Goal: Find specific page/section: Find specific page/section

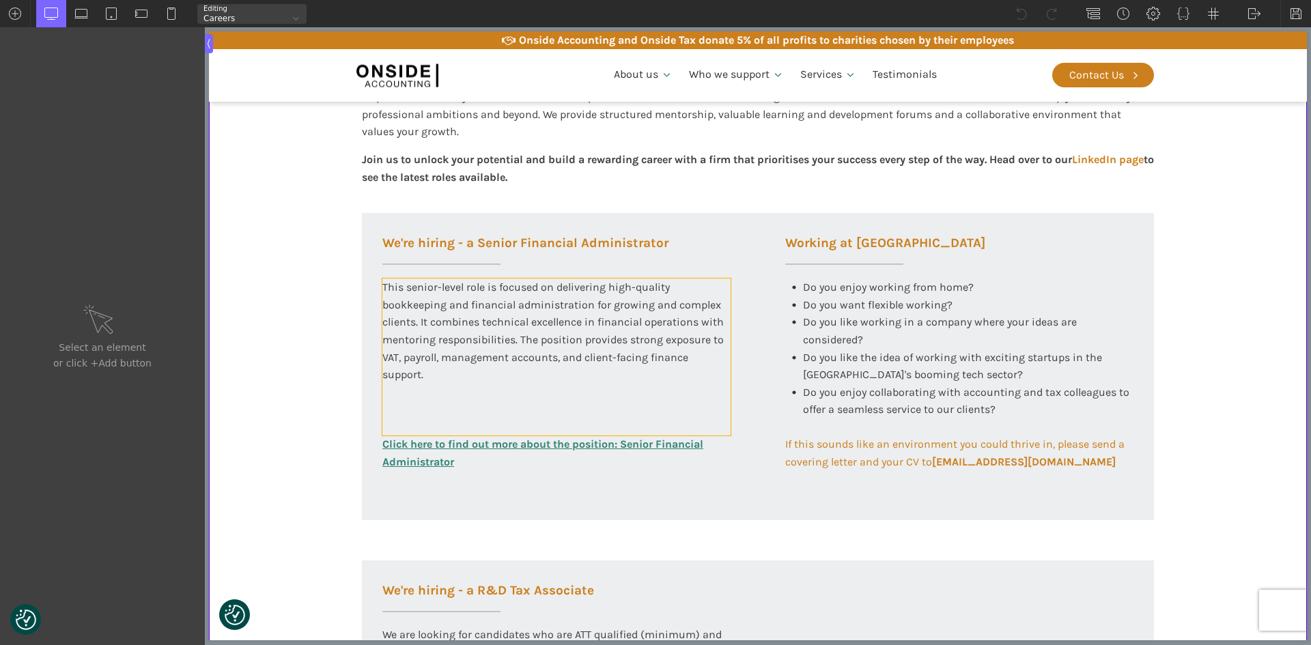
scroll to position [478, 0]
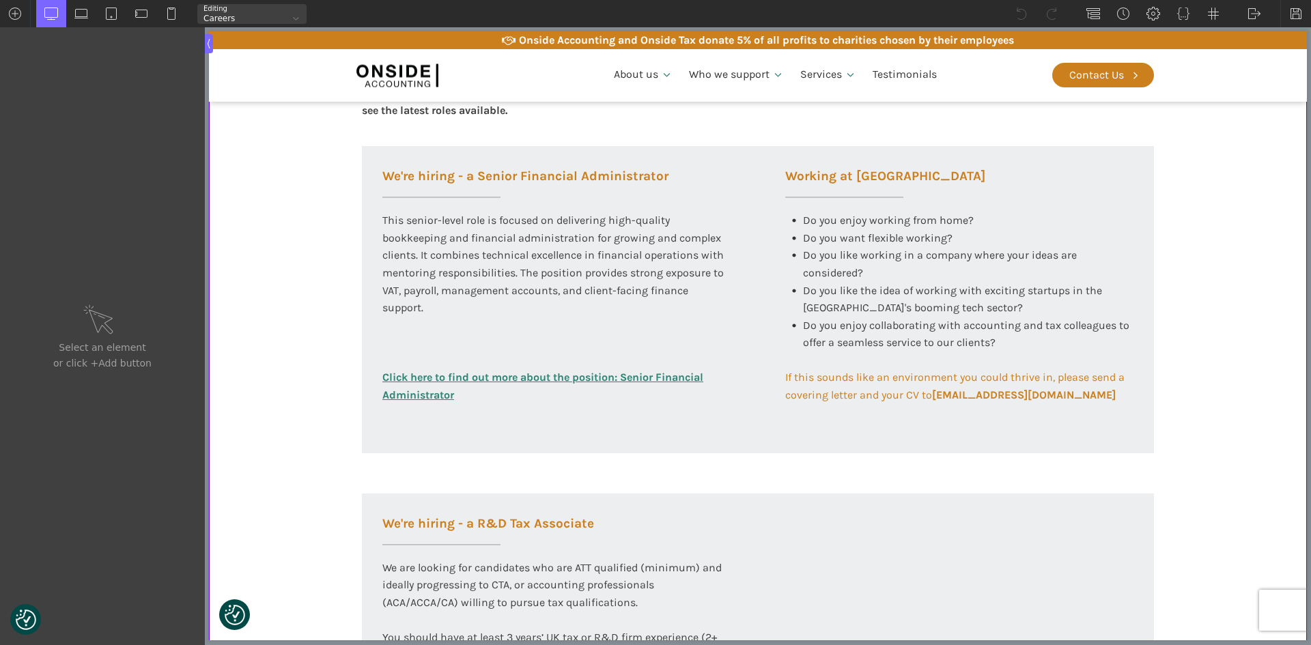
click at [279, 359] on section "Working at [GEOGRAPHIC_DATA] At Onside Accounting, we are proud to be an ACCA A…" at bounding box center [758, 338] width 1098 height 1019
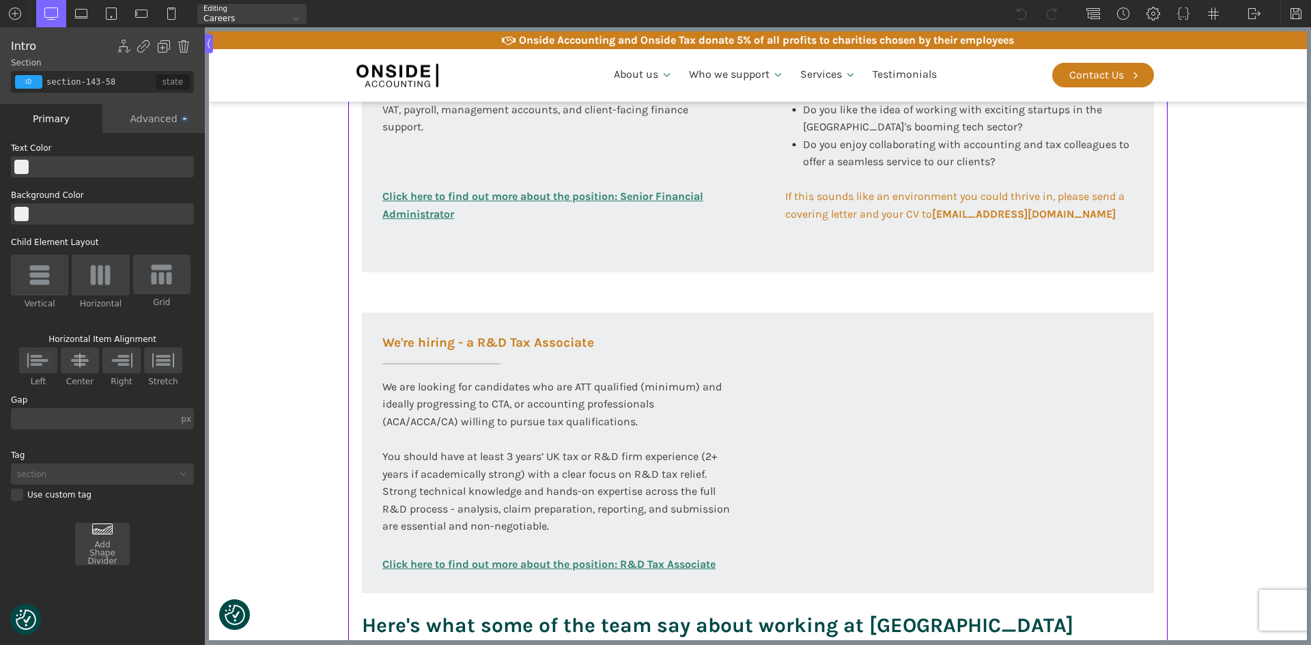
scroll to position [683, 0]
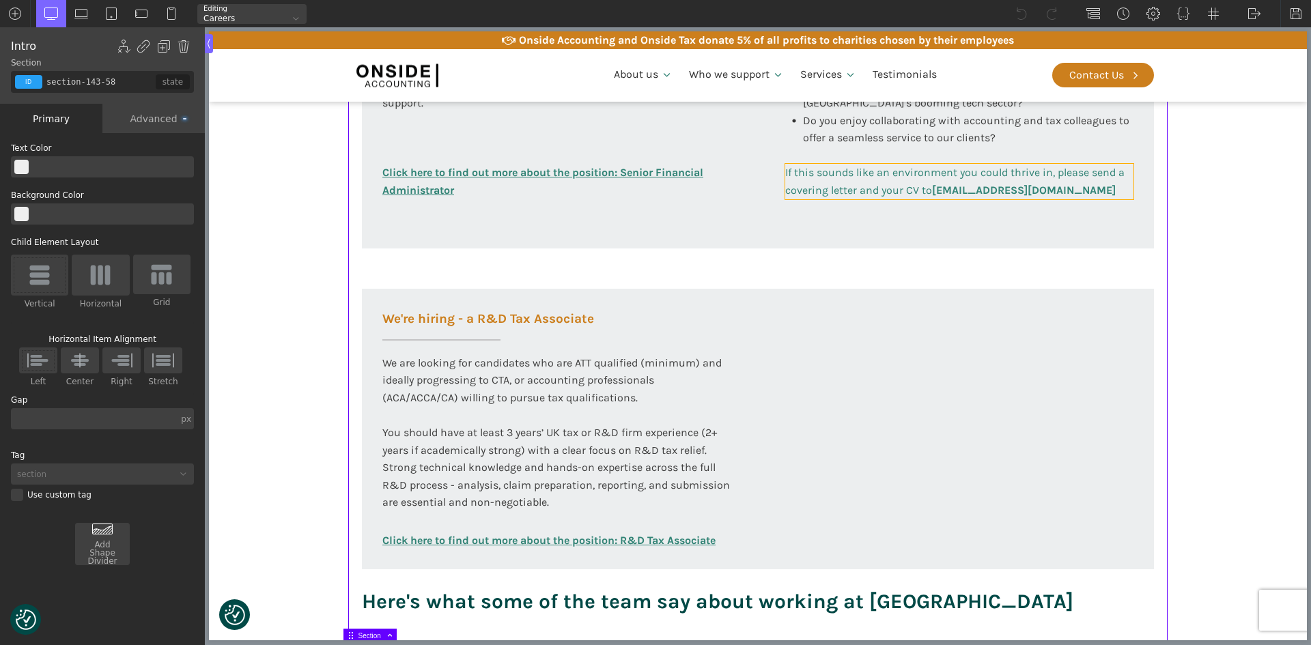
click at [961, 185] on b "[EMAIL_ADDRESS][DOMAIN_NAME]" at bounding box center [1024, 190] width 184 height 13
type input "link_text-316-585"
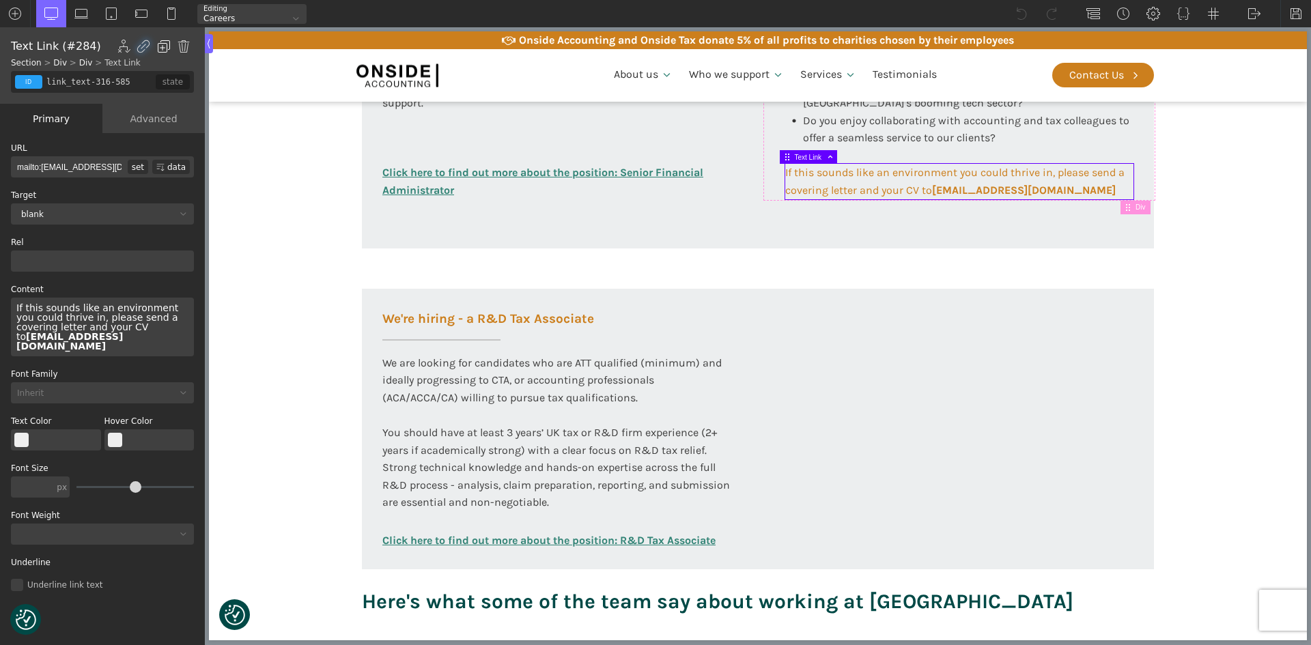
click at [165, 45] on img at bounding box center [164, 47] width 14 height 14
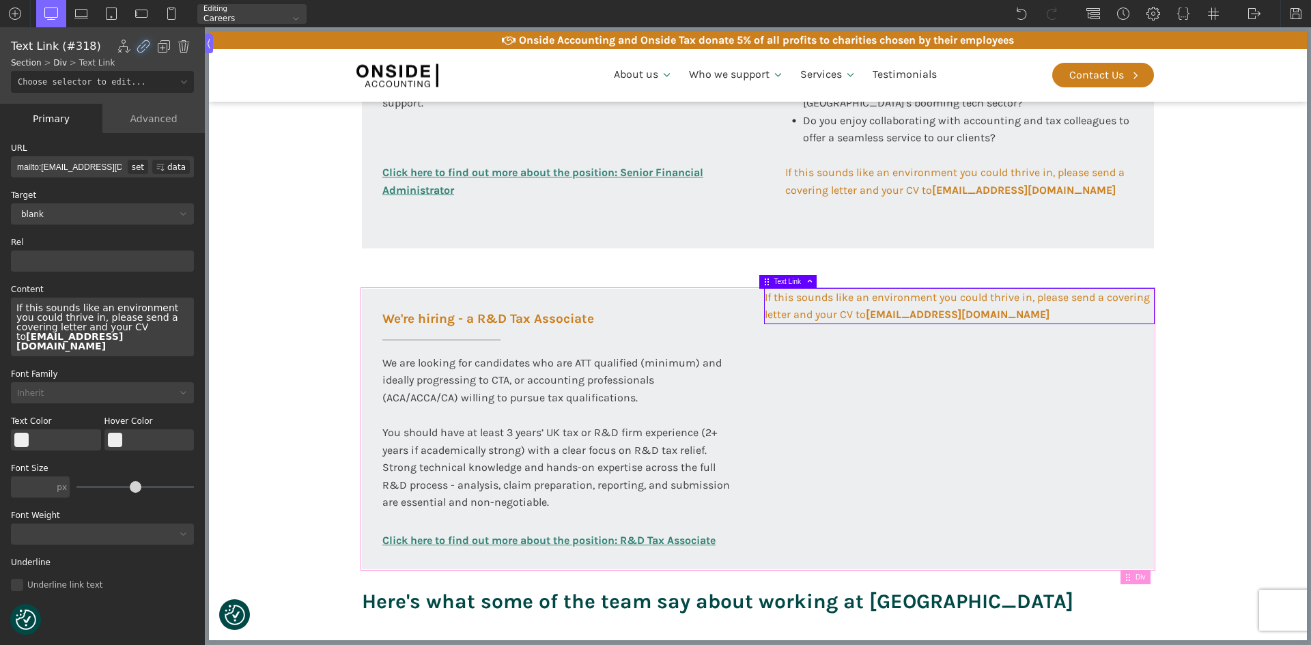
scroll to position [820, 0]
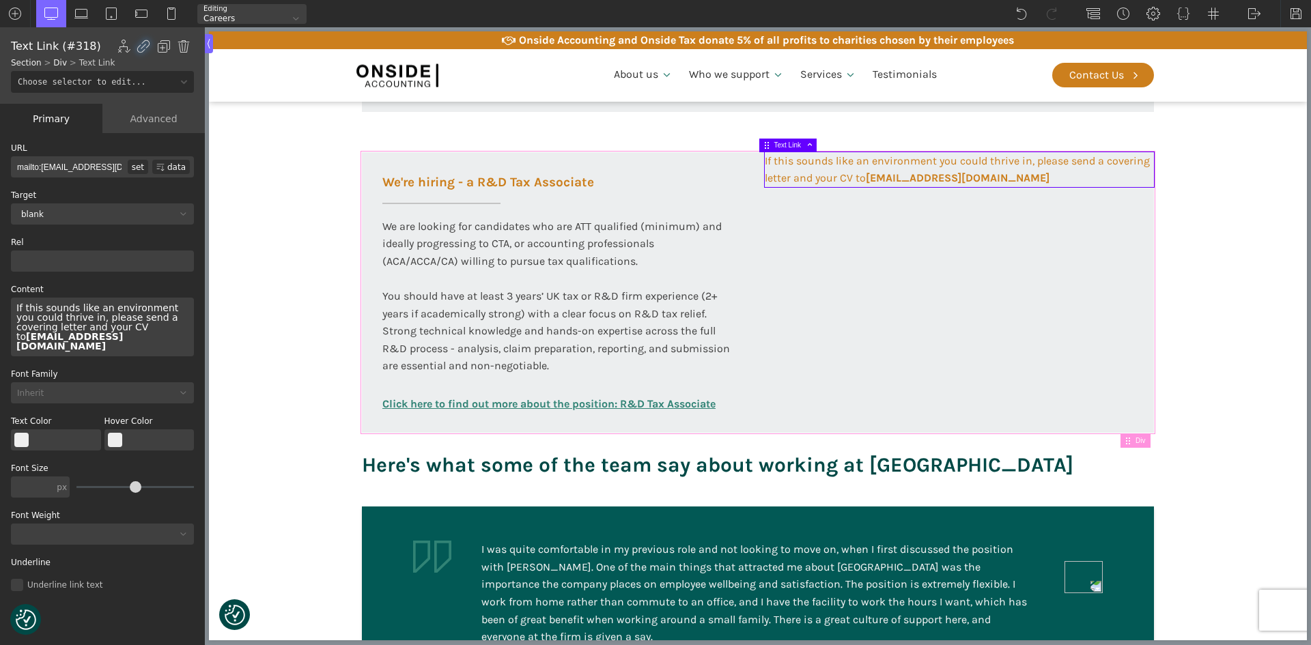
click at [669, 428] on div "We're hiring - a R&D Tax Associate We are looking for candidates who are ATT qu…" at bounding box center [758, 292] width 792 height 281
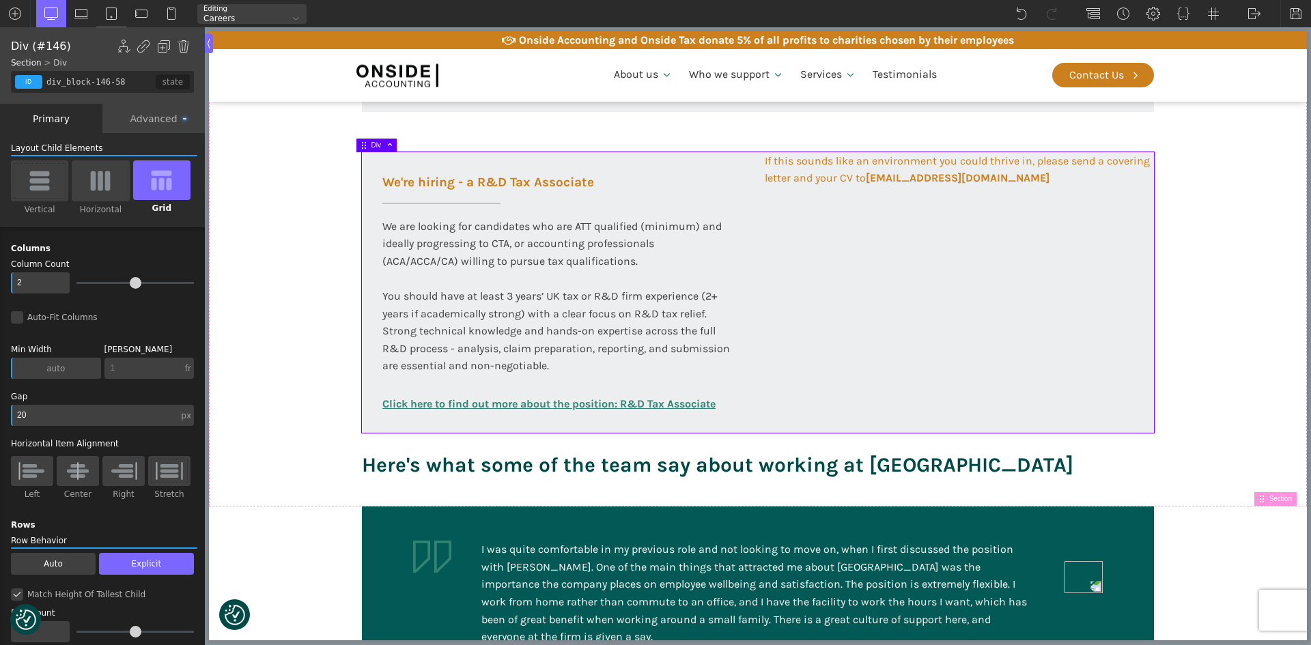
drag, startPoint x: 155, startPoint y: 118, endPoint x: 154, endPoint y: 129, distance: 11.0
click at [156, 118] on div "Advanced" at bounding box center [153, 118] width 102 height 29
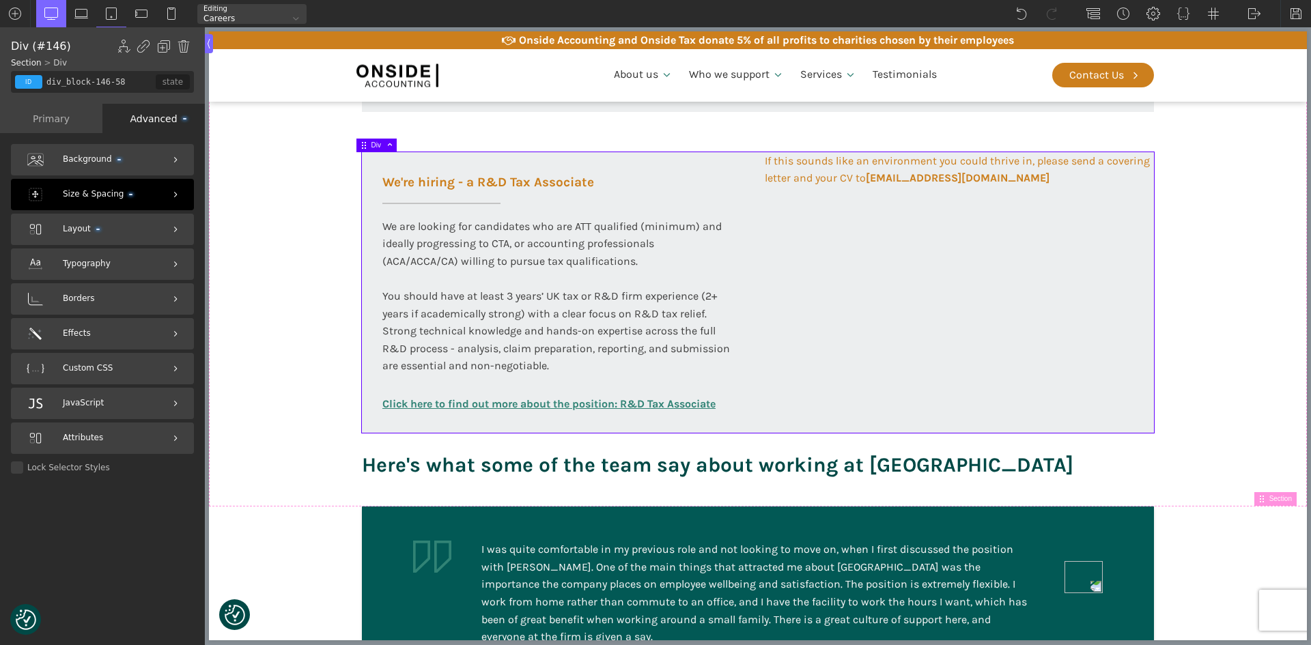
drag, startPoint x: 98, startPoint y: 194, endPoint x: 96, endPoint y: 221, distance: 26.7
click at [98, 194] on span "Size & Spacing" at bounding box center [98, 194] width 70 height 13
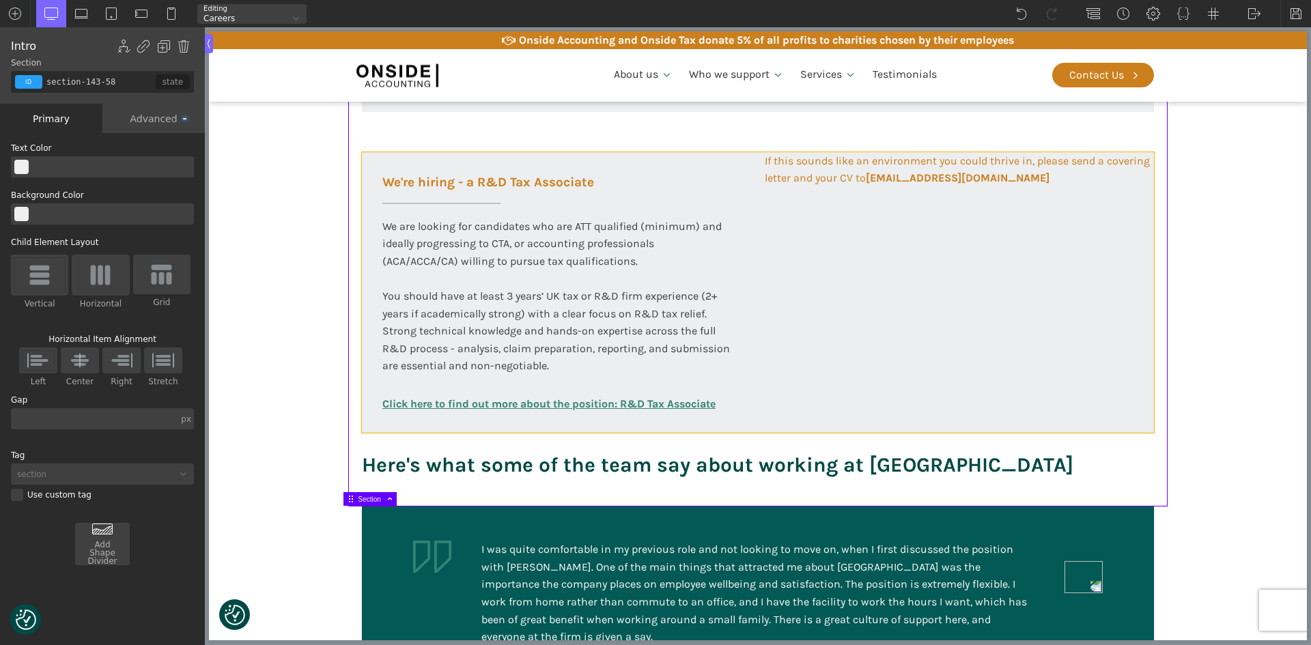
click at [800, 323] on div "We're hiring - a R&D Tax Associate We are looking for candidates who are ATT qu…" at bounding box center [758, 292] width 792 height 281
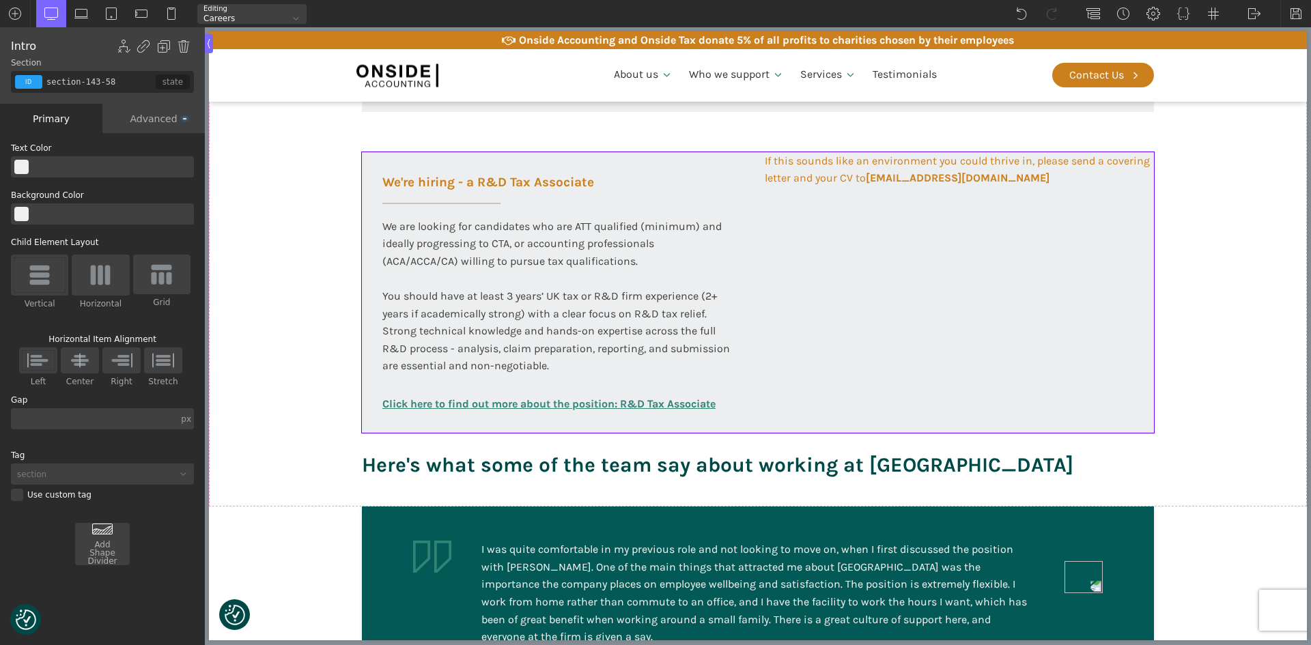
type input "div_block-146-58"
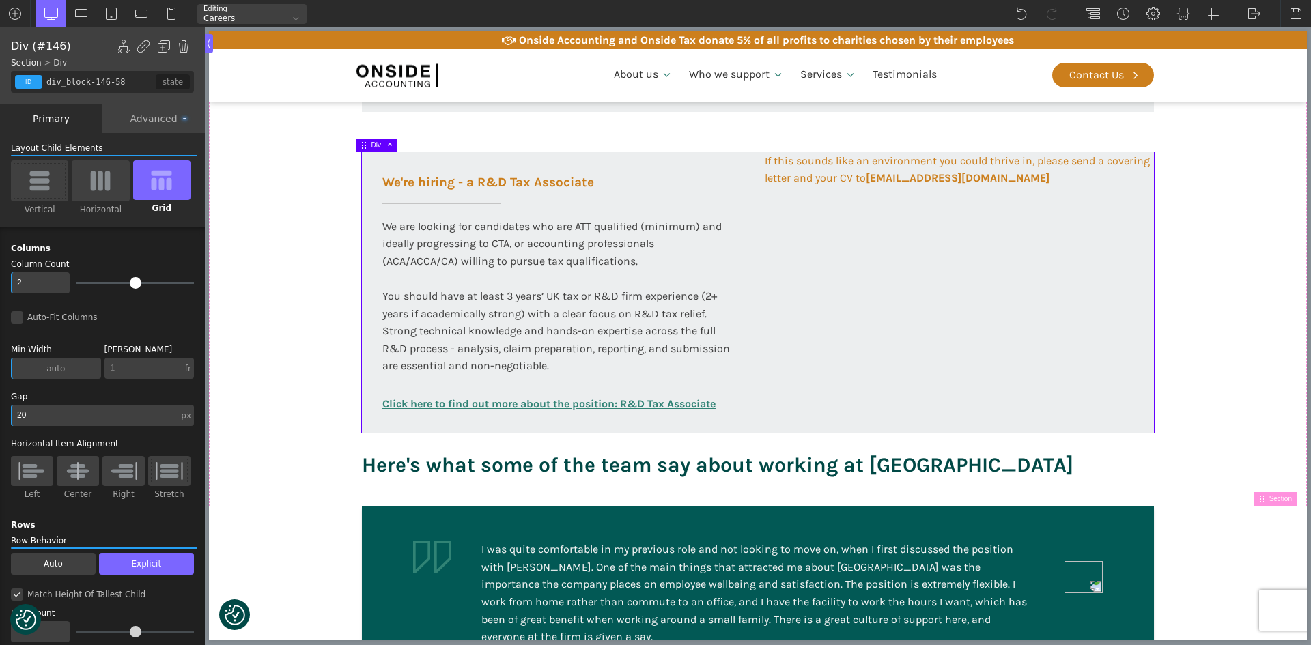
type input "4"
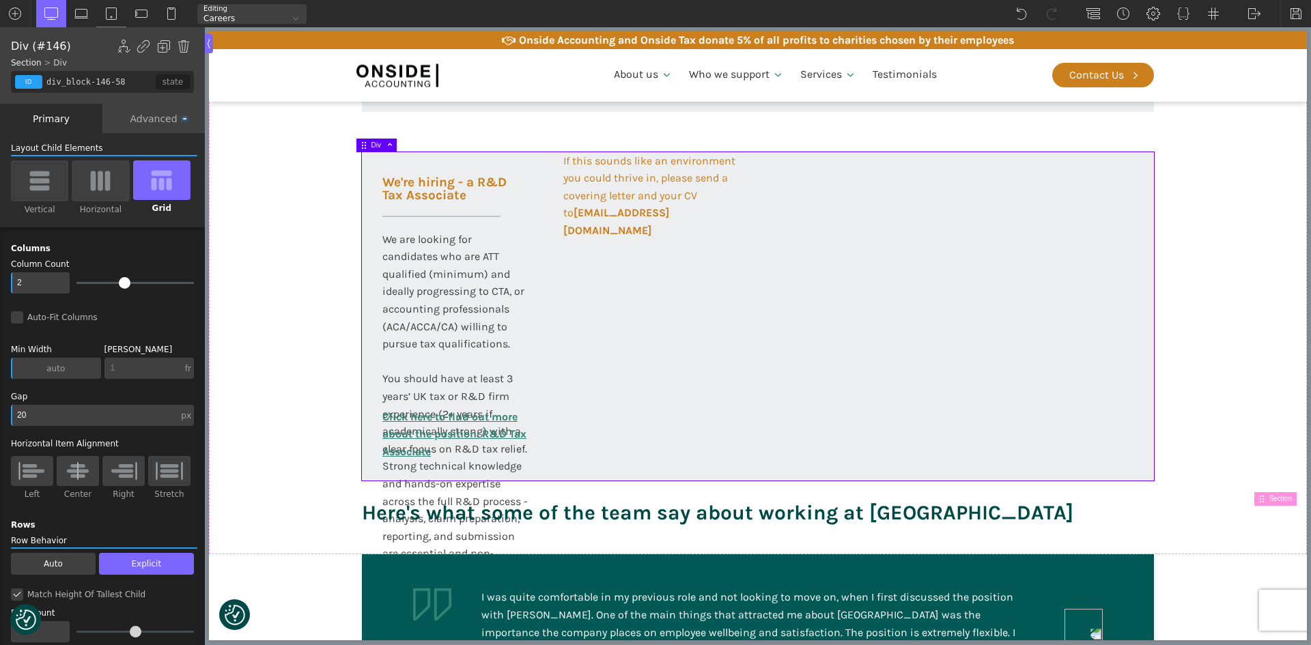
type input "4"
type input "2"
type input "1"
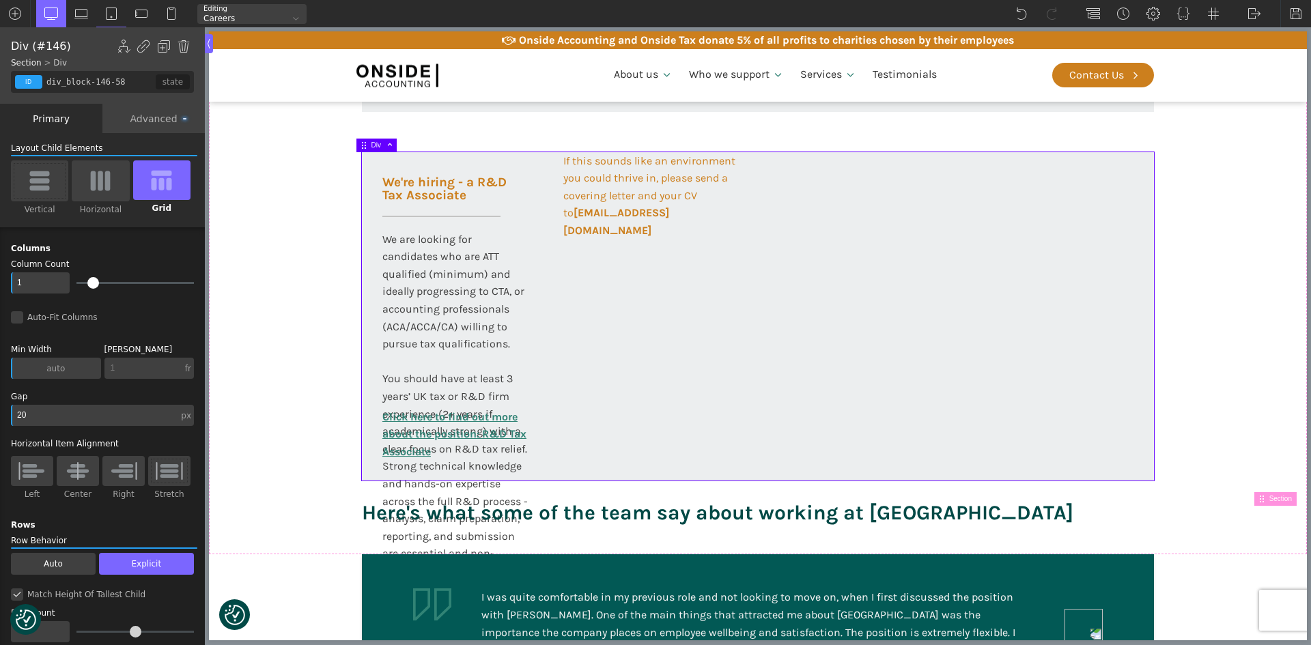
type input "0"
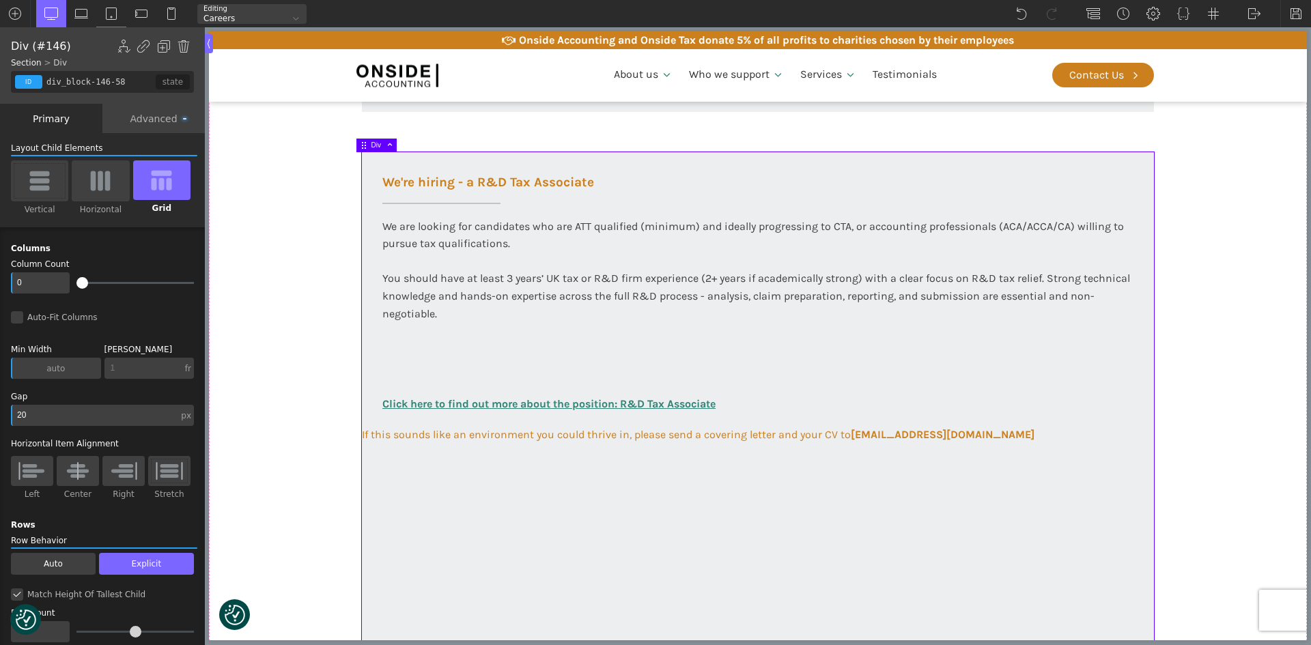
type input "1"
type input "2"
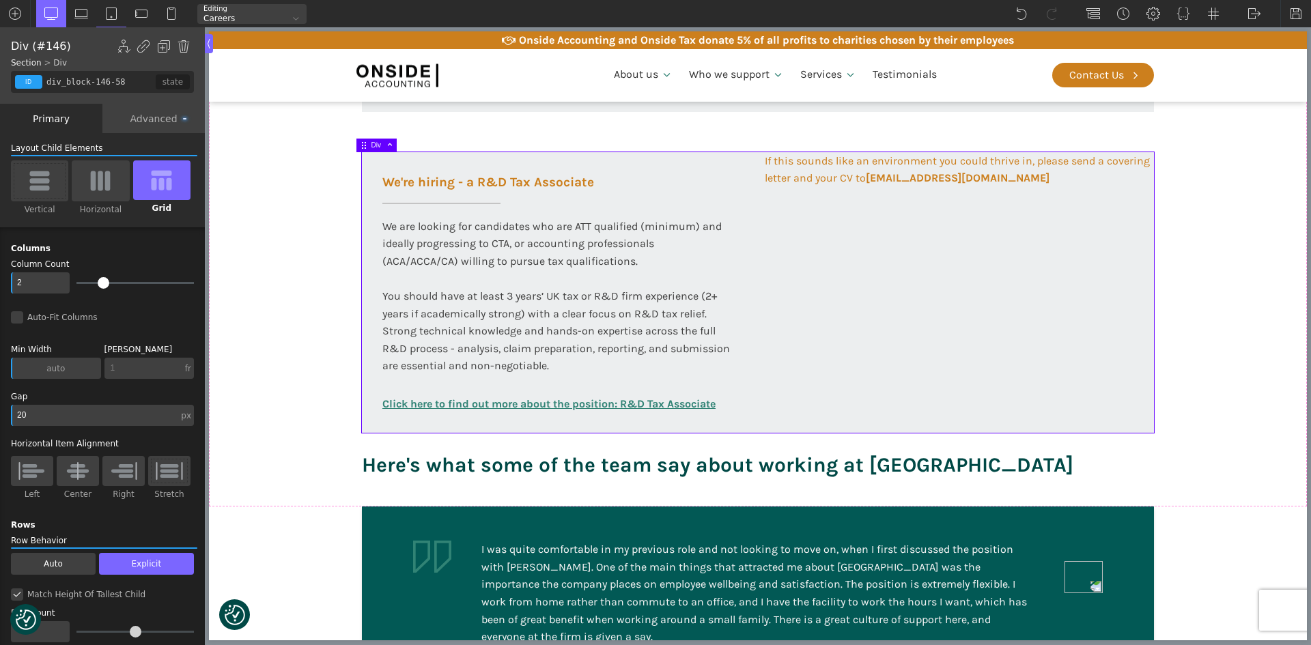
type input "3"
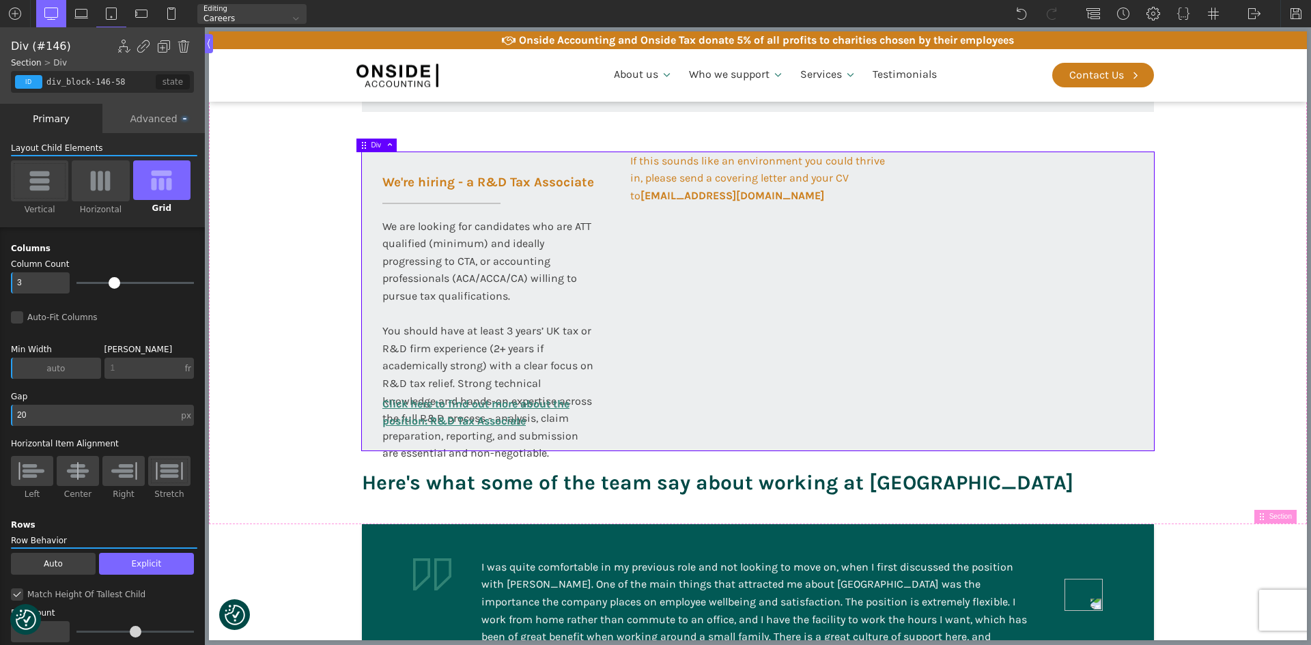
type input "2"
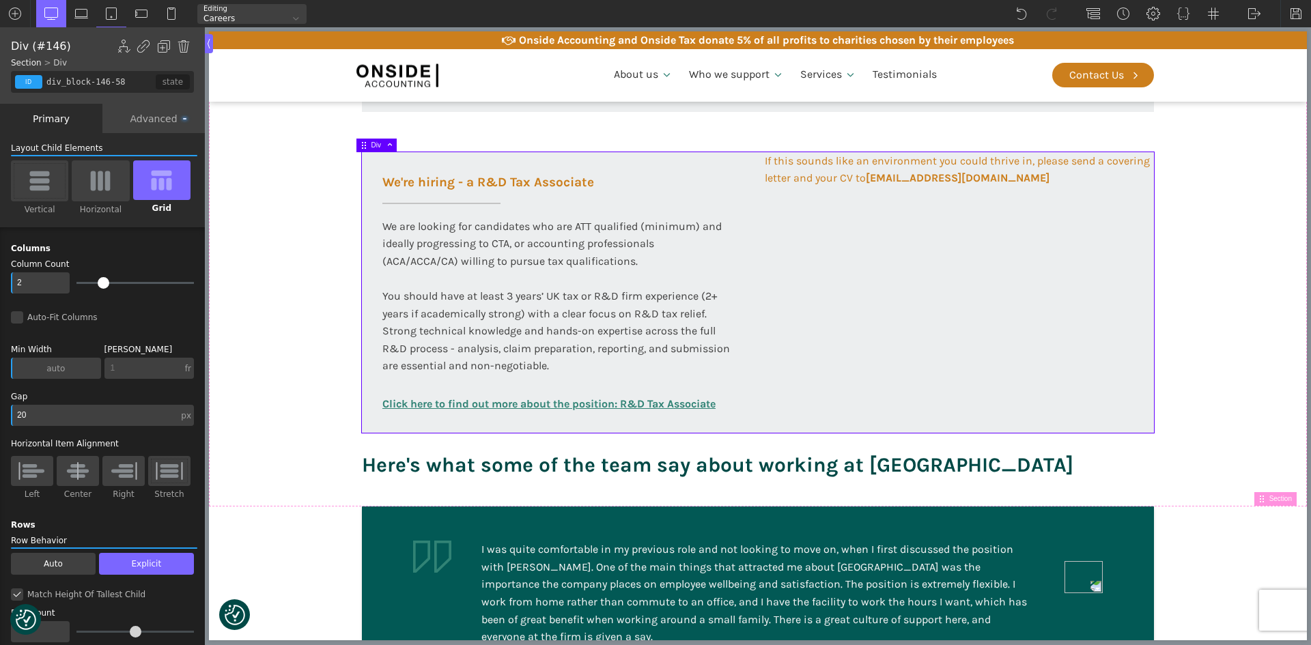
type input "1"
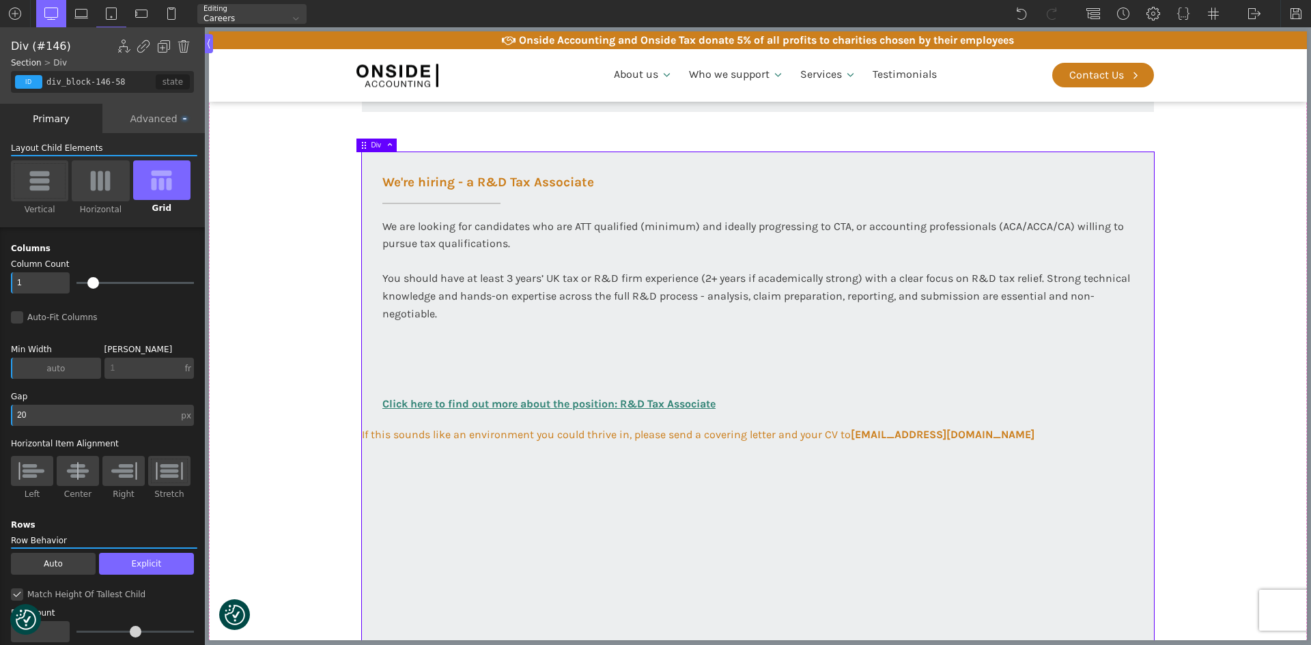
type input "0"
drag, startPoint x: 128, startPoint y: 282, endPoint x: 137, endPoint y: 306, distance: 25.5
type input "0"
click at [82, 284] on input "range" at bounding box center [134, 283] width 117 height 2
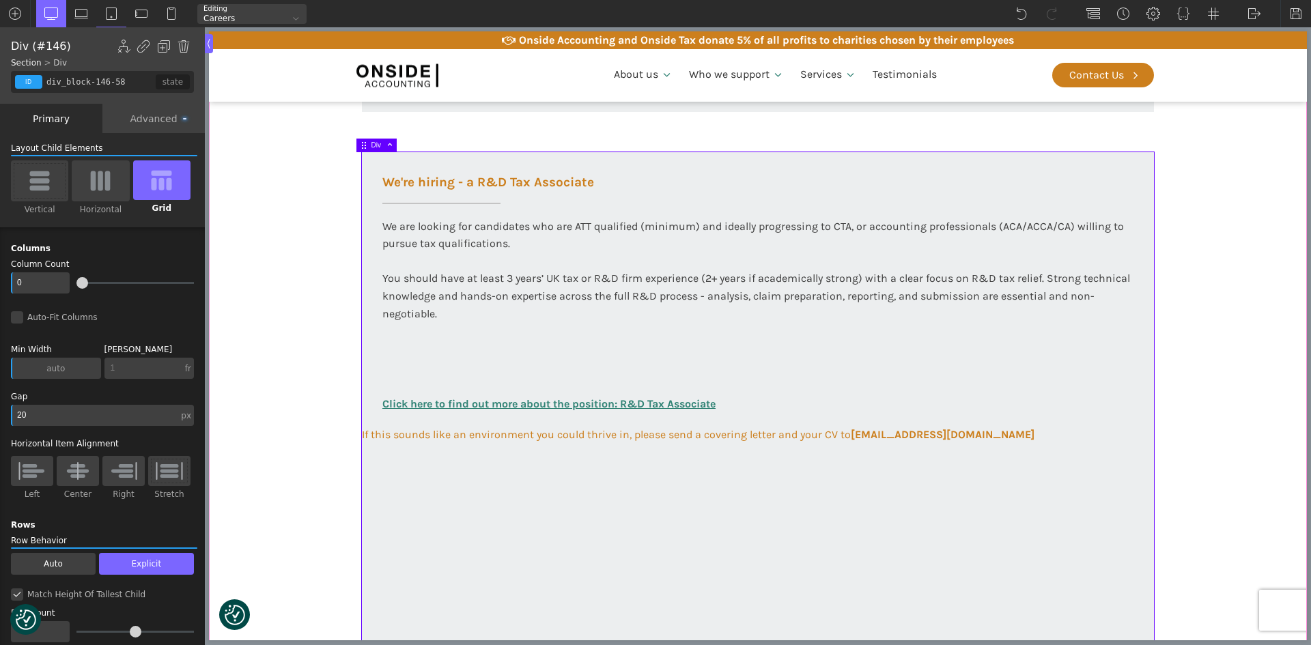
click at [392, 340] on div "We are looking for candidates who are ATT qualified (minimum) and ideally progr…" at bounding box center [757, 307] width 751 height 178
type input "text_block-149-58"
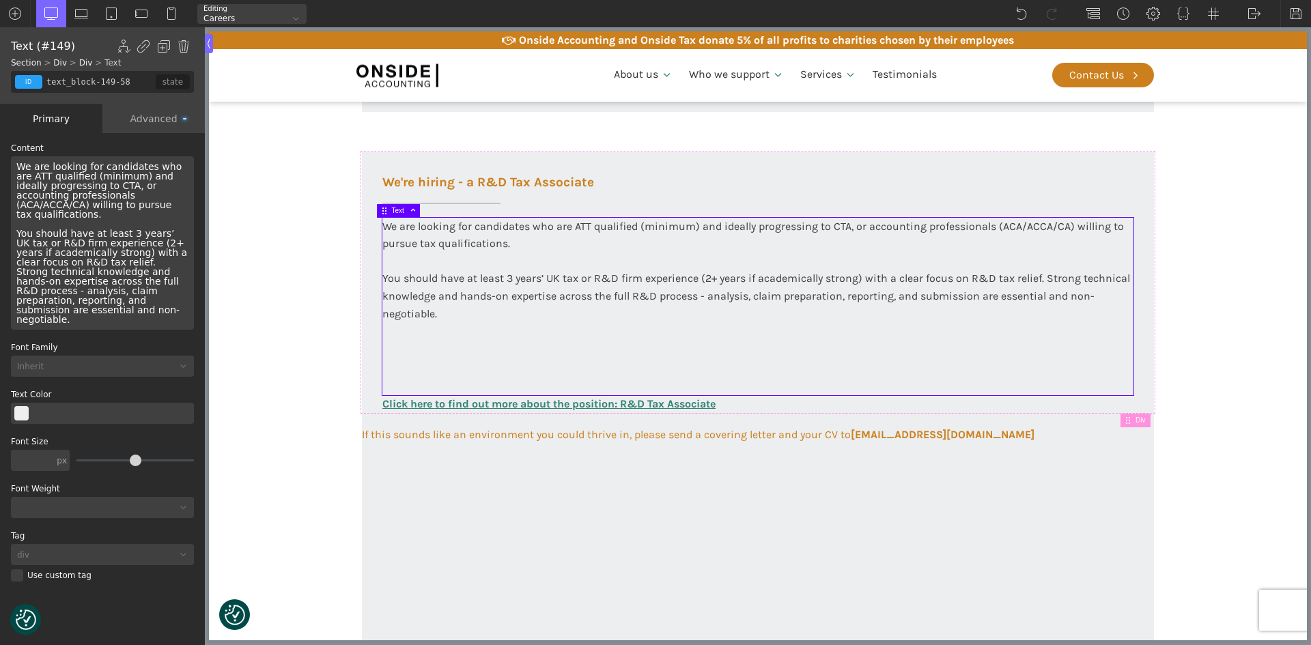
click at [469, 317] on div "We are looking for candidates who are ATT qualified (minimum) and ideally progr…" at bounding box center [757, 307] width 751 height 178
click at [449, 313] on div "We are looking for candidates who are ATT qualified (minimum) and ideally progr…" at bounding box center [757, 307] width 751 height 178
click at [148, 122] on div "Advanced" at bounding box center [153, 118] width 102 height 29
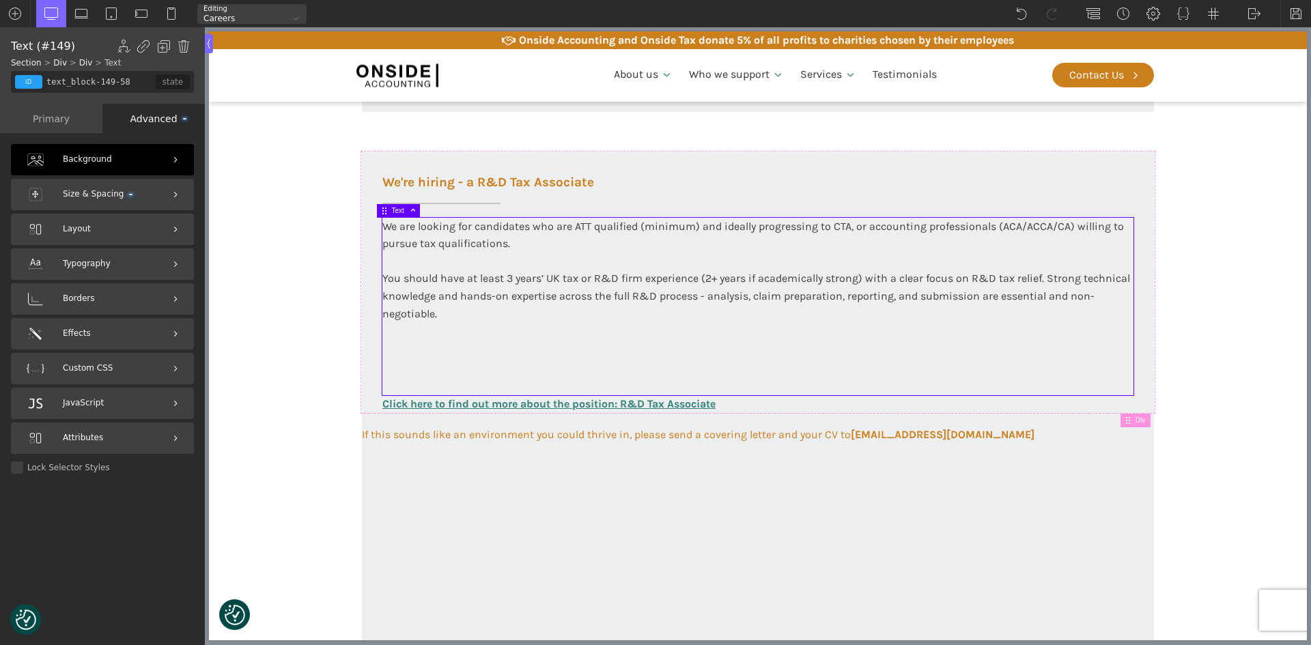
click at [93, 195] on span "Size & Spacing" at bounding box center [98, 194] width 70 height 13
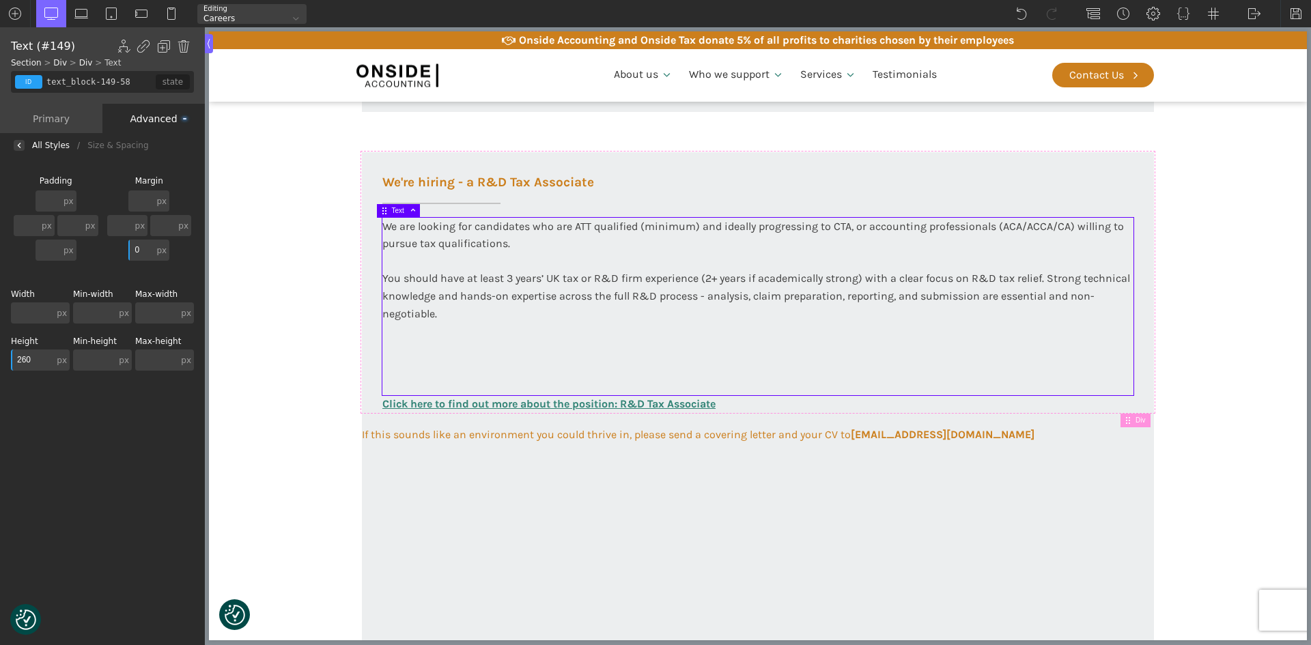
click at [36, 361] on input "260" at bounding box center [32, 360] width 43 height 21
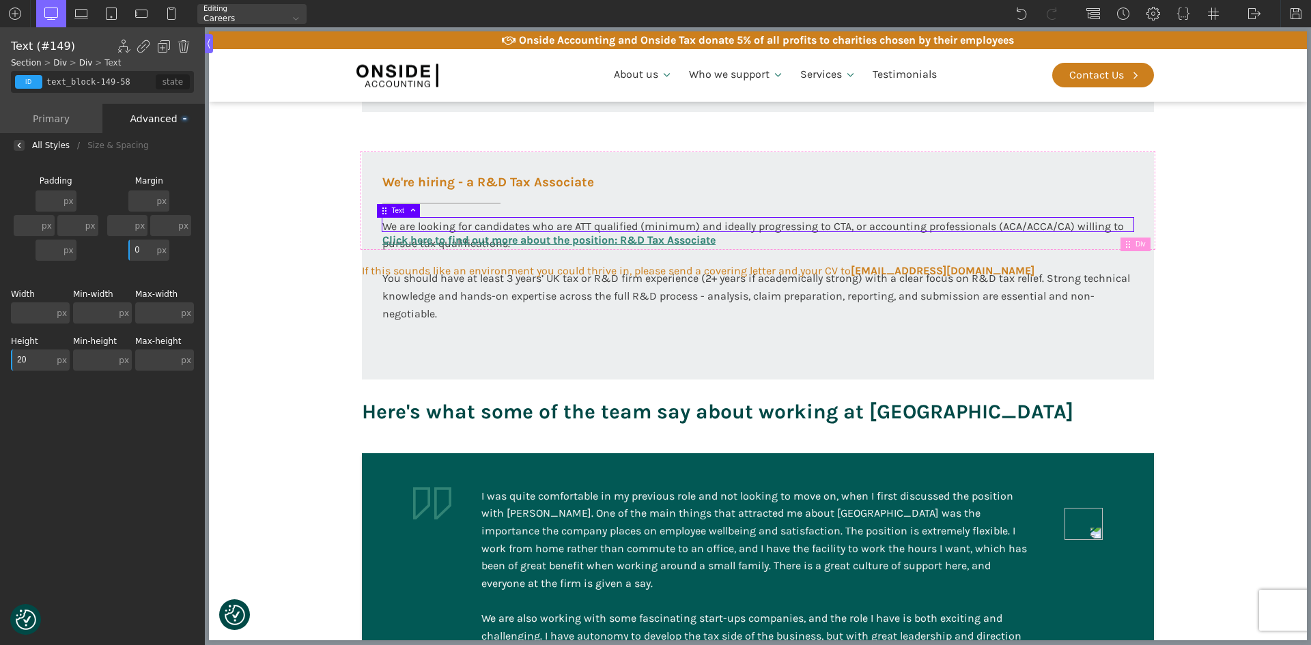
type input "200"
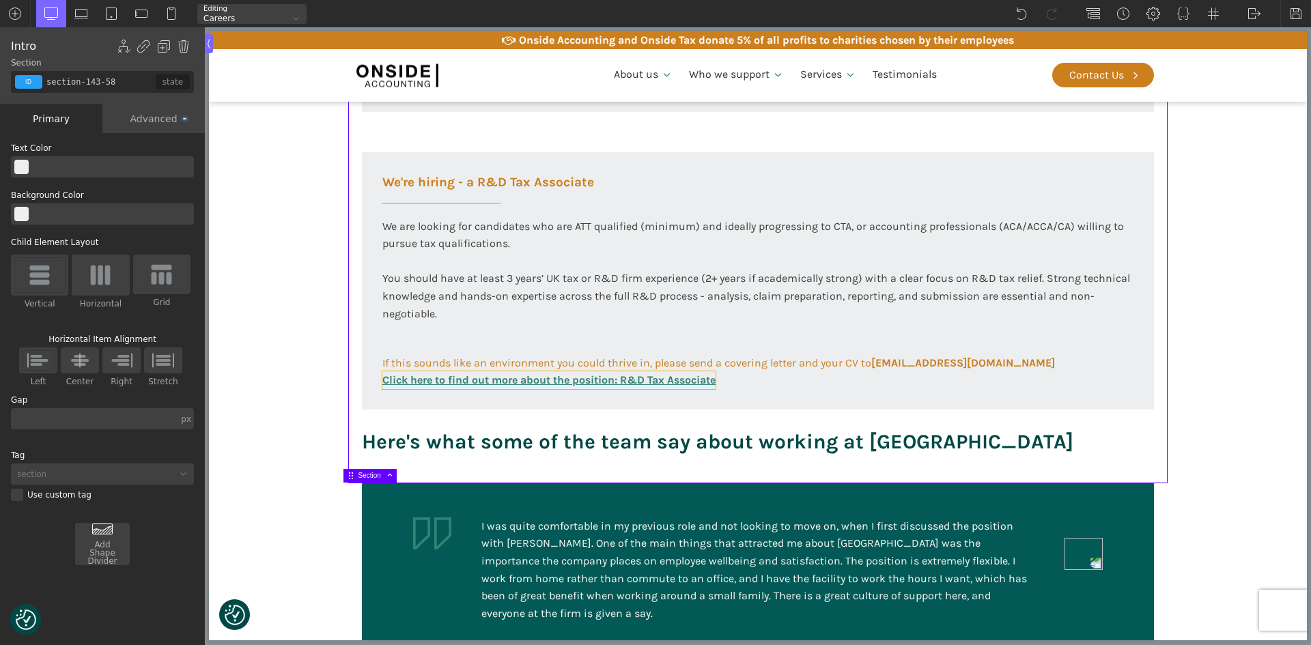
type input "link_text-317-585"
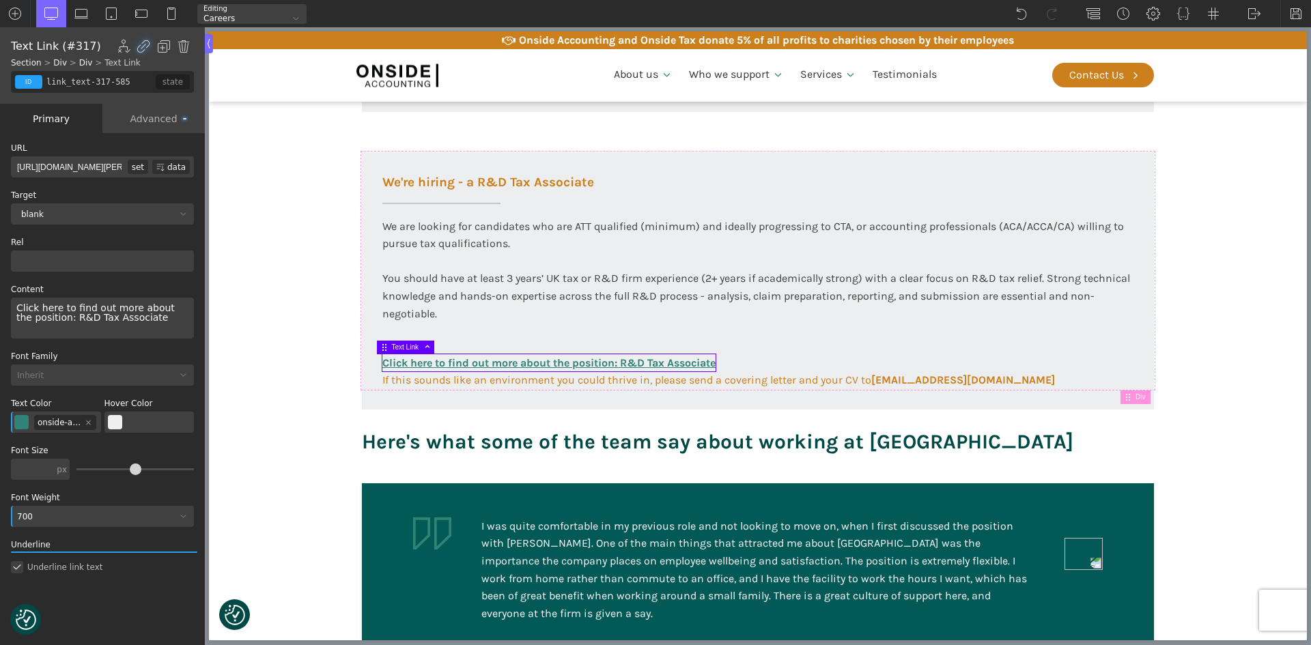
click at [144, 119] on div "Advanced" at bounding box center [153, 118] width 102 height 29
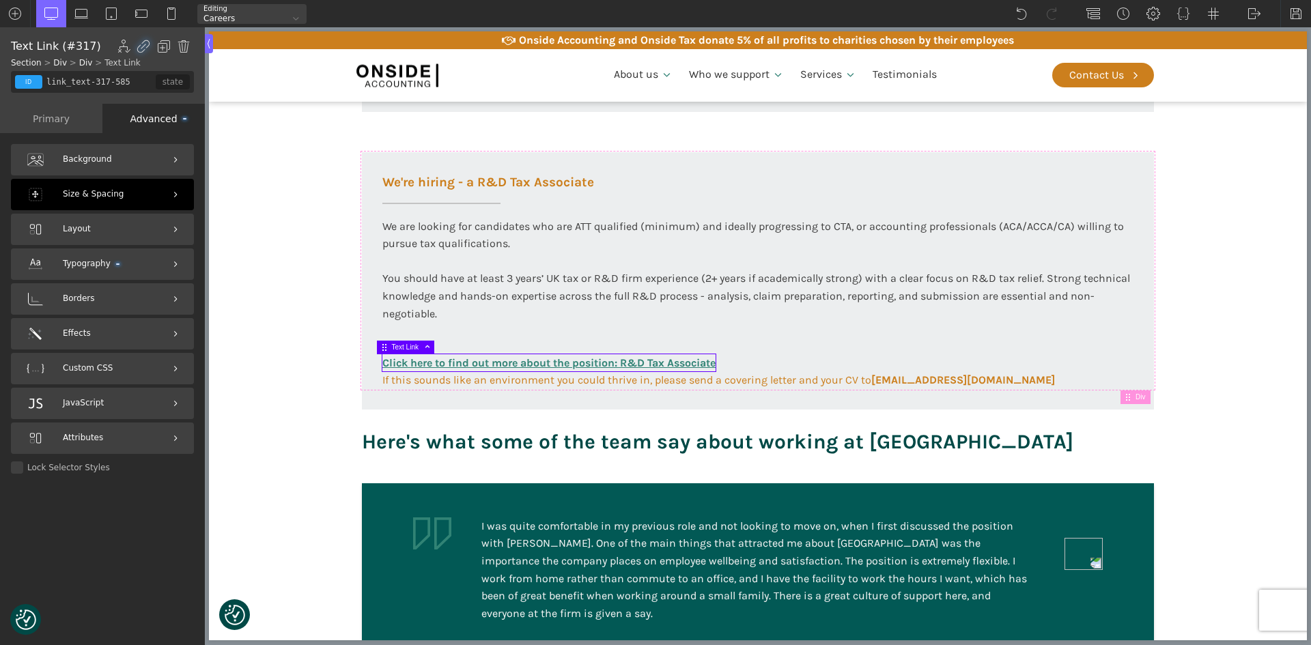
drag, startPoint x: 103, startPoint y: 195, endPoint x: 104, endPoint y: 215, distance: 19.8
click at [104, 198] on span "Size & Spacing" at bounding box center [93, 194] width 61 height 13
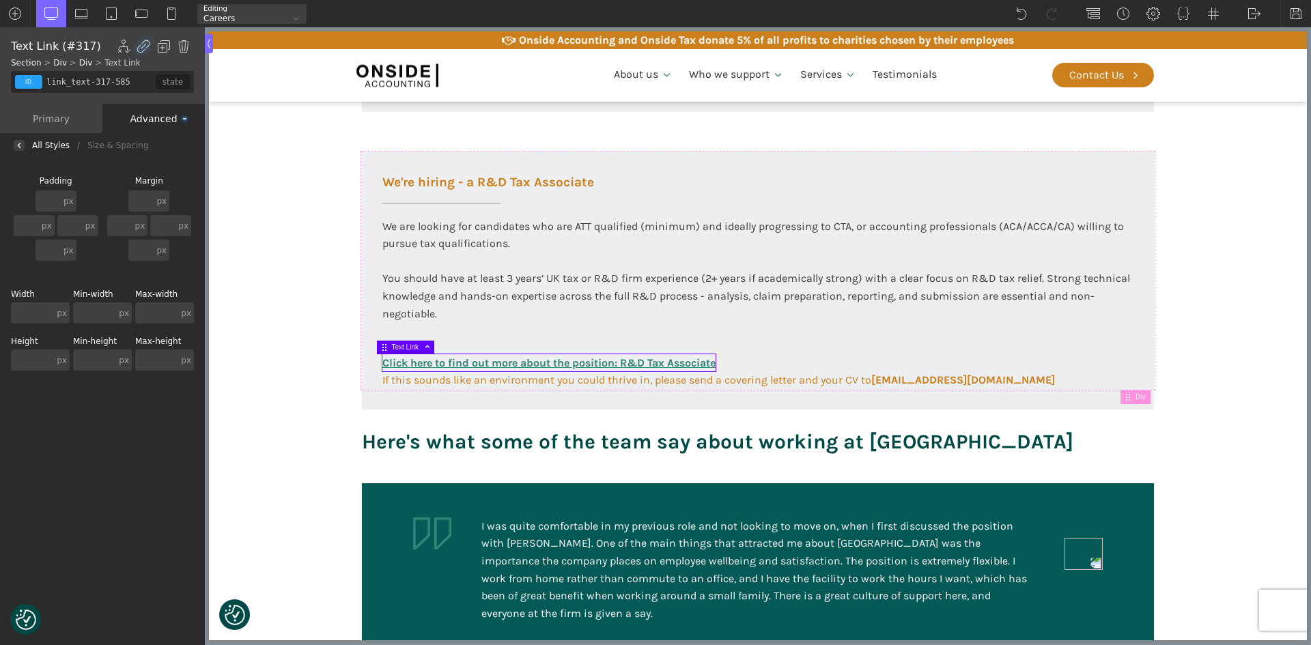
click at [45, 359] on input "text" at bounding box center [32, 360] width 43 height 21
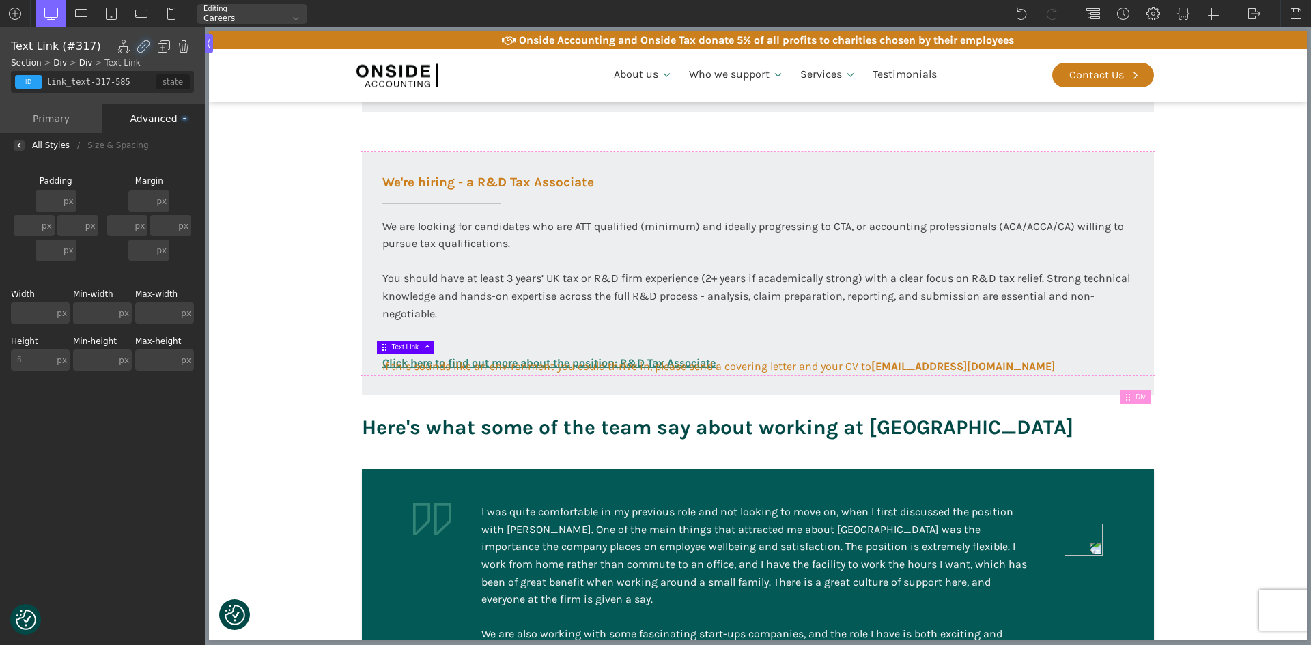
type input "50"
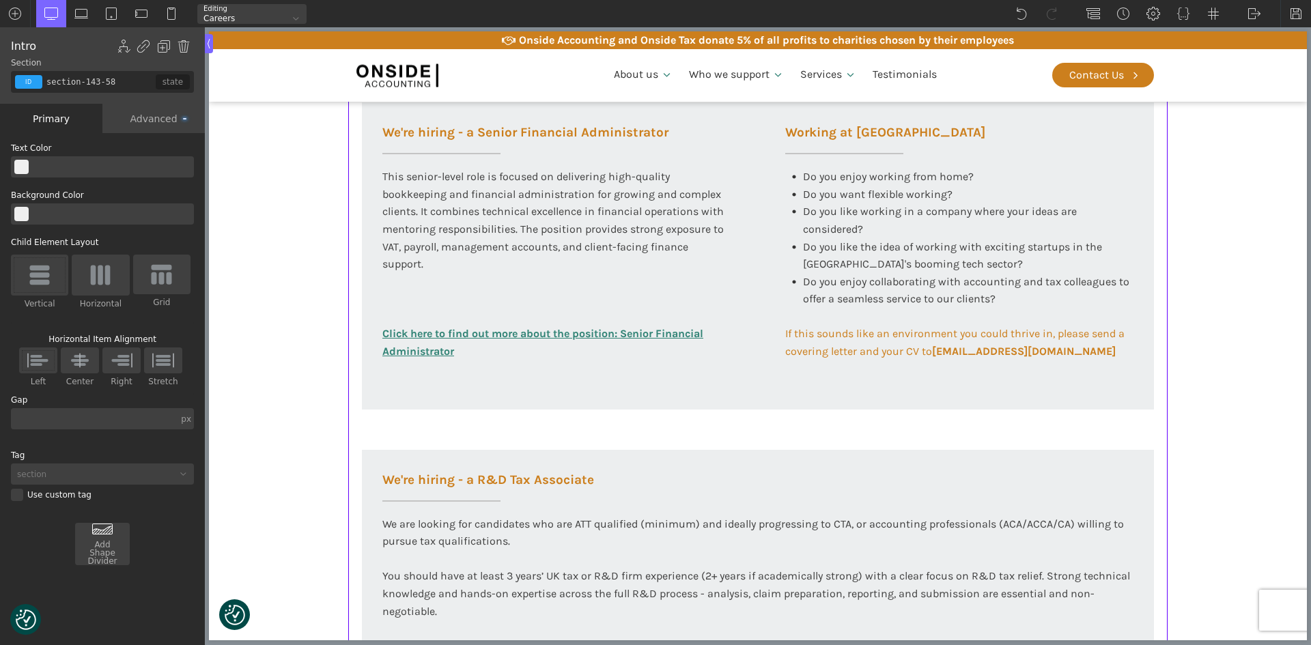
scroll to position [546, 0]
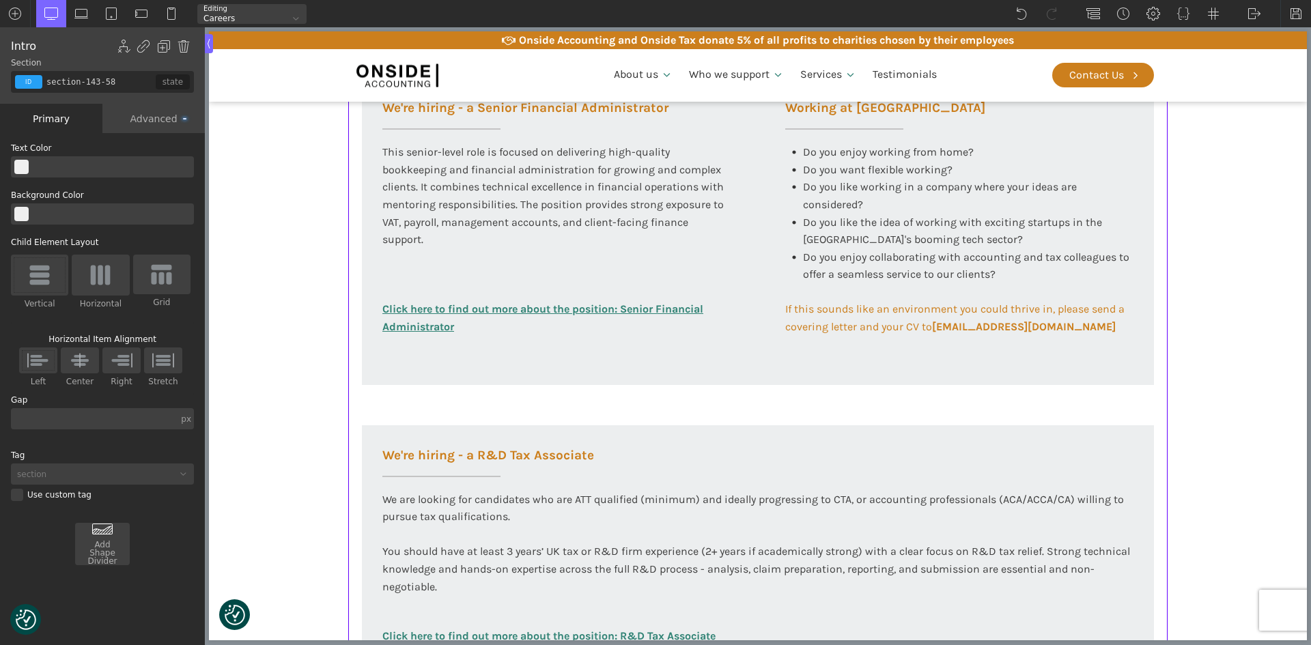
click at [507, 419] on div "Working at [GEOGRAPHIC_DATA] At Onside Accounting, we are proud to be an ACCA A…" at bounding box center [758, 267] width 820 height 1012
click at [502, 398] on div "Working at [GEOGRAPHIC_DATA] At Onside Accounting, we are proud to be an ACCA A…" at bounding box center [758, 267] width 820 height 1012
click at [503, 365] on div "We're hiring - a Senior Financial Administrator This senior-level role is focus…" at bounding box center [758, 231] width 792 height 307
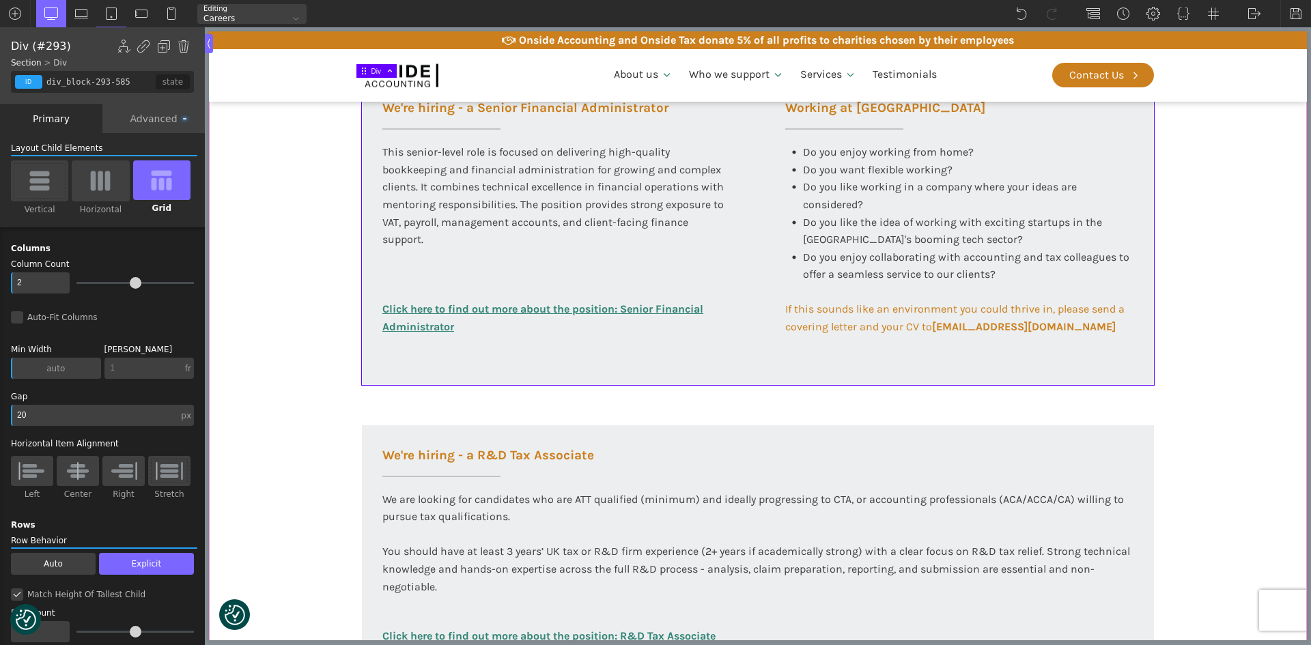
click at [1191, 283] on section "Working at [GEOGRAPHIC_DATA] At Onside Accounting, we are proud to be an ACCA A…" at bounding box center [758, 267] width 1098 height 1012
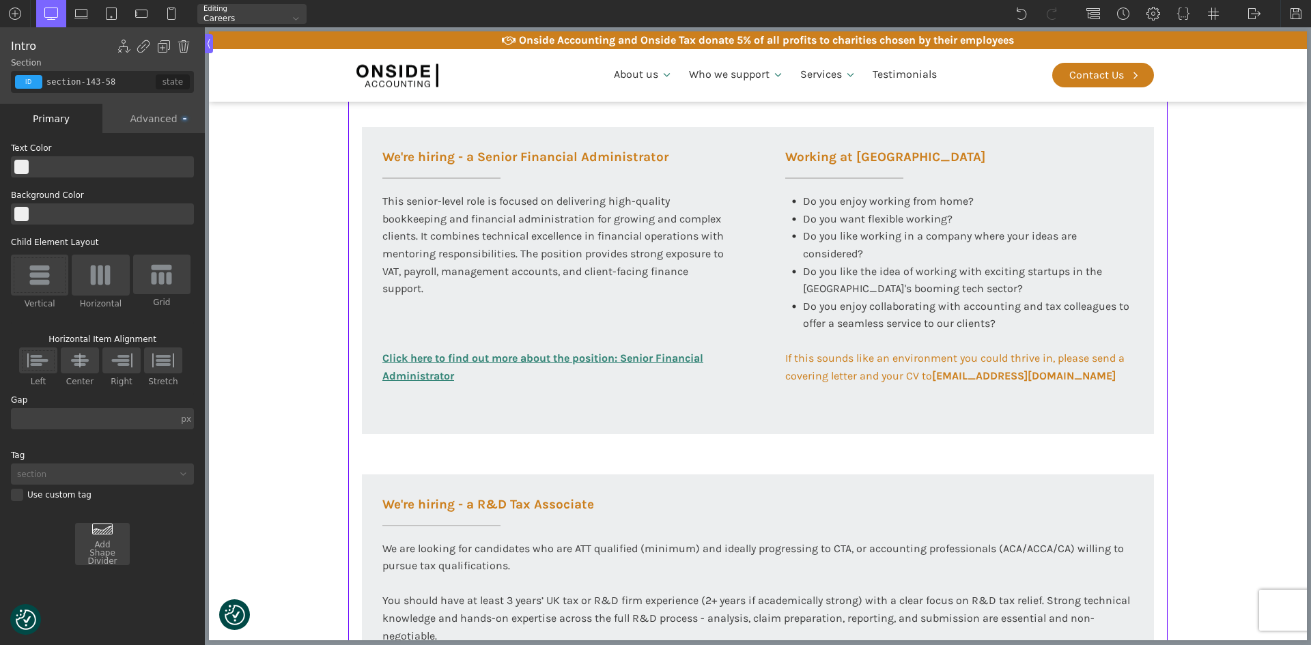
scroll to position [478, 0]
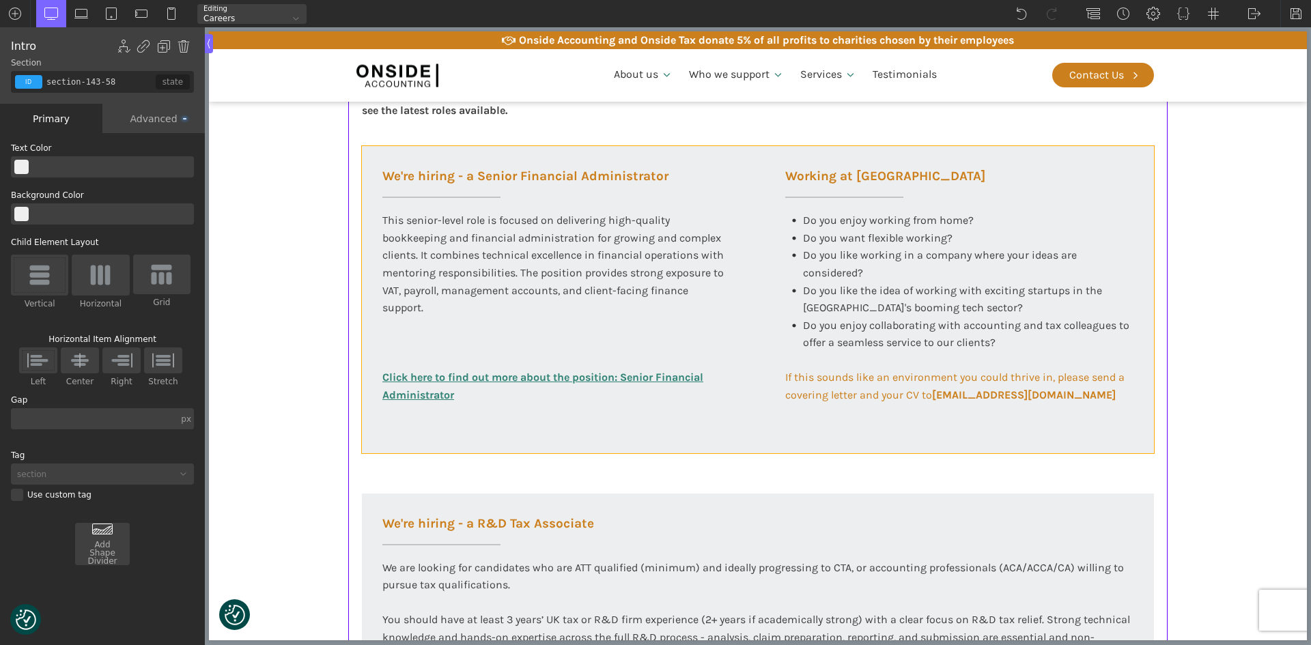
click at [755, 152] on div "We're hiring - a Senior Financial Administrator This senior-level role is focus…" at bounding box center [758, 299] width 792 height 307
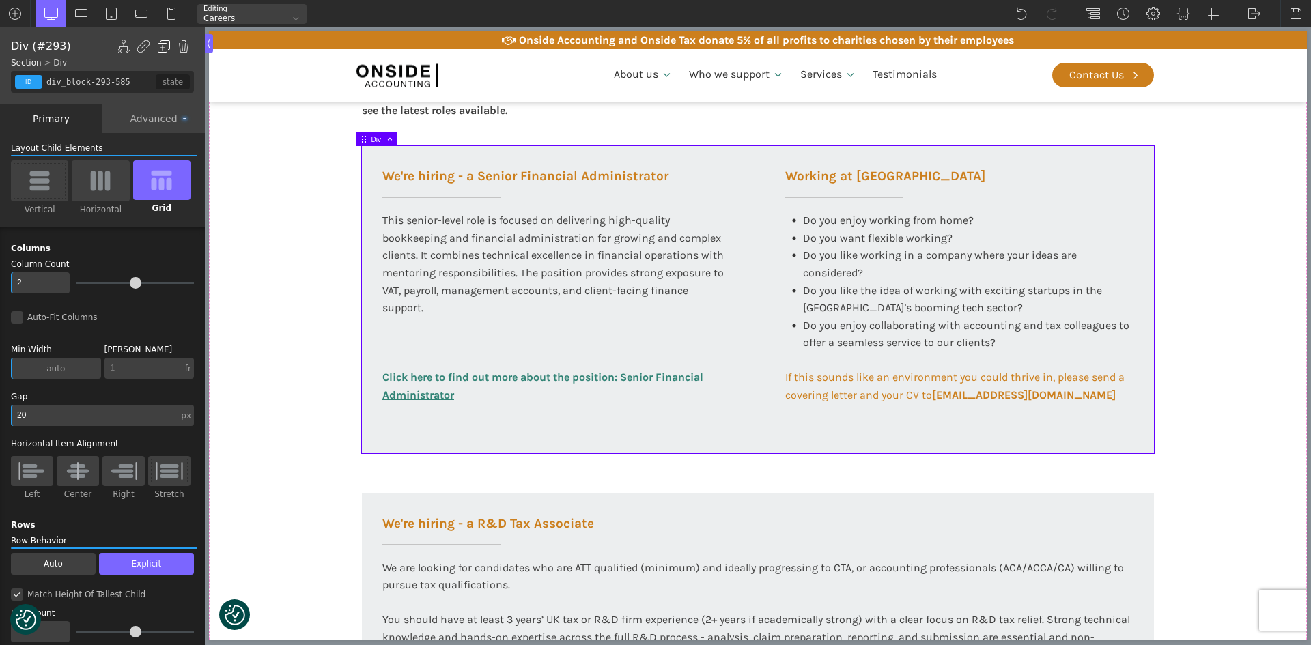
drag, startPoint x: 163, startPoint y: 45, endPoint x: 61, endPoint y: 115, distance: 123.2
click at [163, 45] on img at bounding box center [164, 47] width 14 height 14
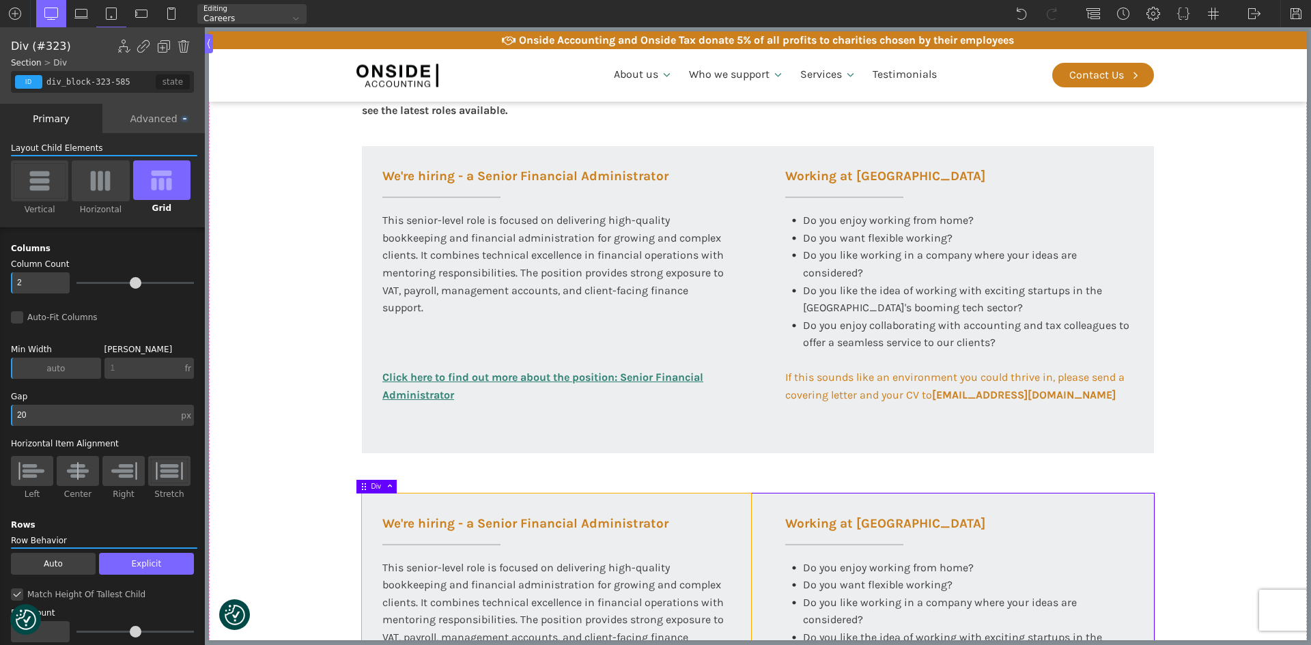
scroll to position [546, 0]
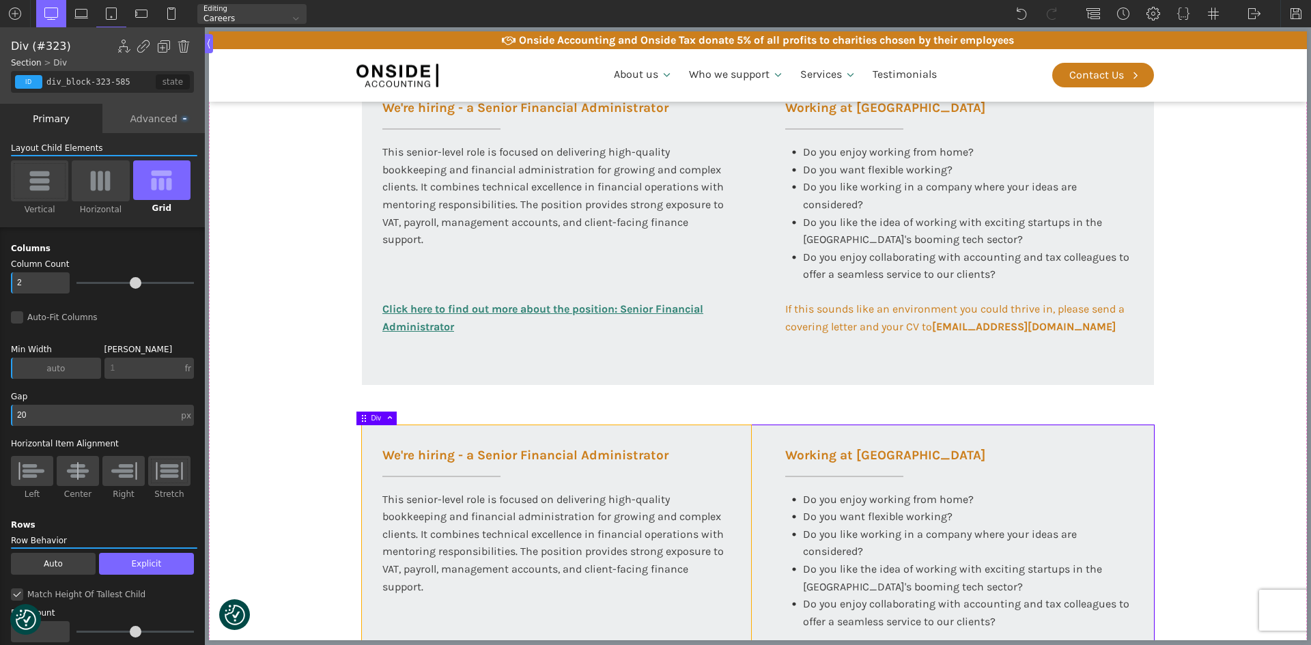
click at [673, 447] on div "We're hiring - a Senior Financial Administrator This senior-level role is focus…" at bounding box center [556, 554] width 389 height 257
type input "div_block-324-585"
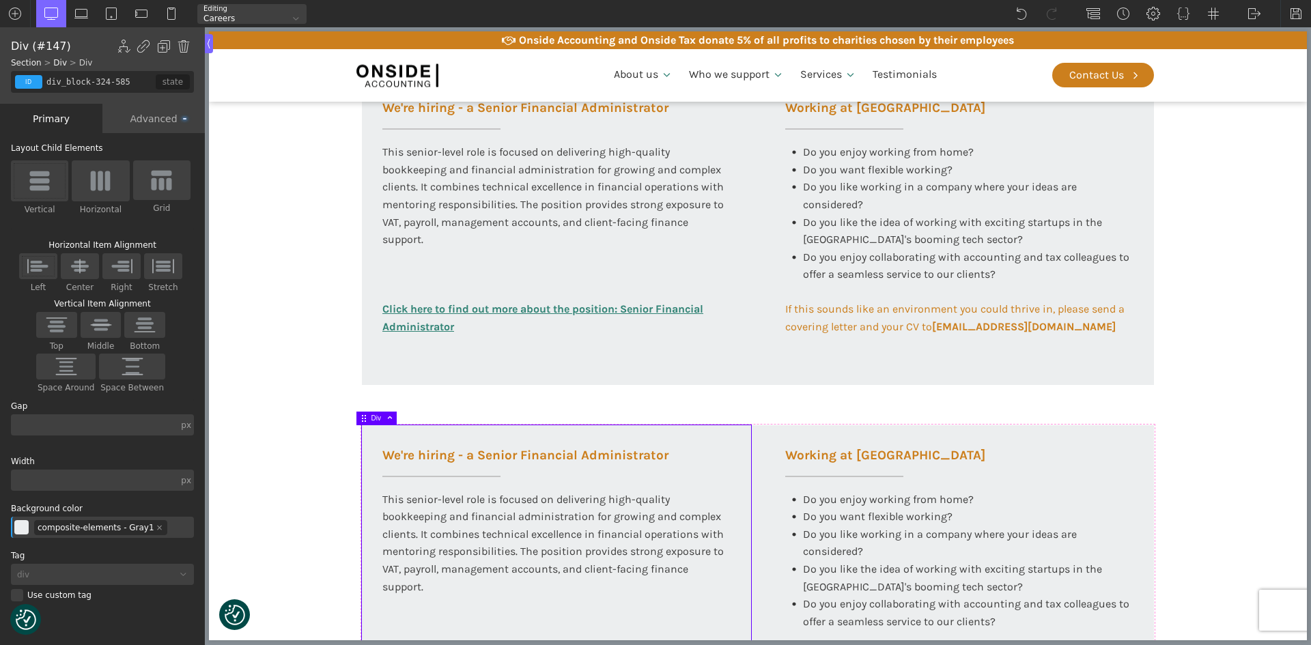
drag, startPoint x: 191, startPoint y: 47, endPoint x: 88, endPoint y: 141, distance: 139.2
click at [191, 47] on div "Div (#147) Show/Hide Element Set Conditions Condition Type AND OR In-Editor Beh…" at bounding box center [102, 46] width 183 height 16
click at [185, 45] on img at bounding box center [184, 47] width 14 height 14
type input "div_block-323-585"
type input "100"
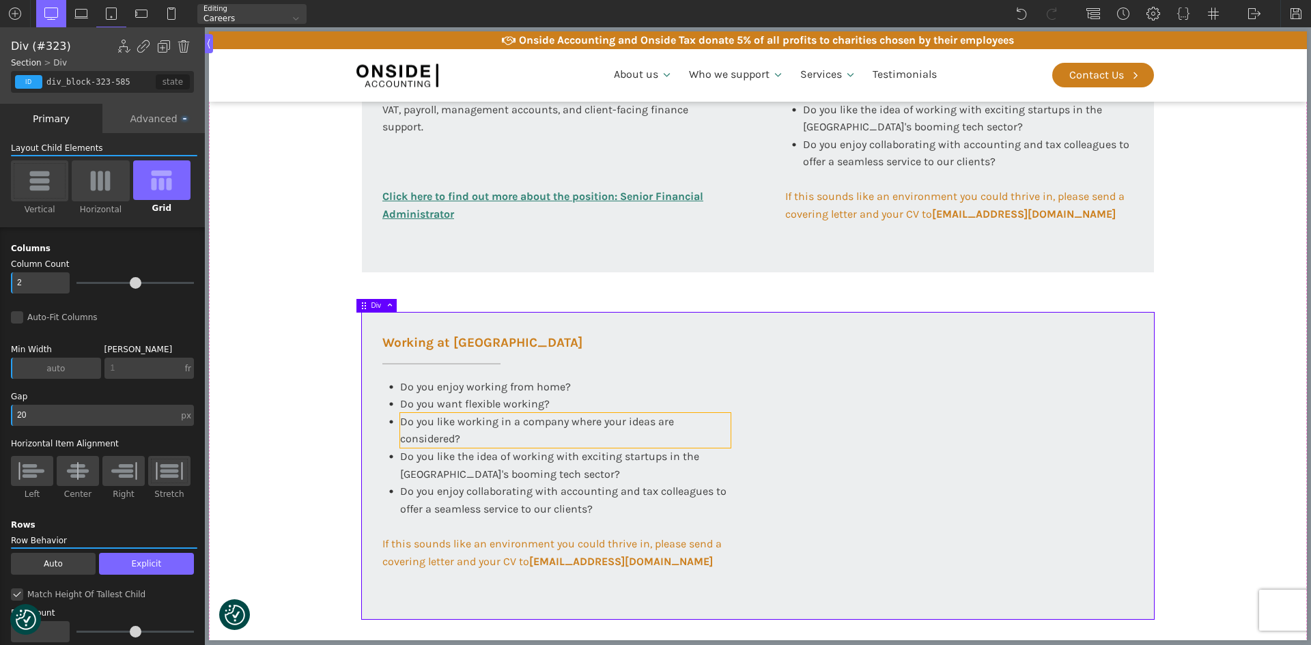
scroll to position [683, 0]
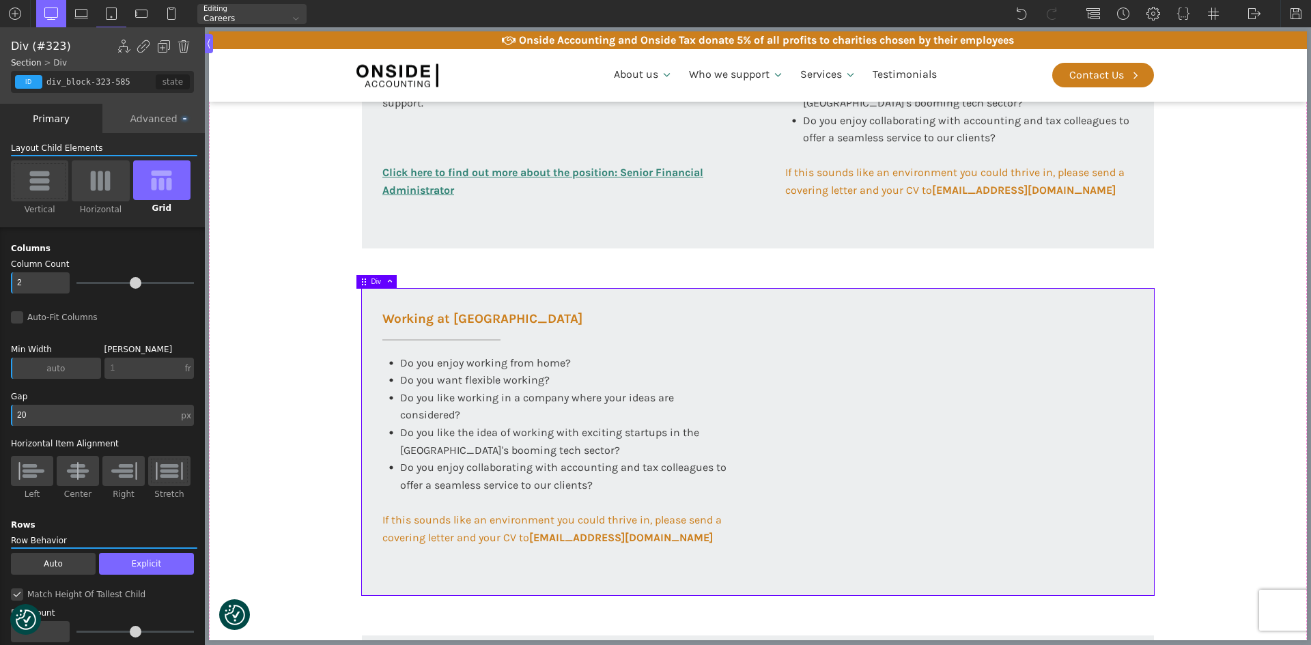
drag, startPoint x: 124, startPoint y: 278, endPoint x: 71, endPoint y: 279, distance: 53.3
click at [71, 279] on div "2" at bounding box center [102, 283] width 183 height 21
type input "4"
type input "3"
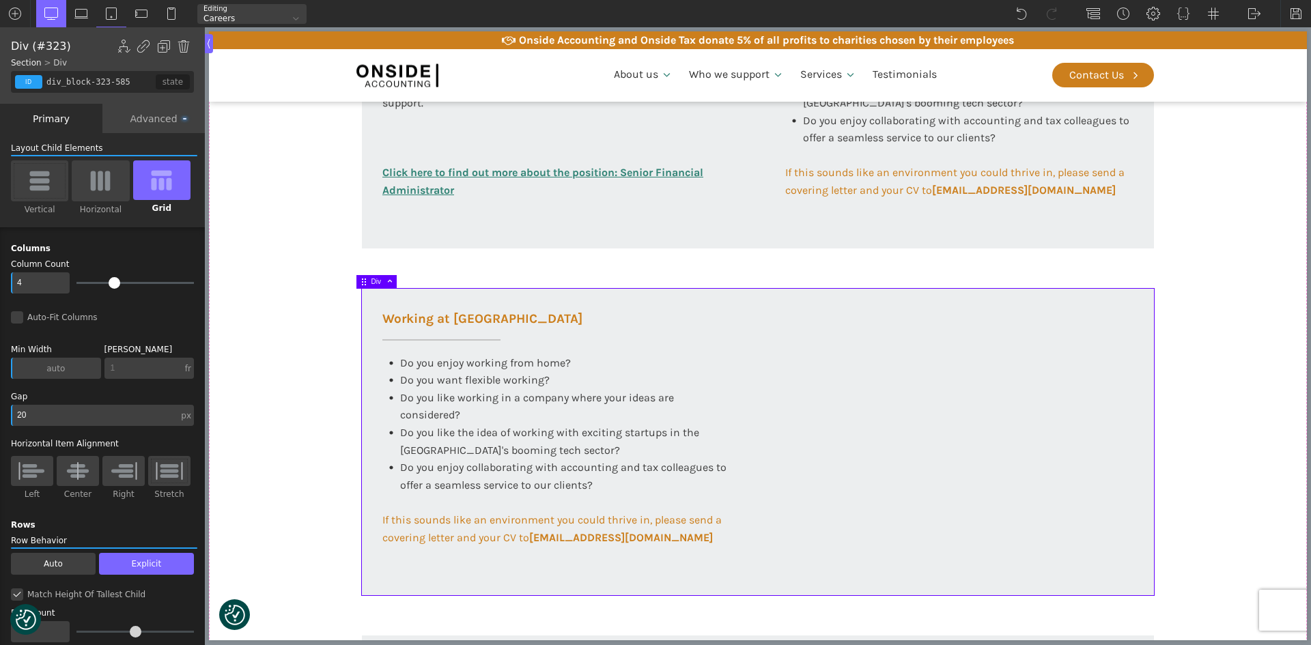
type input "3"
type input "2"
type input "1"
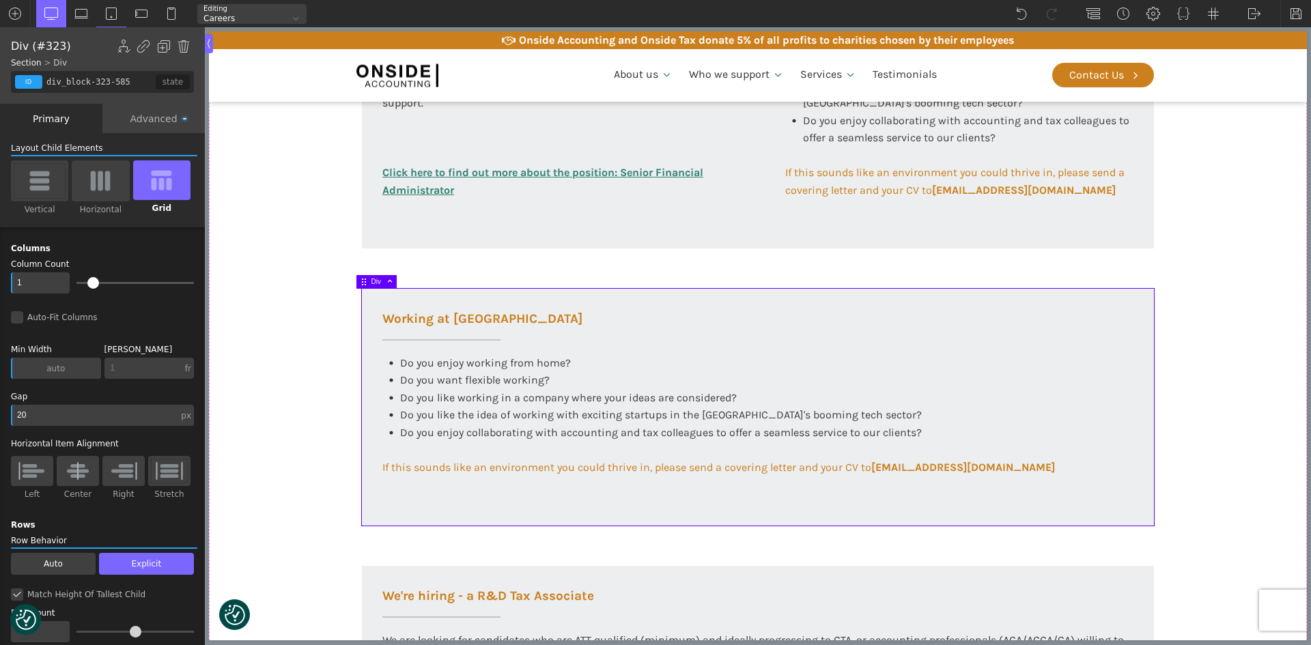
type input "0"
drag, startPoint x: 102, startPoint y: 283, endPoint x: 76, endPoint y: 279, distance: 26.2
type input "0"
click at [76, 282] on input "range" at bounding box center [134, 283] width 117 height 2
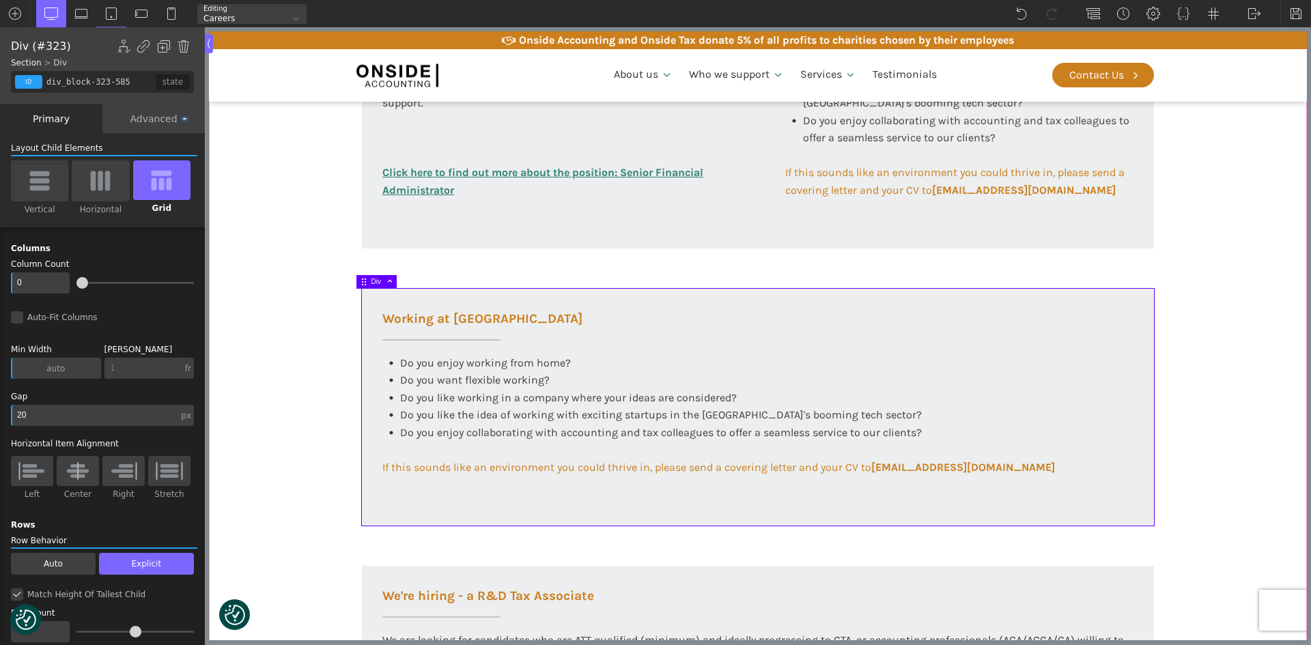
click at [316, 374] on section "Working at [GEOGRAPHIC_DATA] At Onside Accounting, we are proud to be an ACCA A…" at bounding box center [758, 269] width 1098 height 1290
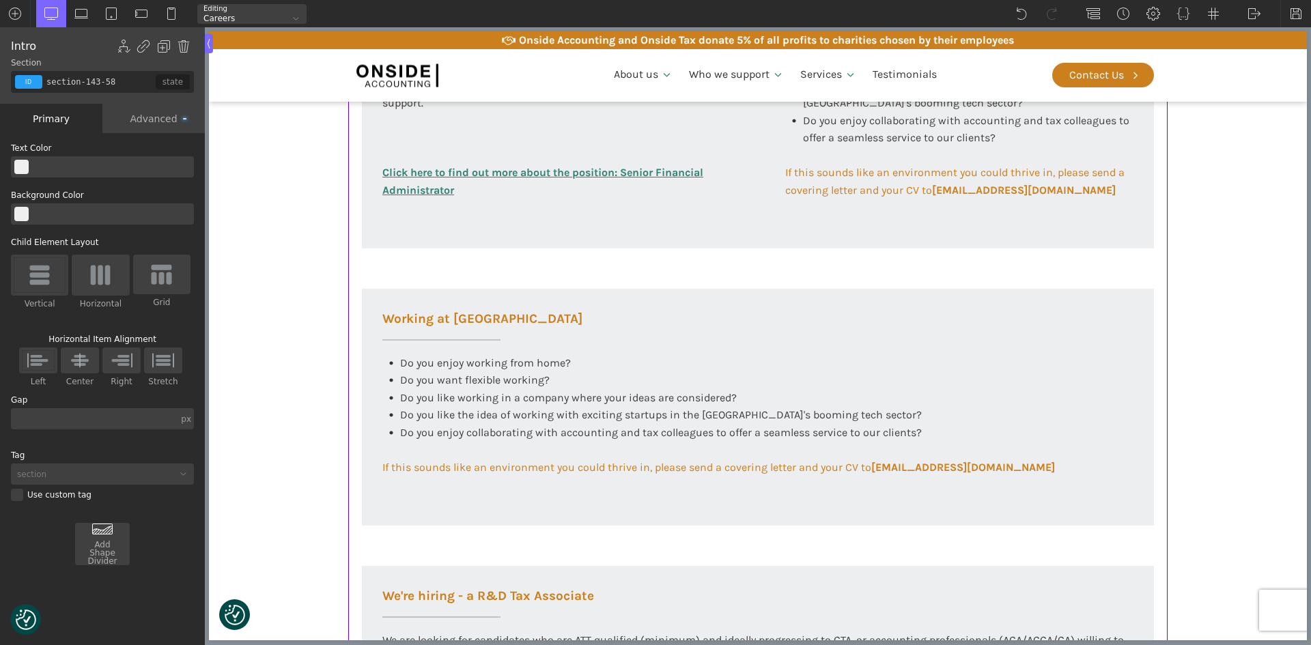
click at [316, 374] on section "Working at [GEOGRAPHIC_DATA] At Onside Accounting, we are proud to be an ACCA A…" at bounding box center [758, 269] width 1098 height 1290
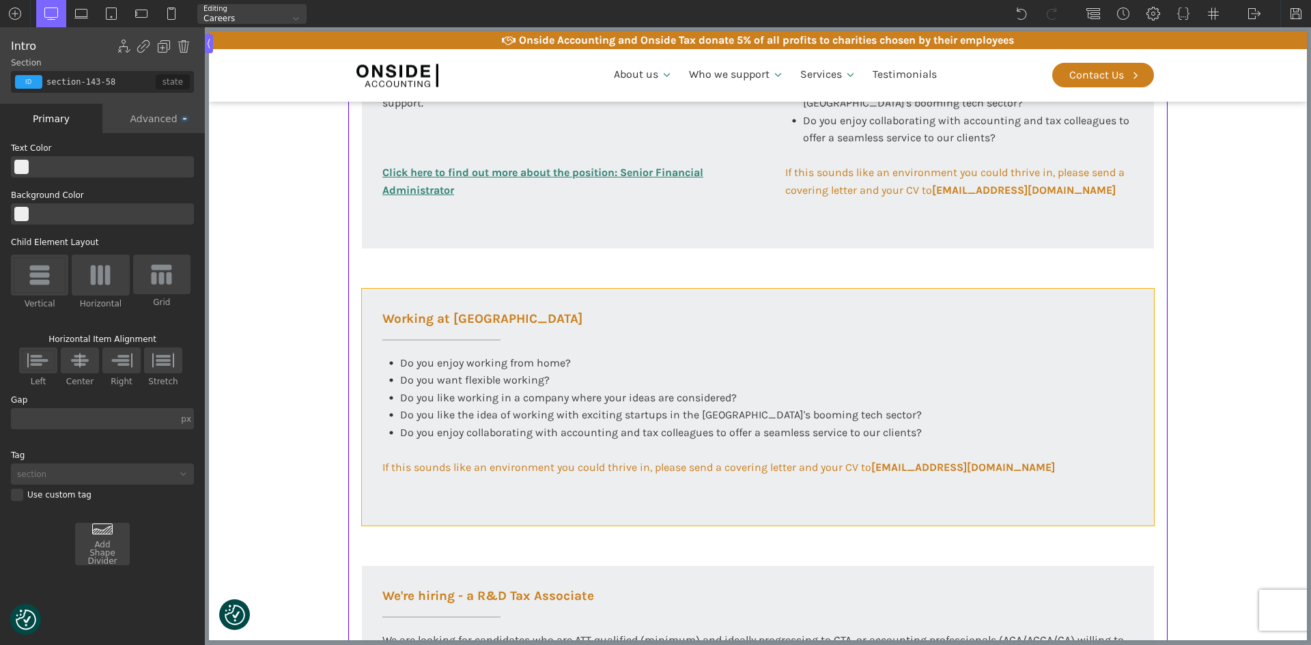
click at [525, 498] on div "Working at [GEOGRAPHIC_DATA] Do you enjoy working from home? Do you want flexib…" at bounding box center [758, 407] width 792 height 237
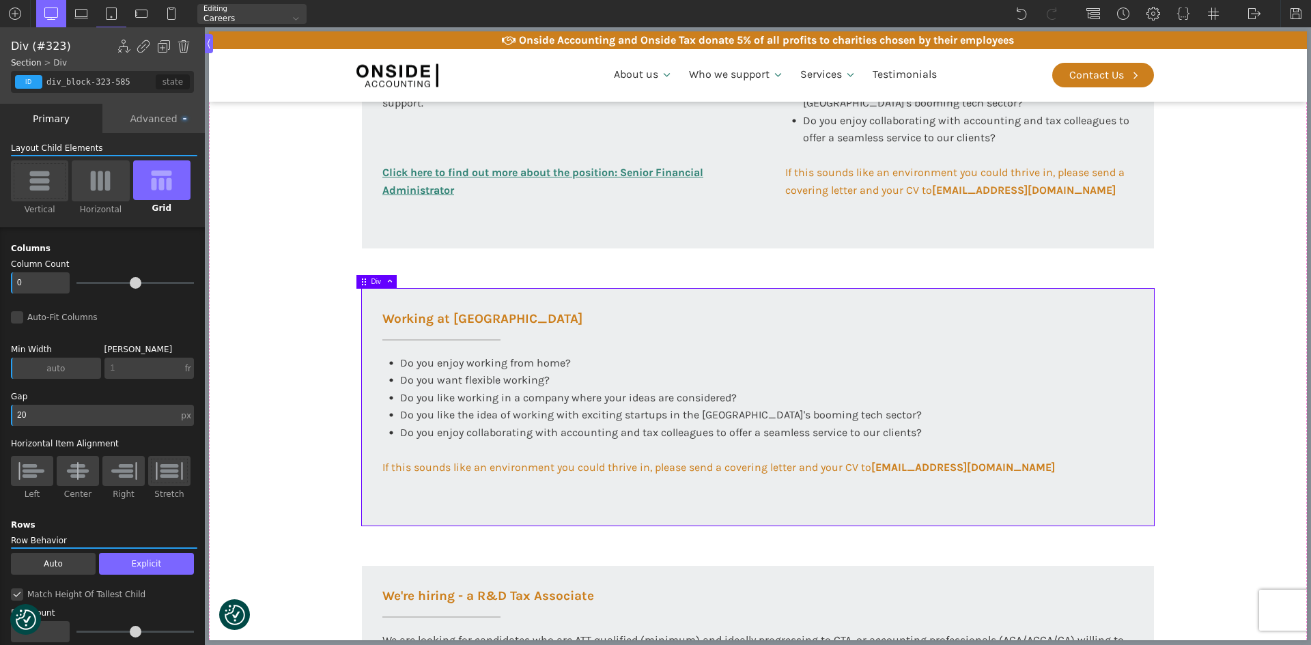
click at [163, 116] on div "Advanced" at bounding box center [153, 118] width 102 height 29
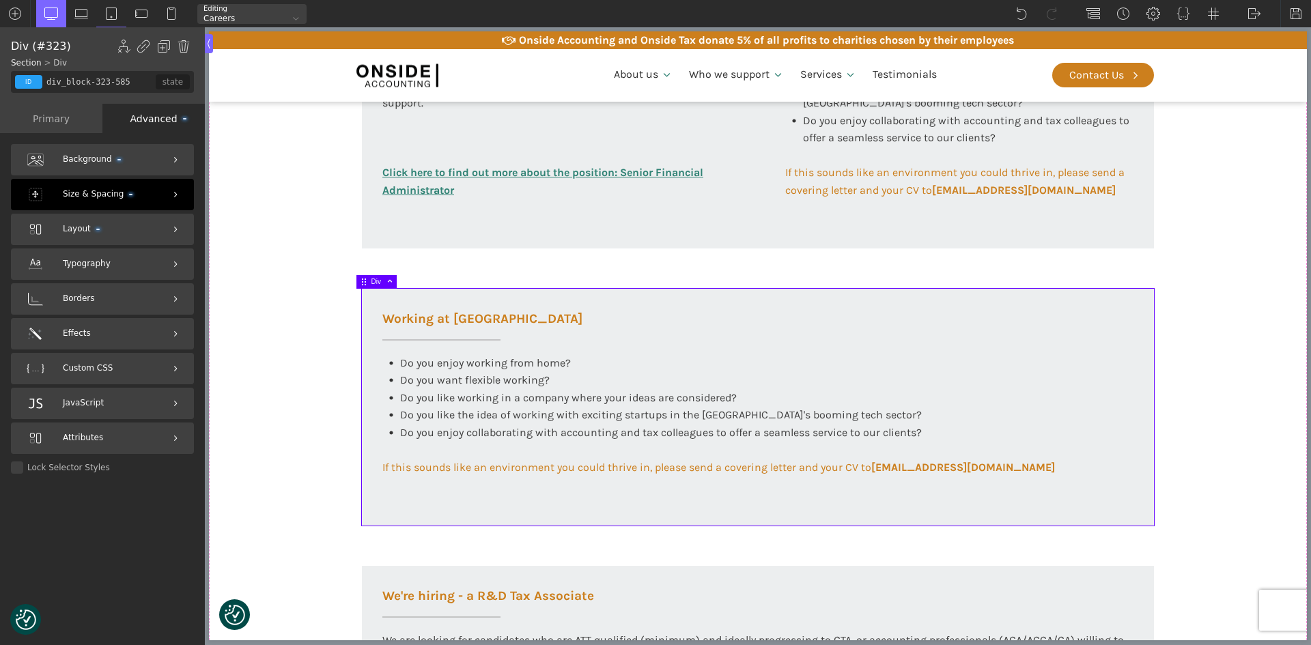
click at [99, 192] on span "Size & Spacing" at bounding box center [98, 194] width 70 height 13
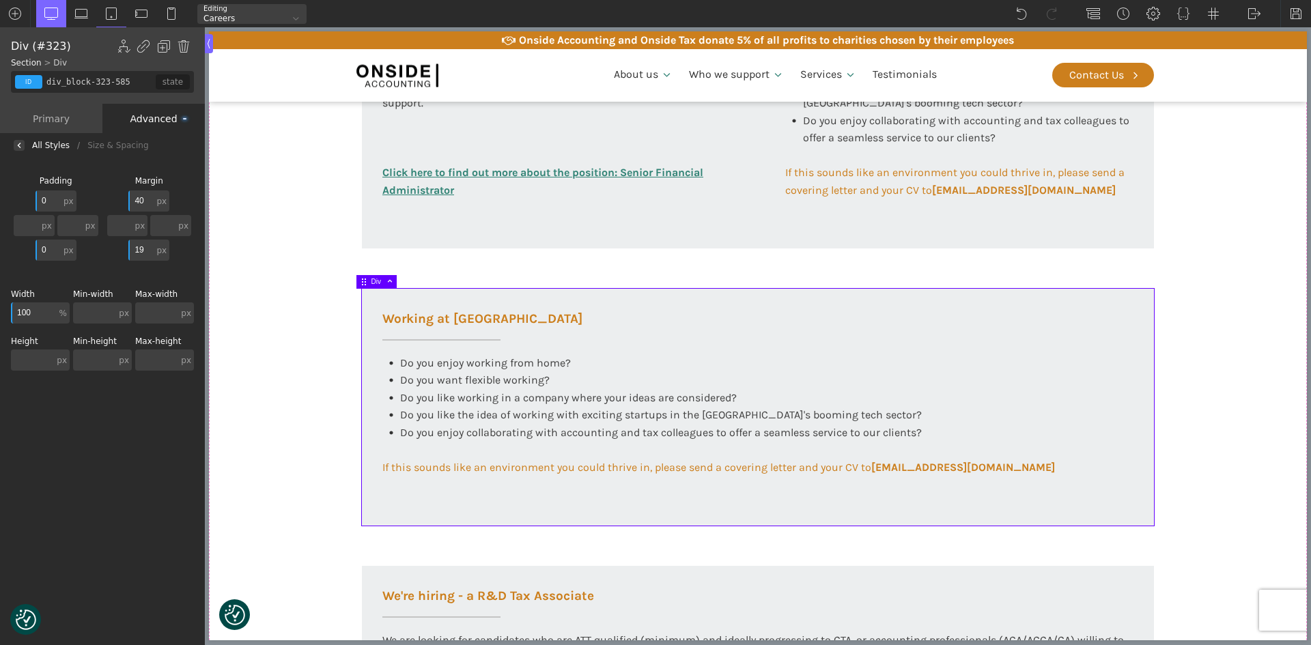
click at [51, 120] on div "Primary" at bounding box center [51, 118] width 102 height 29
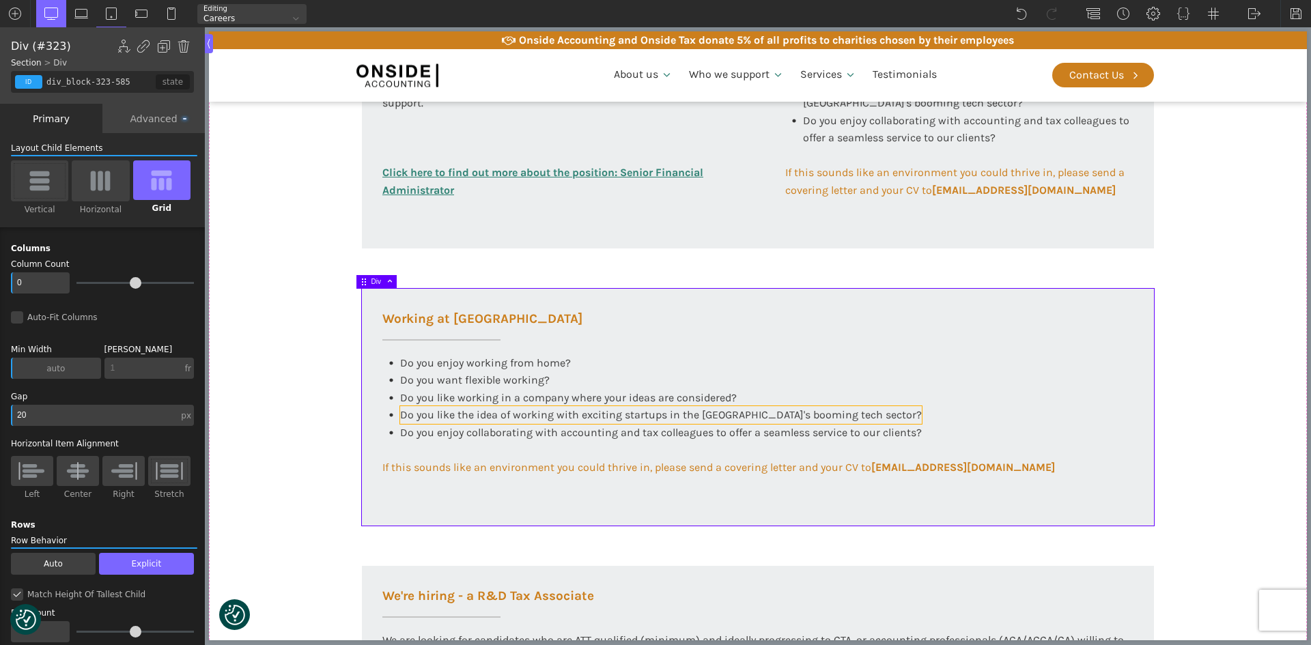
click at [477, 407] on div "Do you like the idea of working with exciting startups in the [GEOGRAPHIC_DATA]…" at bounding box center [661, 415] width 522 height 18
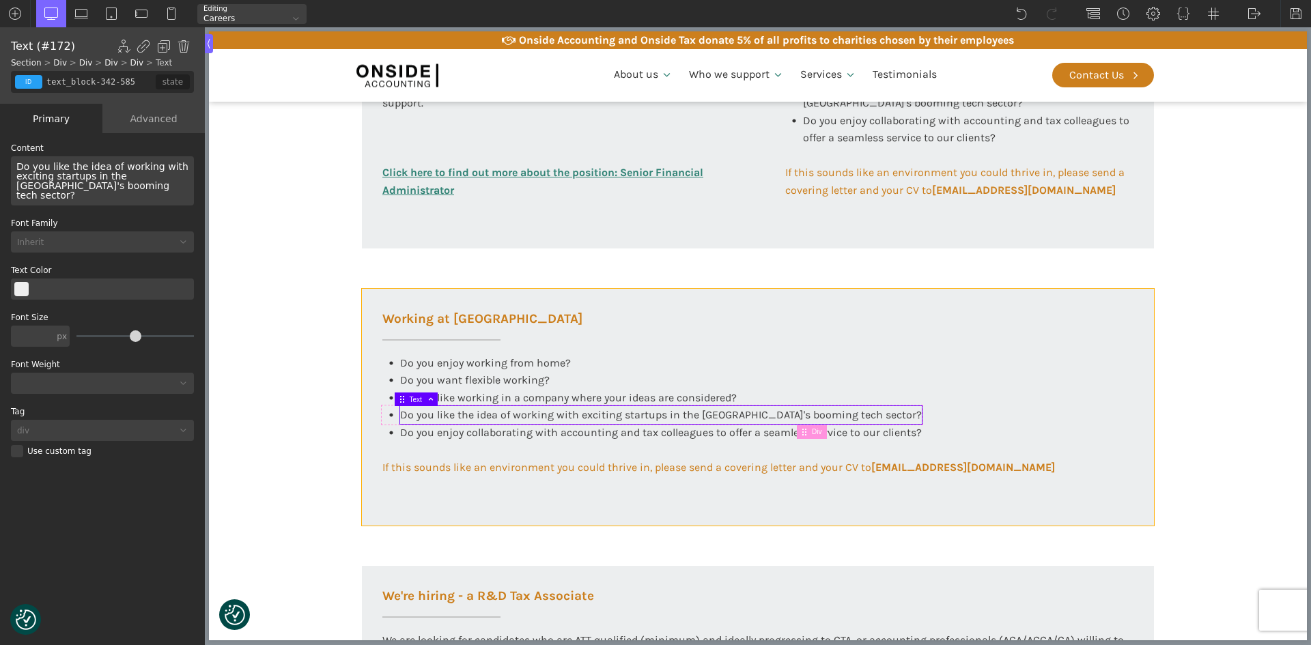
click at [449, 490] on div "Working at [GEOGRAPHIC_DATA] Do you enjoy working from home? Do you want flexib…" at bounding box center [758, 407] width 792 height 237
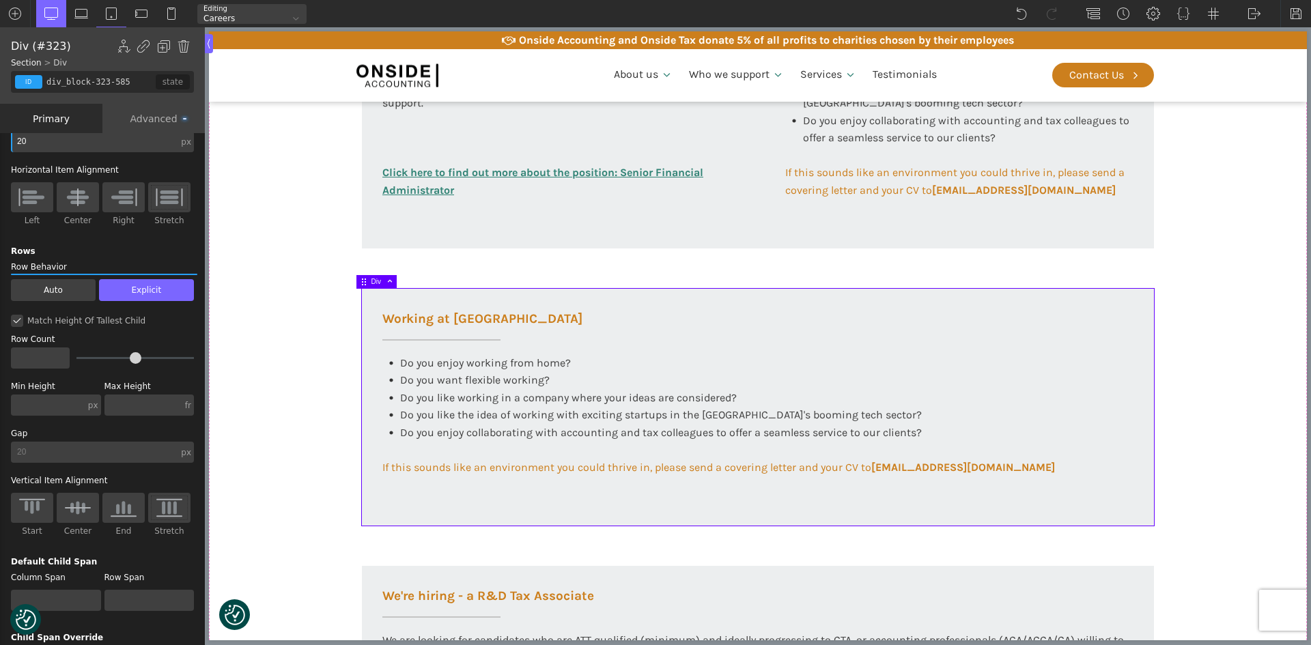
scroll to position [410, 0]
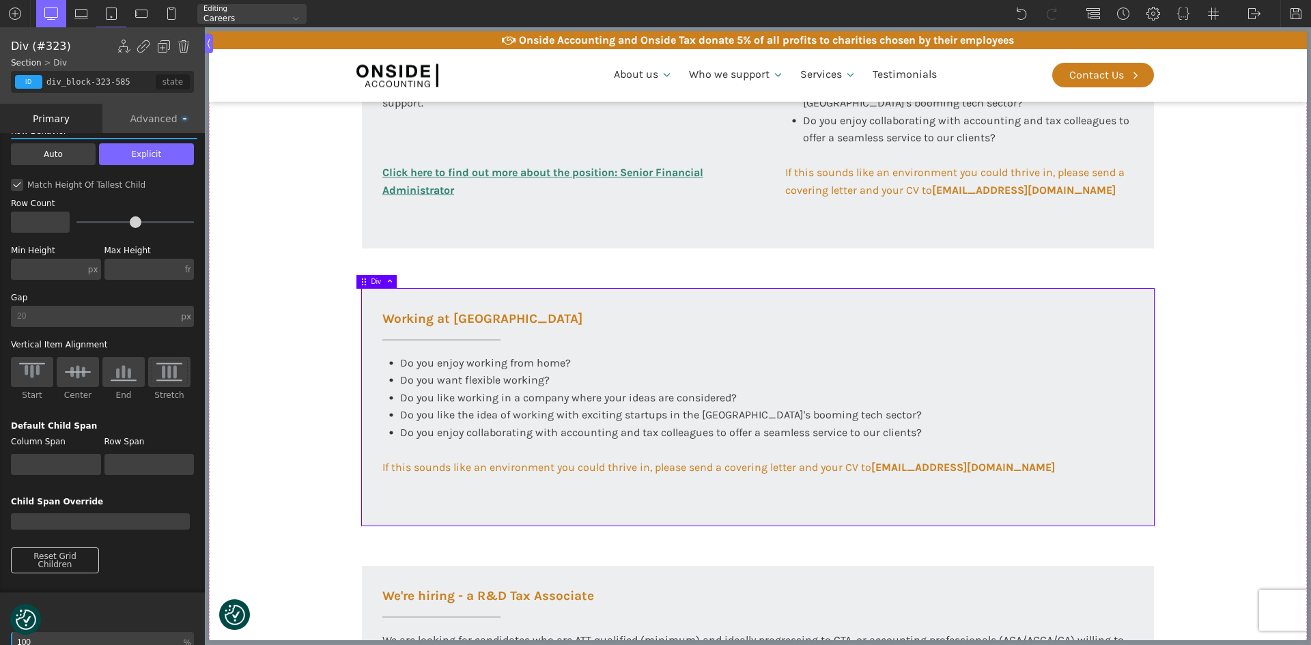
click at [156, 122] on div "Advanced" at bounding box center [153, 118] width 102 height 29
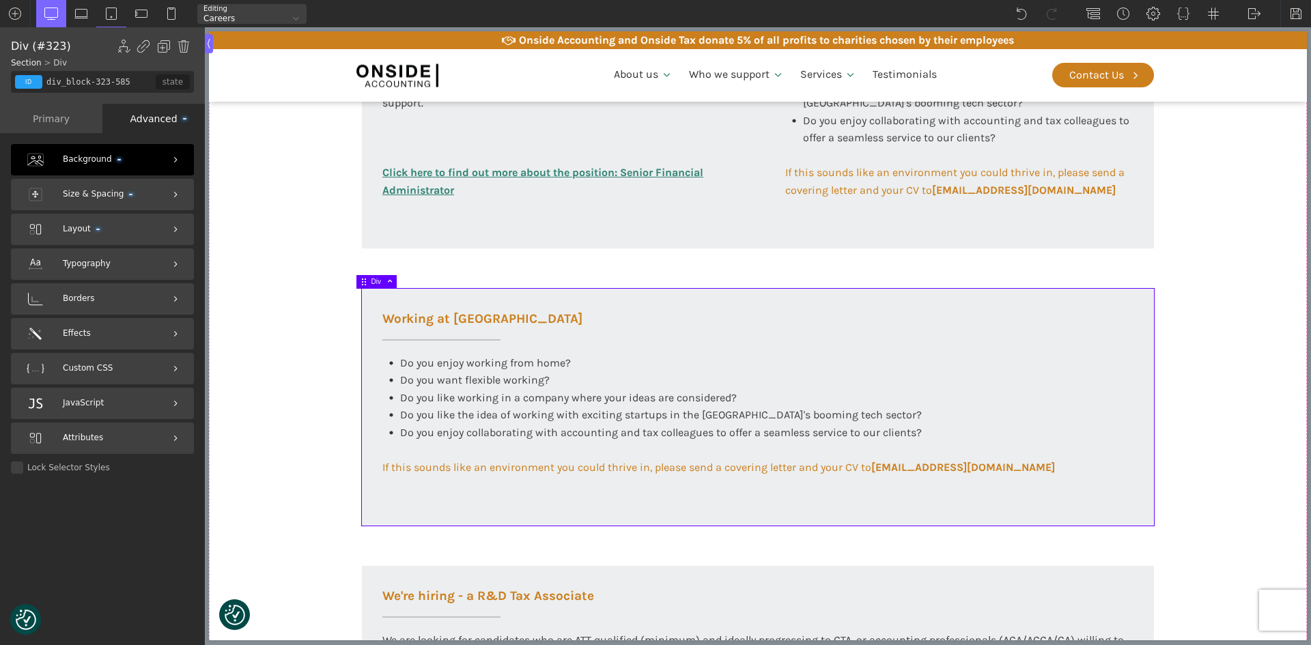
click at [91, 193] on span "Size & Spacing" at bounding box center [98, 194] width 70 height 13
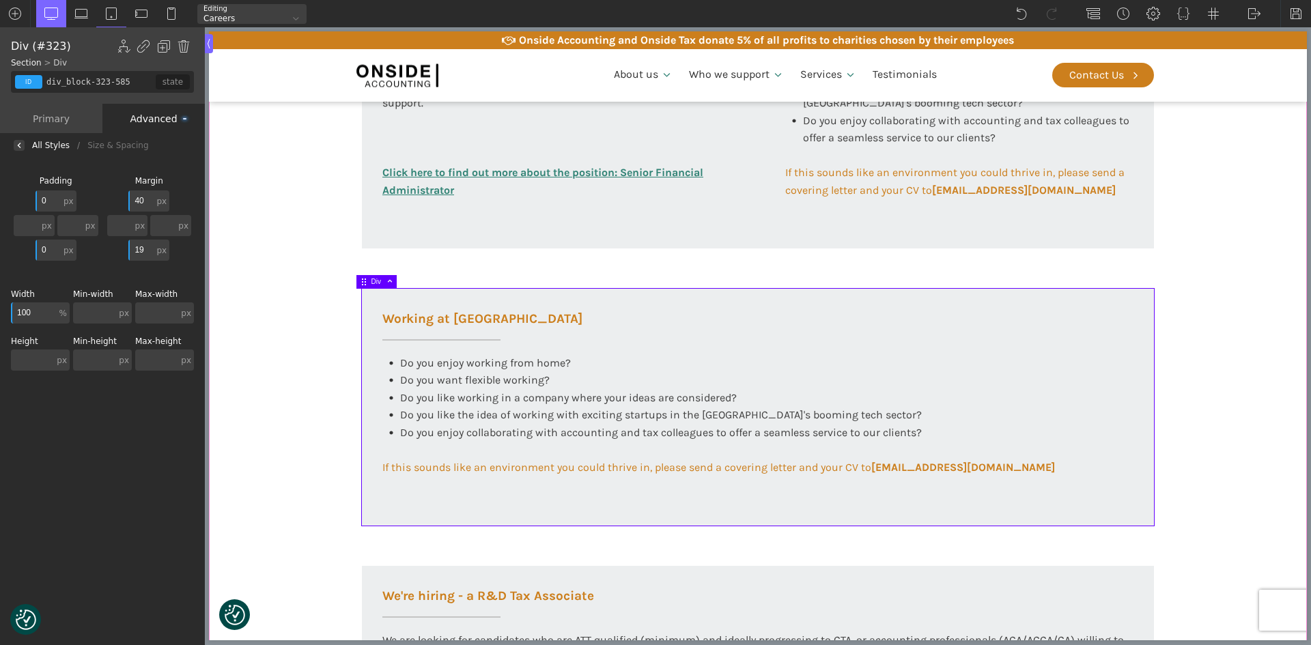
click at [257, 317] on section "Working at [GEOGRAPHIC_DATA] At Onside Accounting, we are proud to be an ACCA A…" at bounding box center [758, 269] width 1098 height 1290
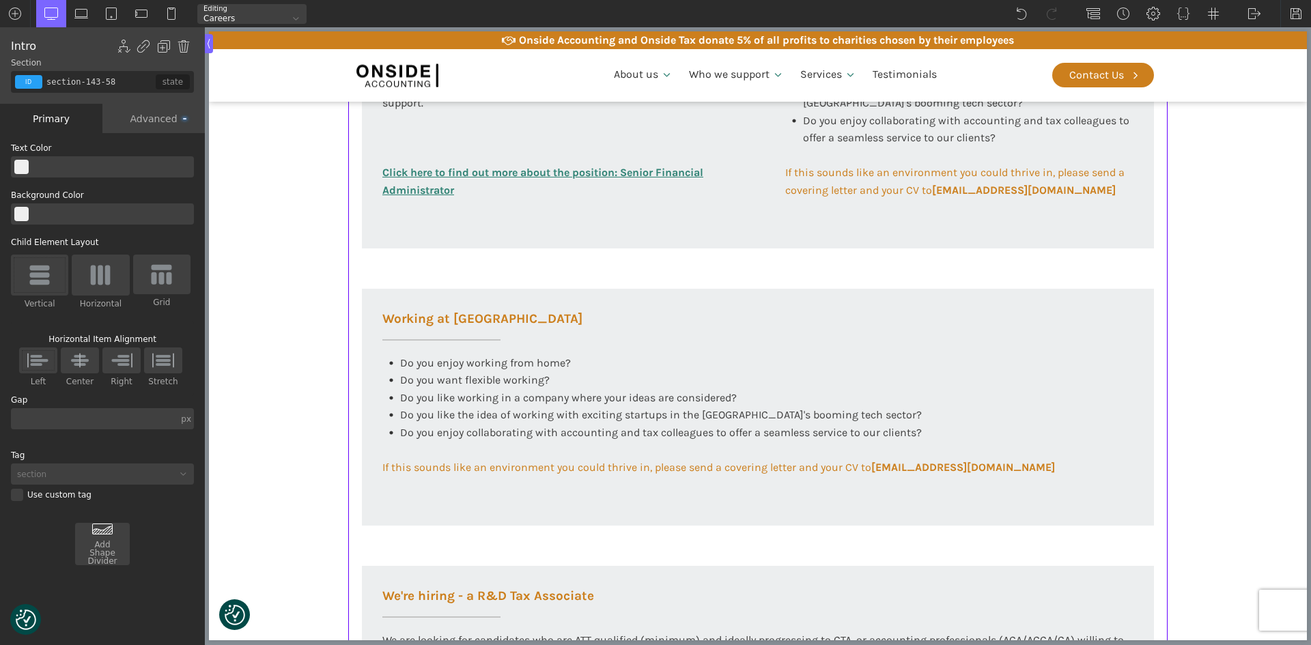
scroll to position [0, 0]
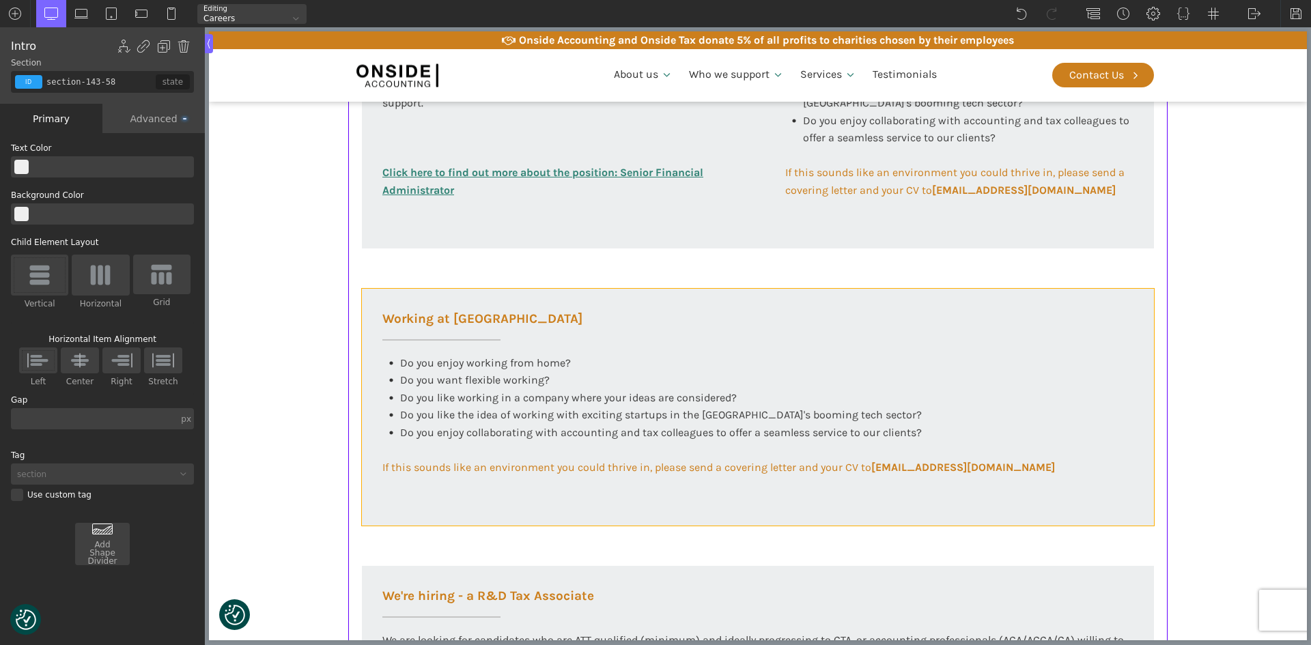
click at [480, 511] on div "Working at [GEOGRAPHIC_DATA] Do you enjoy working from home? Do you want flexib…" at bounding box center [758, 407] width 792 height 237
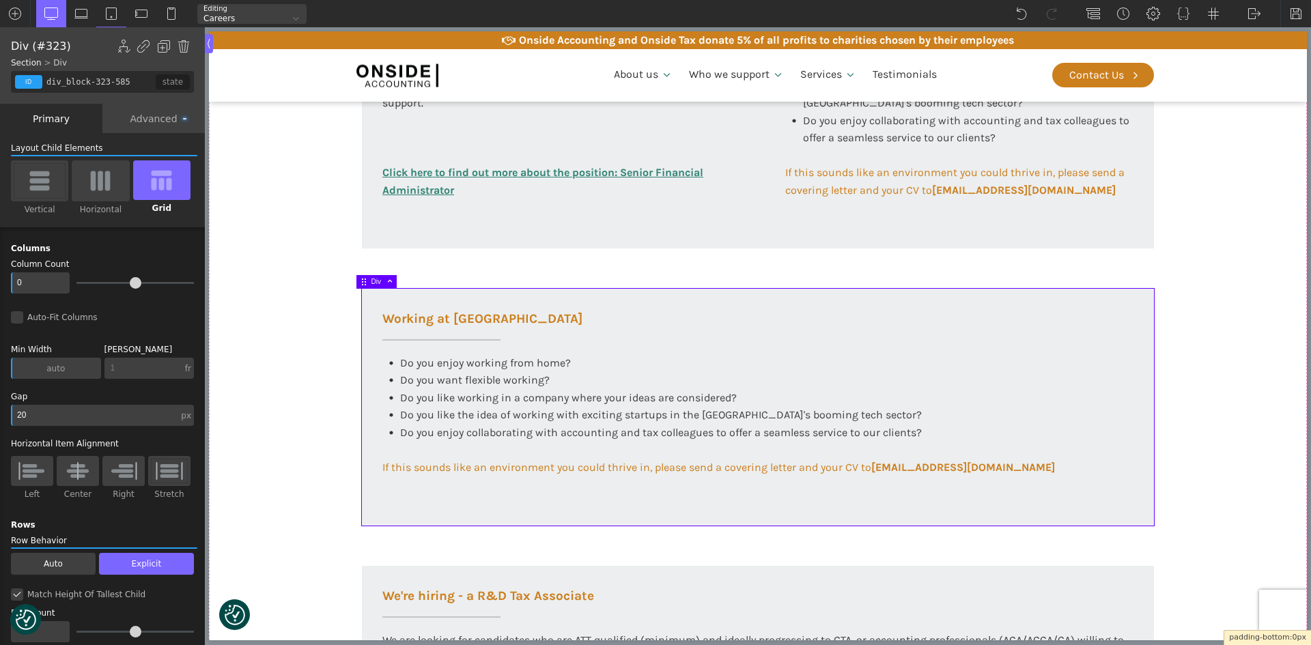
drag, startPoint x: 513, startPoint y: 524, endPoint x: 512, endPoint y: 484, distance: 39.6
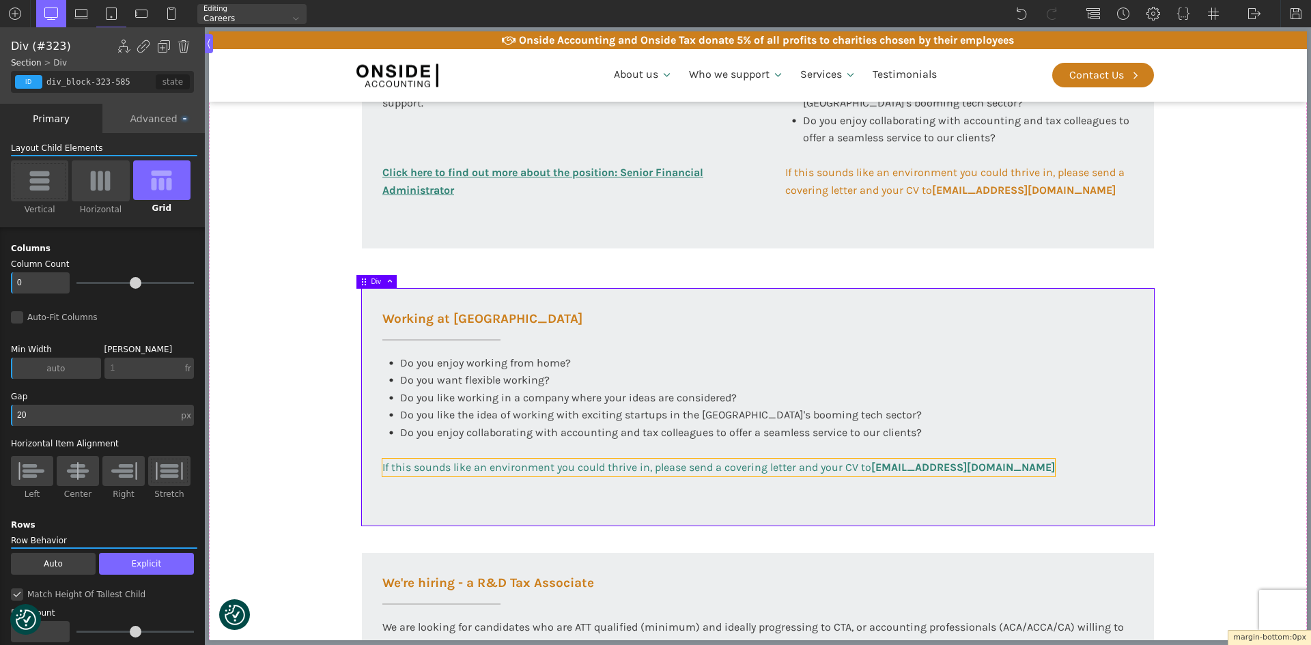
drag, startPoint x: 523, startPoint y: 529, endPoint x: 523, endPoint y: 467, distance: 61.5
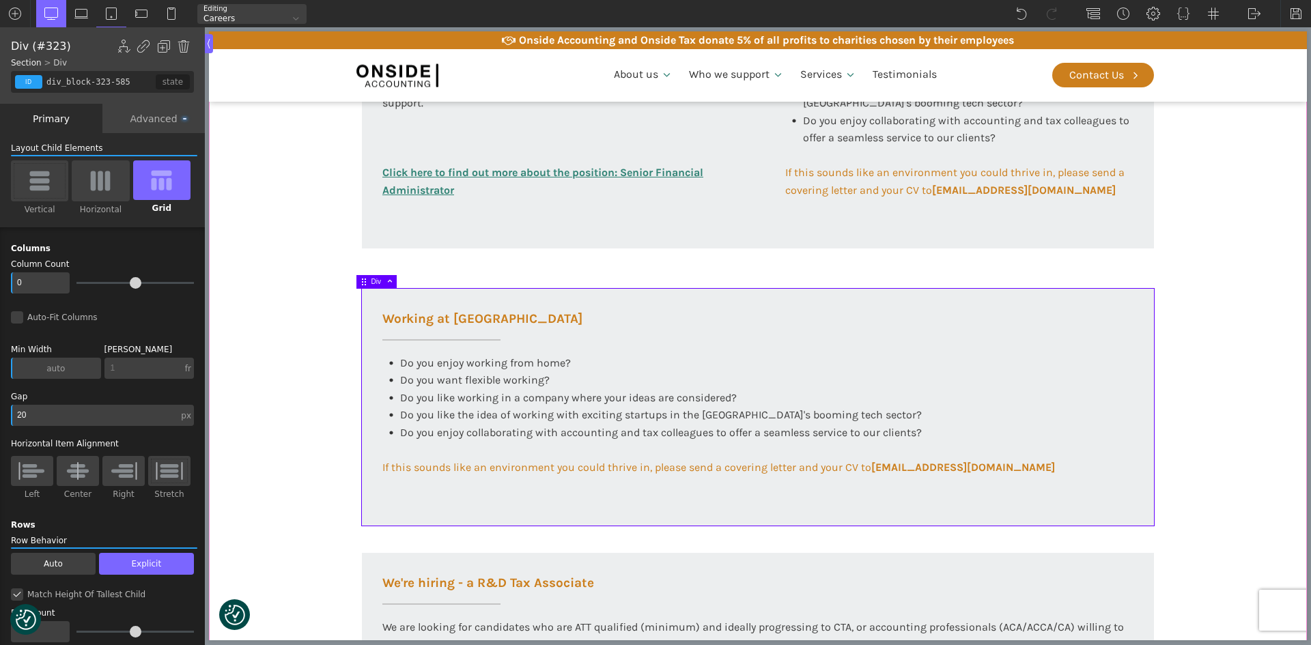
click at [313, 464] on section "Working at [GEOGRAPHIC_DATA] At Onside Accounting, we are proud to be an ACCA A…" at bounding box center [758, 262] width 1098 height 1277
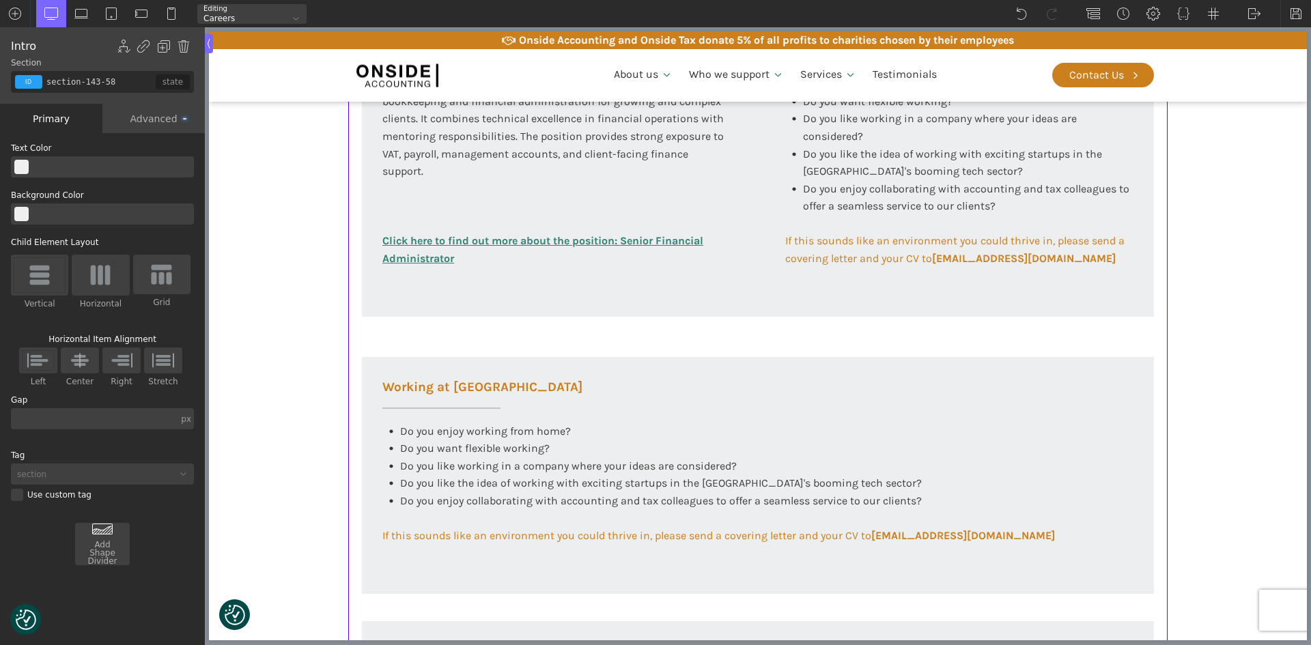
scroll to position [478, 0]
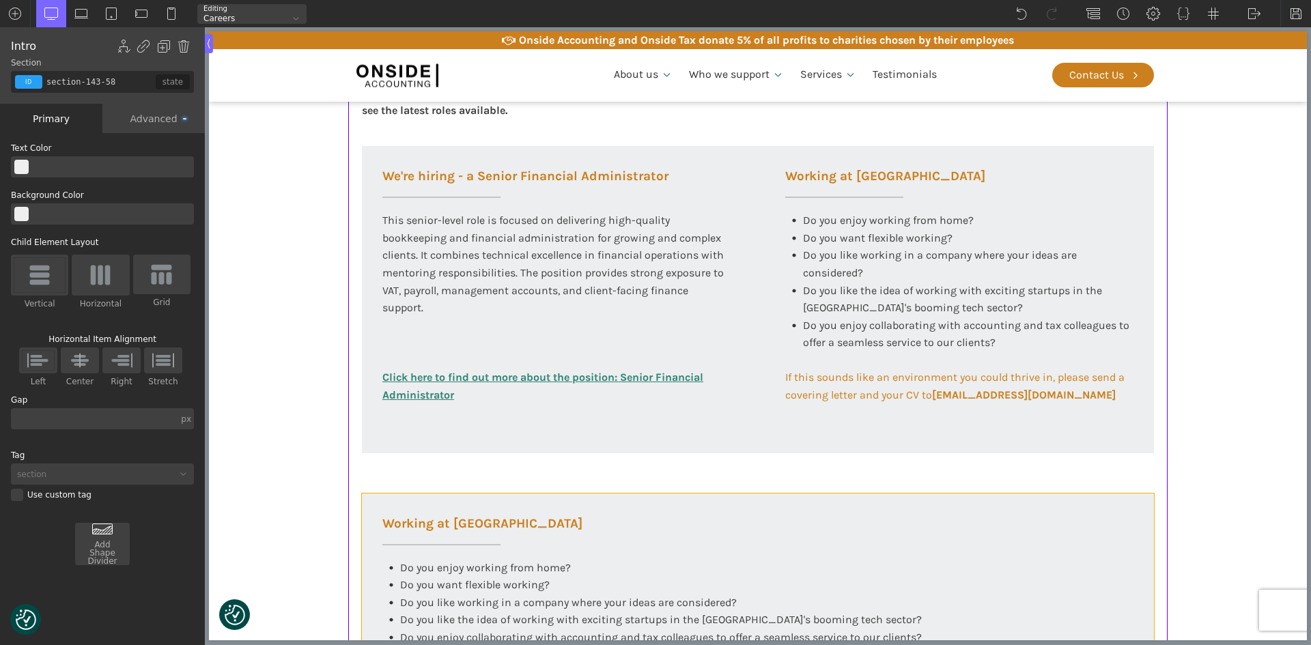
click at [389, 505] on div "Working at [GEOGRAPHIC_DATA] Do you enjoy working from home? Do you want flexib…" at bounding box center [758, 588] width 792 height 188
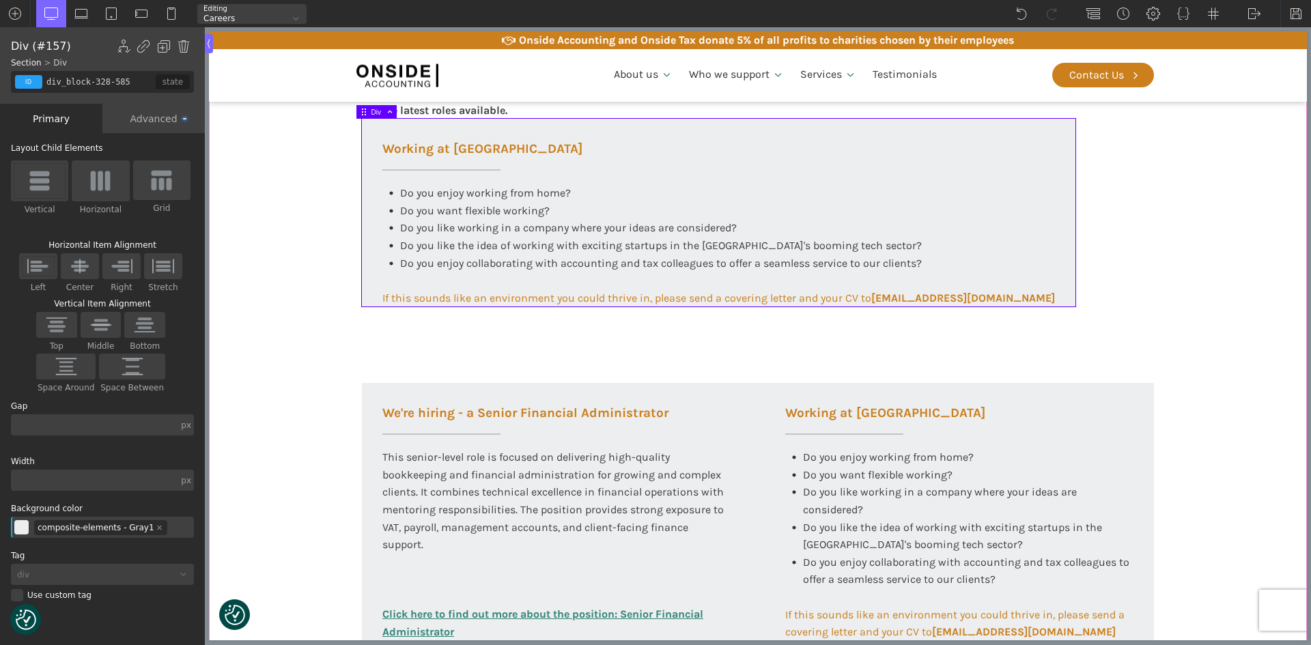
scroll to position [410, 0]
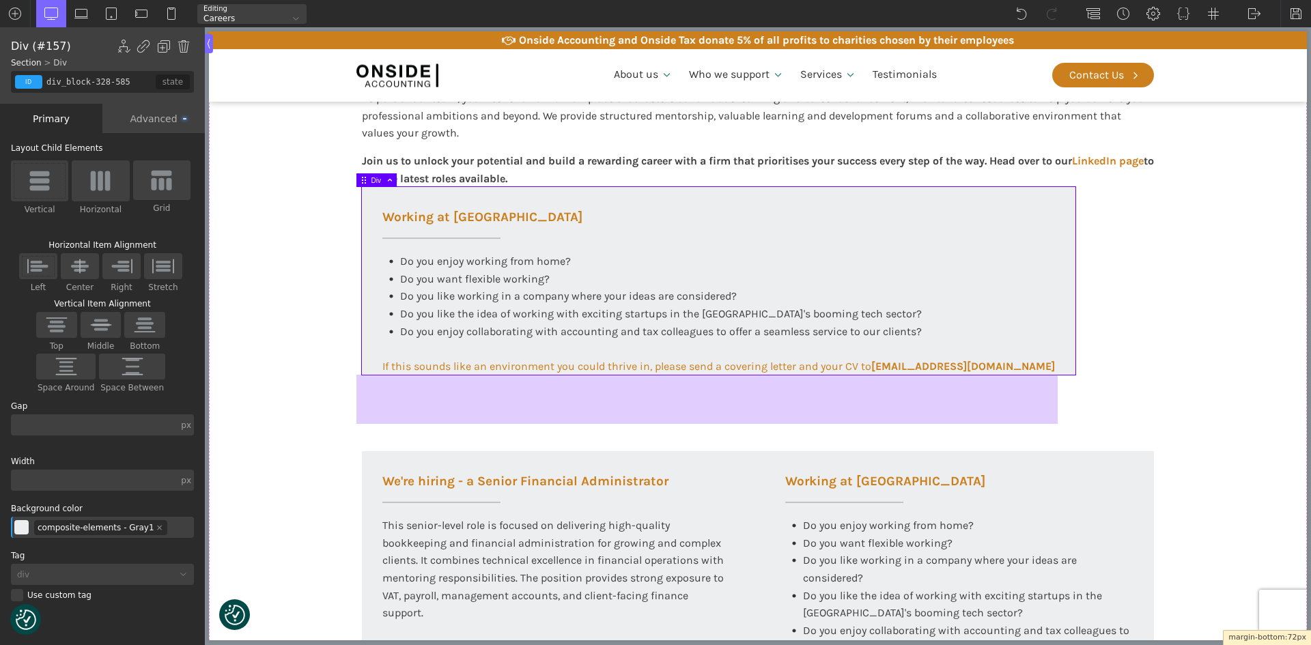
click at [458, 403] on div at bounding box center [708, 399] width 702 height 49
click at [366, 395] on div at bounding box center [708, 399] width 702 height 49
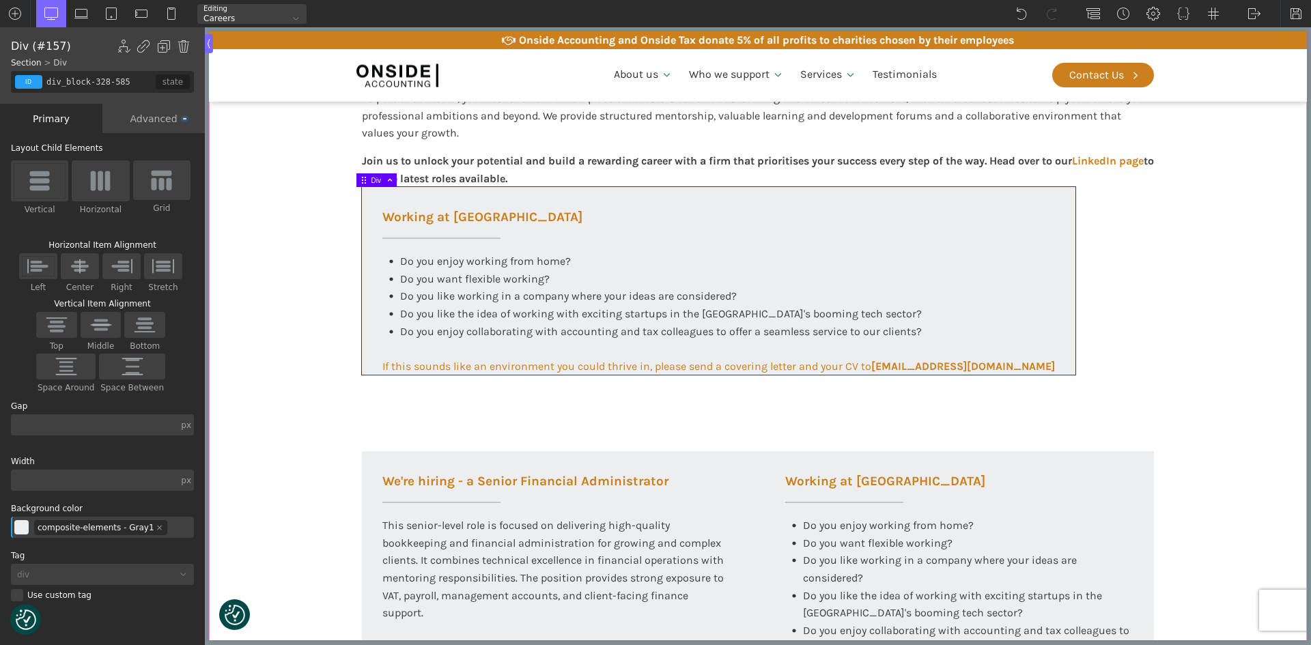
click at [367, 435] on div "Working at [GEOGRAPHIC_DATA] At Onside Accounting, we are proud to be an ACCA A…" at bounding box center [758, 564] width 820 height 1332
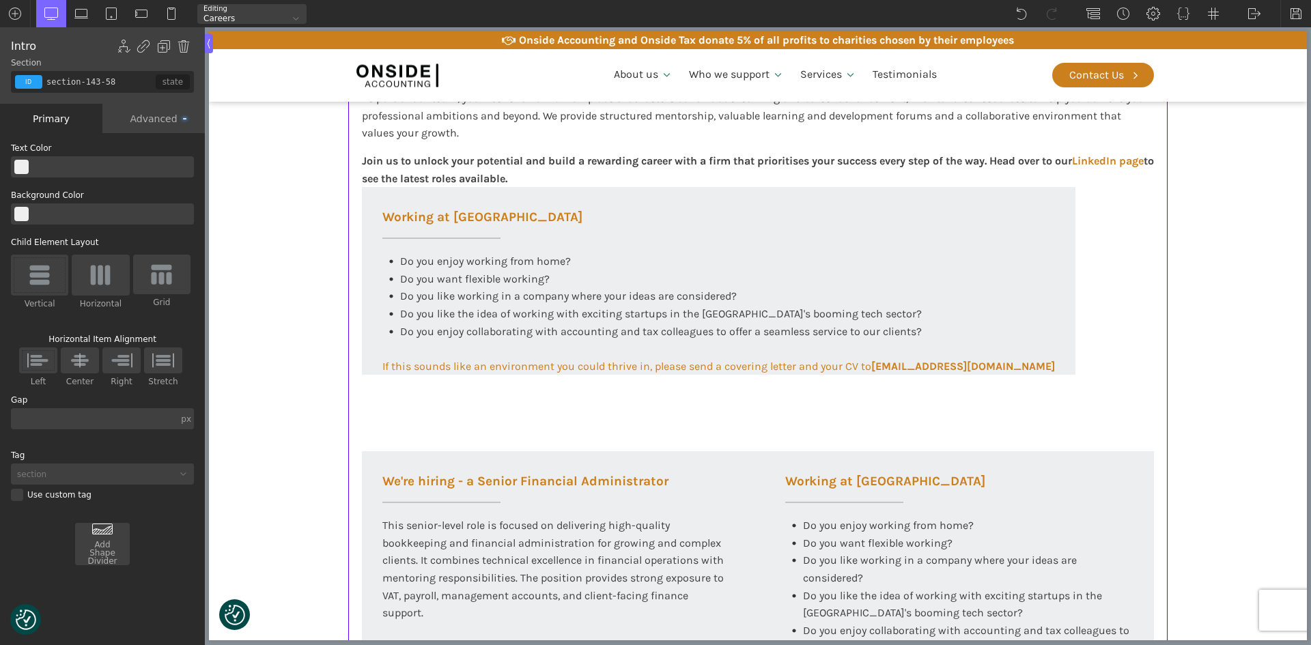
click at [376, 384] on div "Working at [GEOGRAPHIC_DATA] At Onside Accounting, we are proud to be an ACCA A…" at bounding box center [758, 564] width 820 height 1332
click at [377, 396] on div "Working at [GEOGRAPHIC_DATA] At Onside Accounting, we are proud to be an ACCA A…" at bounding box center [758, 564] width 820 height 1332
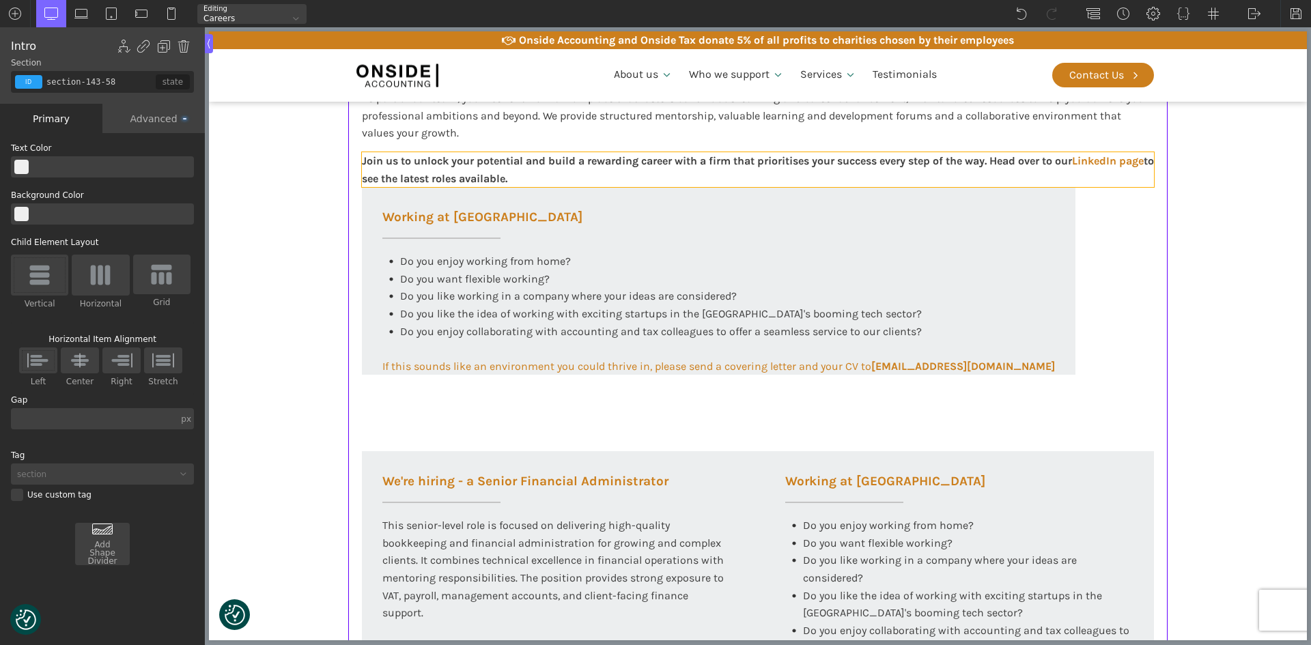
click at [590, 167] on div "Join us to unlock your potential and build a rewarding career with a firm that …" at bounding box center [758, 169] width 792 height 35
type input "text_block-269-58"
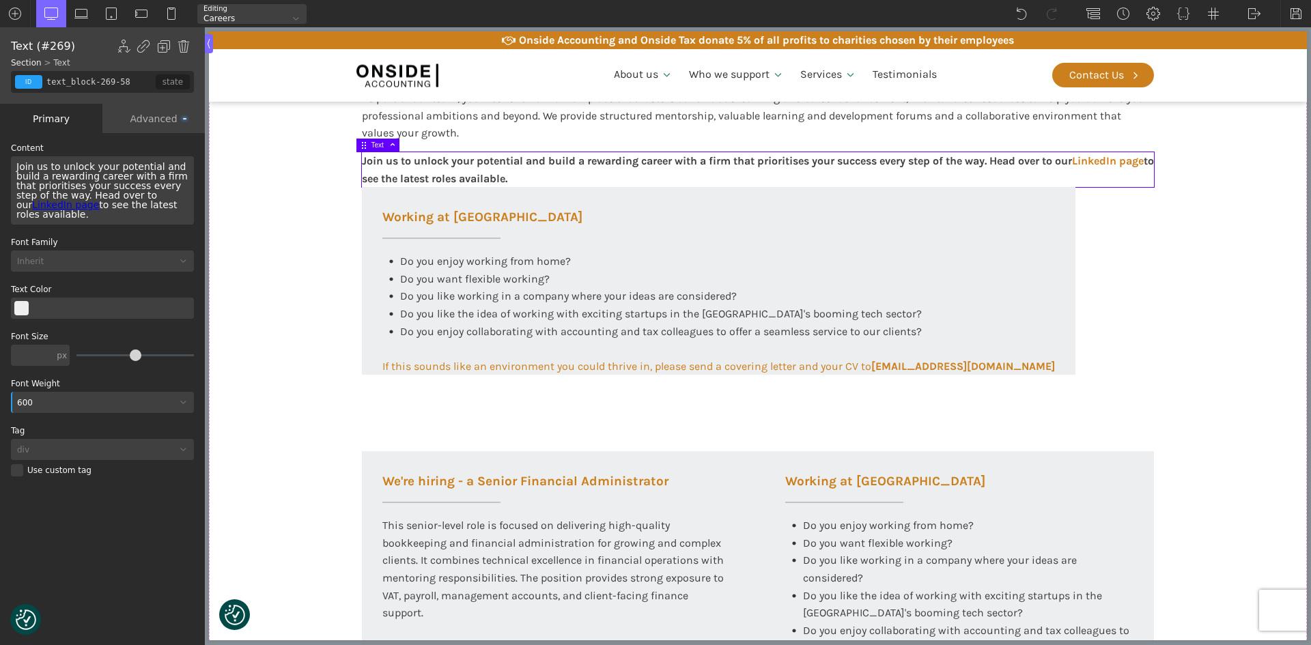
click at [159, 115] on div "Advanced" at bounding box center [153, 118] width 102 height 29
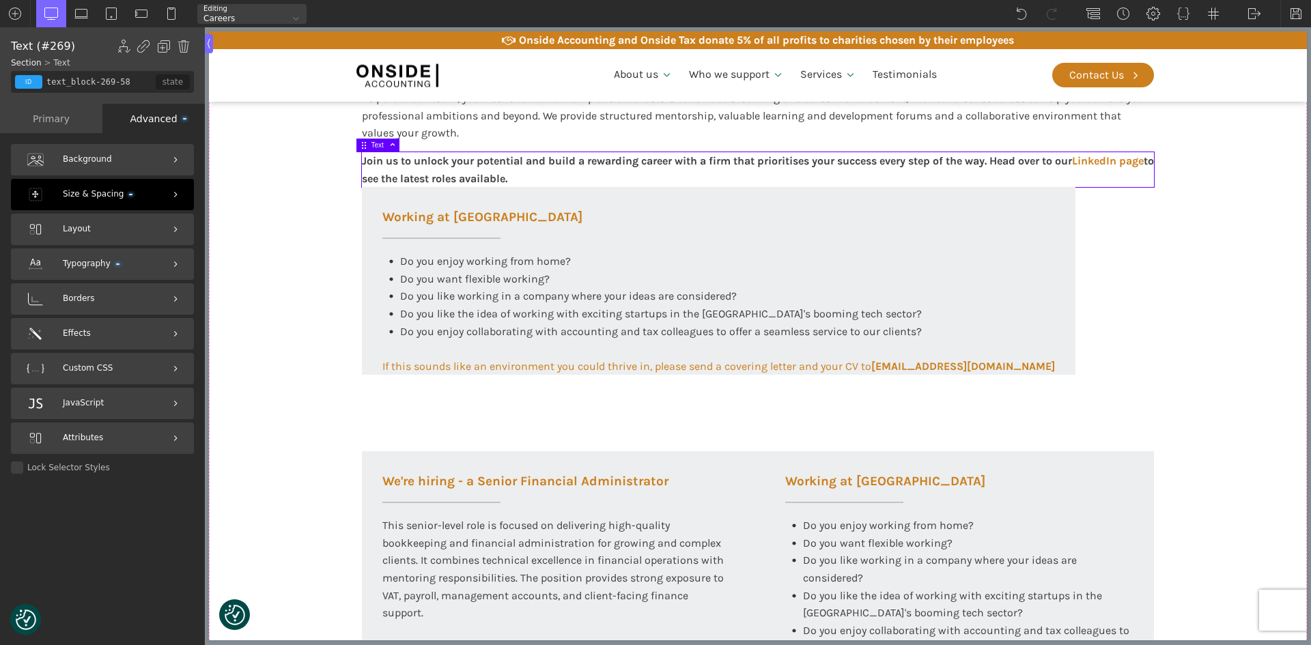
click at [91, 191] on span "Size & Spacing" at bounding box center [98, 194] width 70 height 13
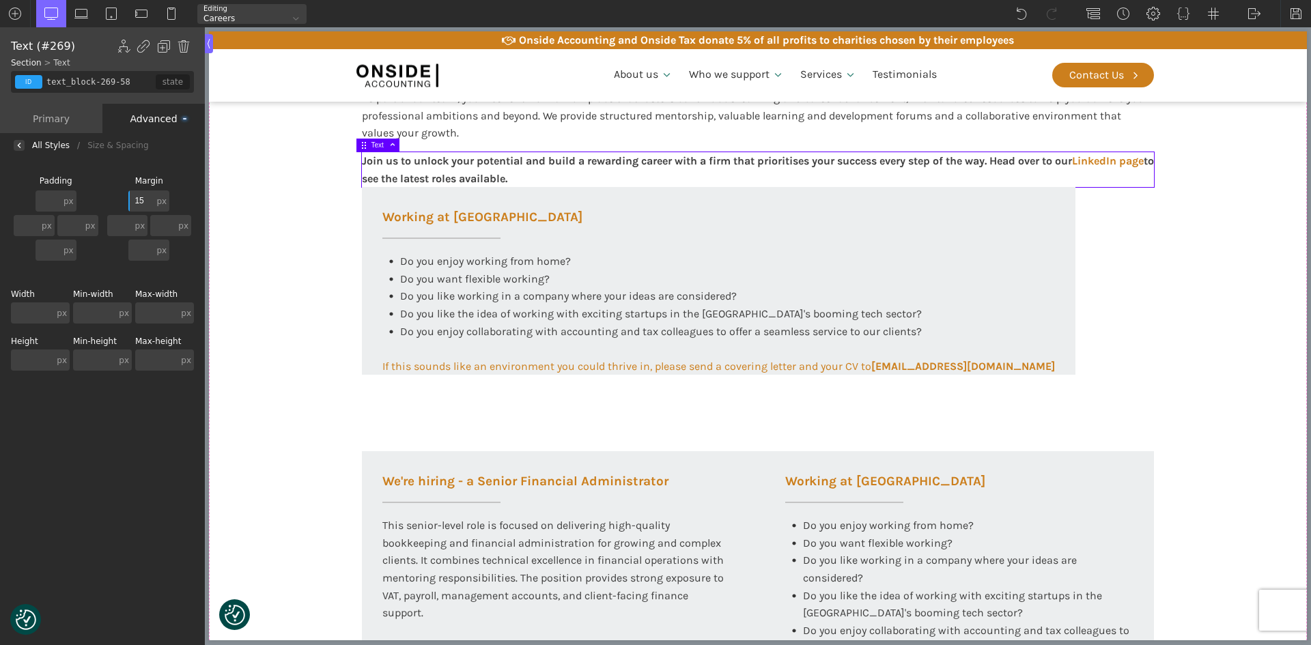
click at [40, 358] on input "text" at bounding box center [32, 360] width 43 height 21
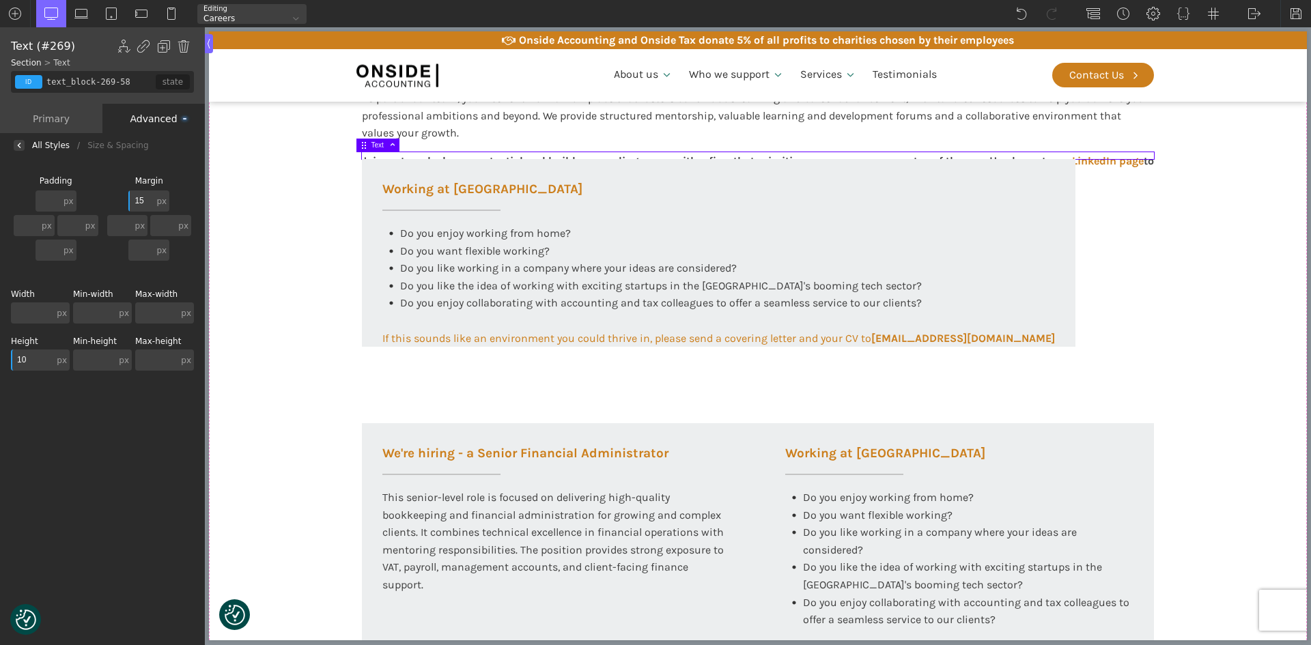
type input "1"
type input "80"
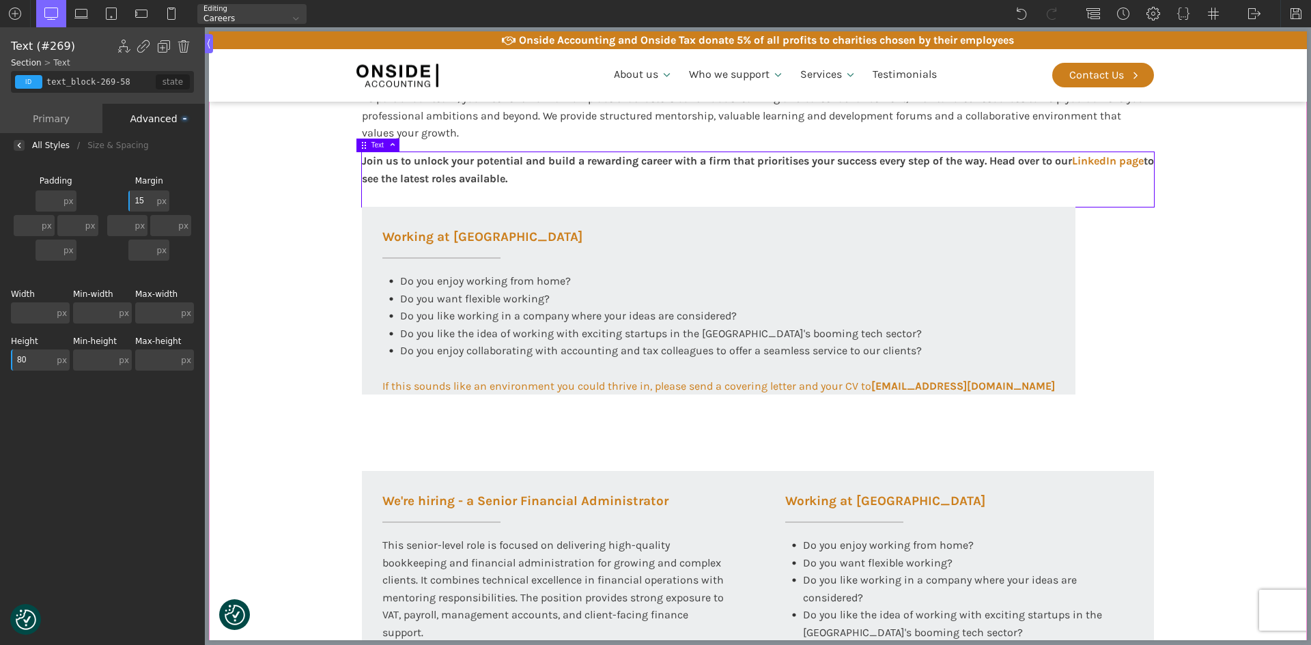
click at [266, 354] on section "Working at [GEOGRAPHIC_DATA] At Onside Accounting, we are proud to be an ACCA A…" at bounding box center [758, 573] width 1098 height 1351
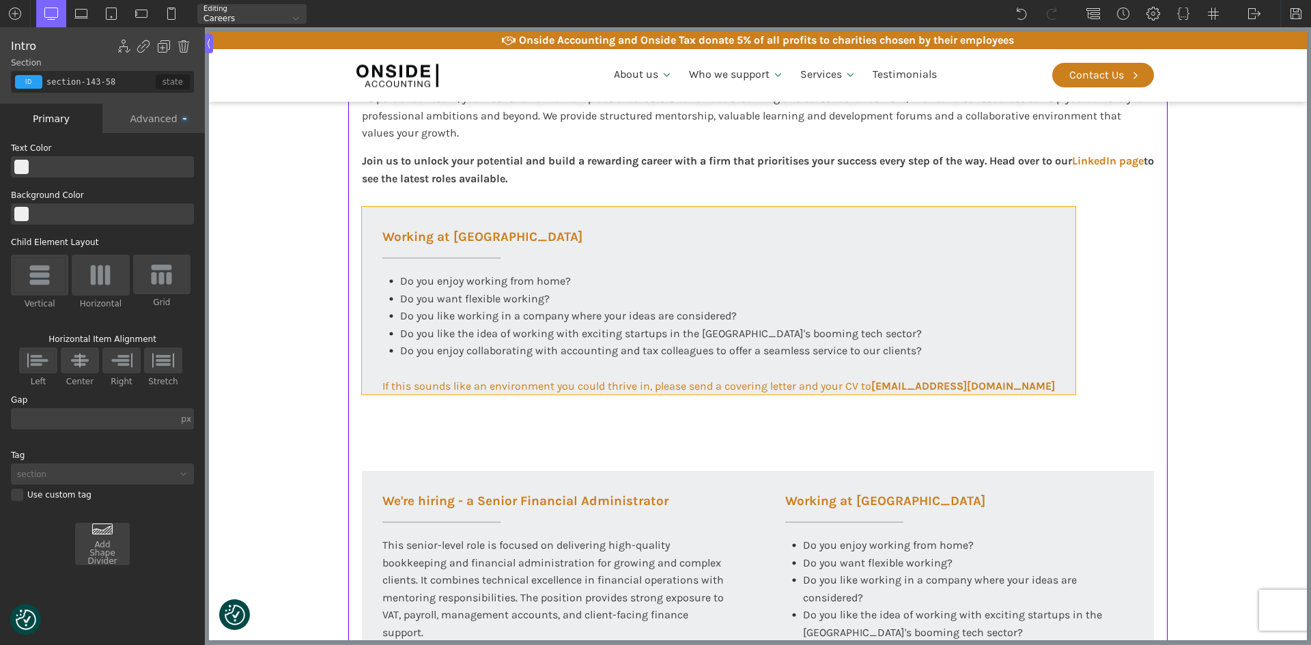
click at [537, 213] on div "Working at [GEOGRAPHIC_DATA] Do you enjoy working from home? Do you want flexib…" at bounding box center [719, 301] width 714 height 188
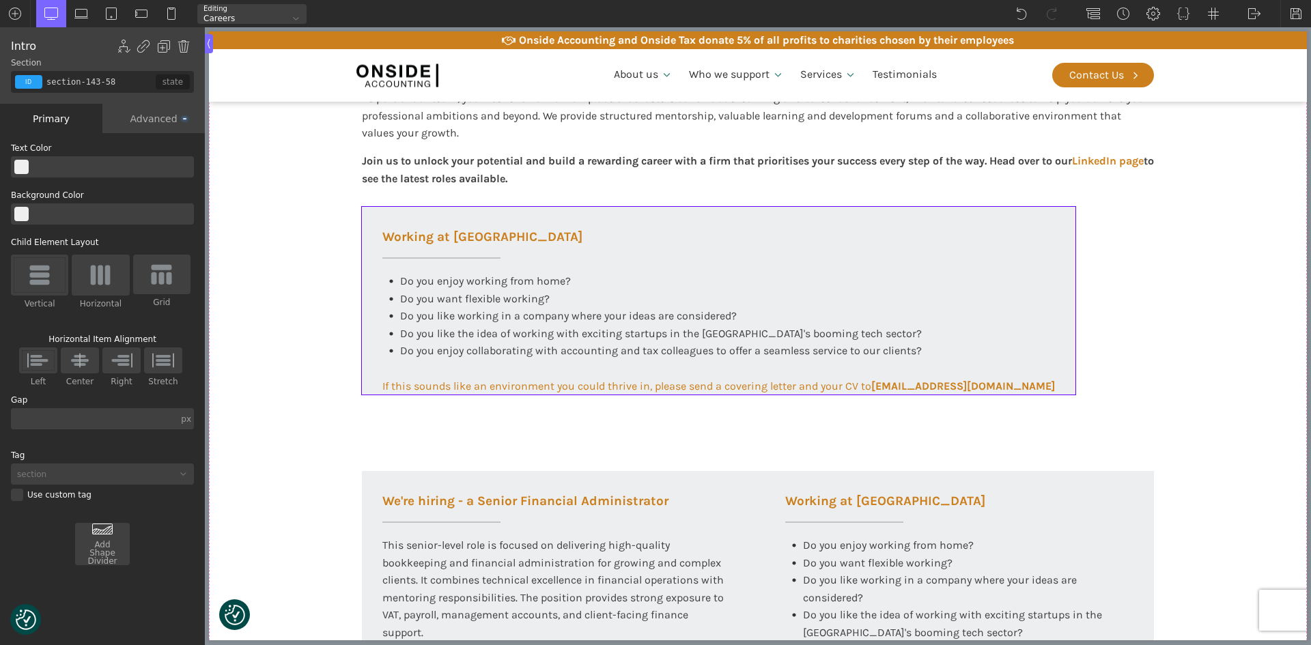
type input "div_block-328-585"
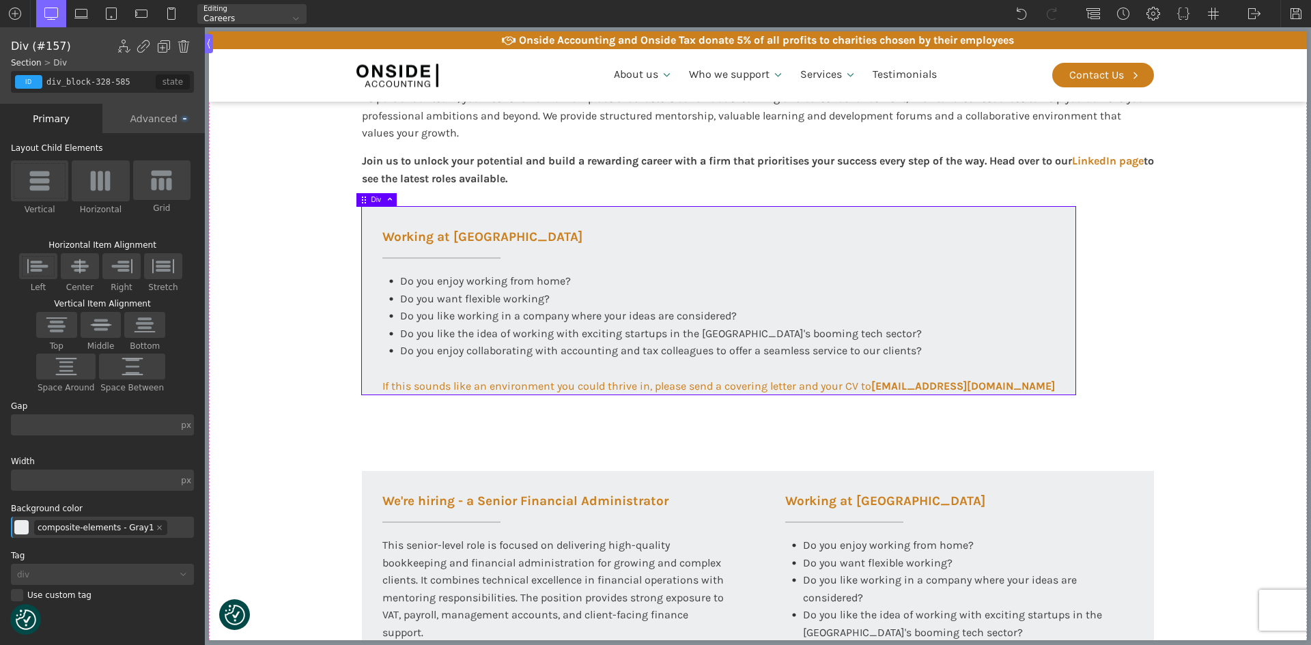
click at [149, 120] on div "Advanced" at bounding box center [153, 118] width 102 height 29
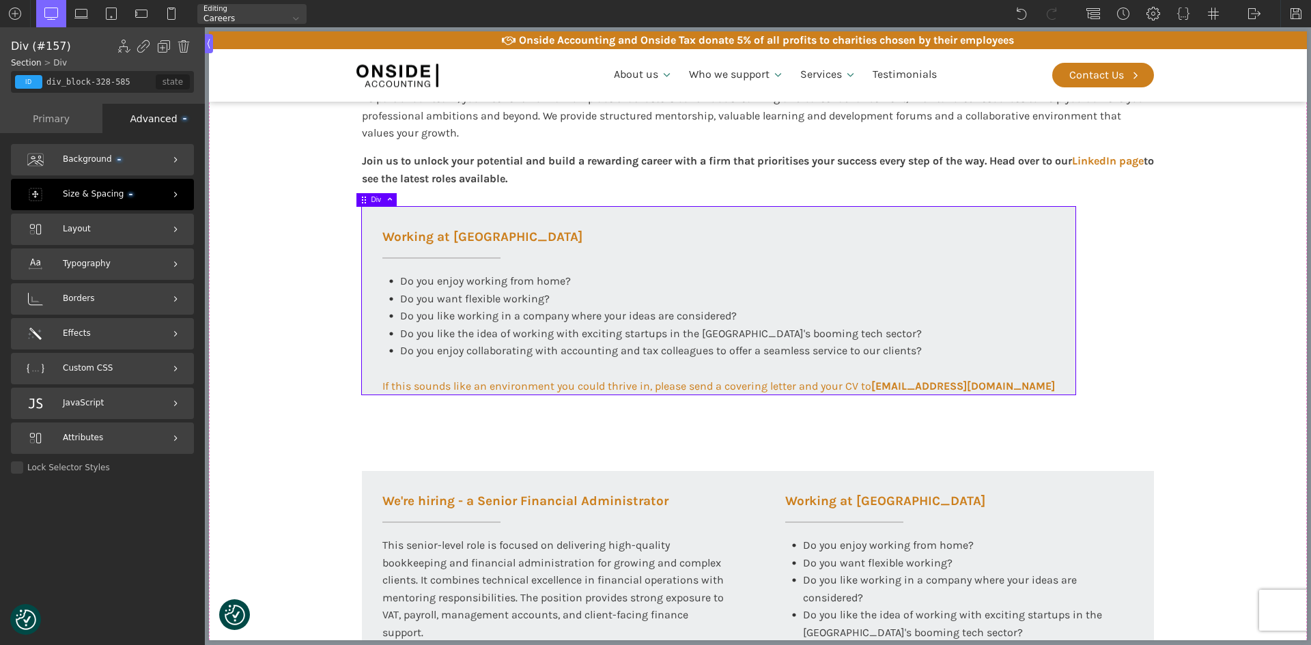
click at [80, 194] on span "Size & Spacing" at bounding box center [98, 194] width 70 height 13
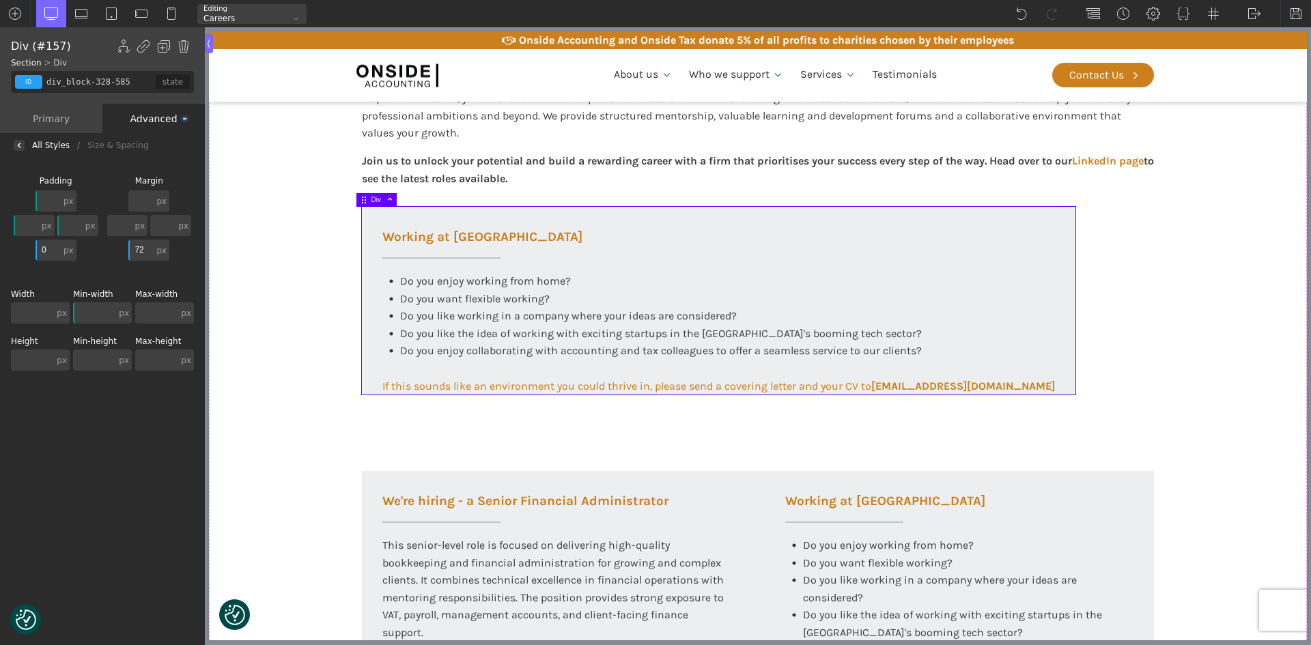
click at [37, 348] on div "Height px px % em rem auto vw vh none" at bounding box center [40, 353] width 59 height 33
click at [36, 353] on input "text" at bounding box center [32, 360] width 43 height 21
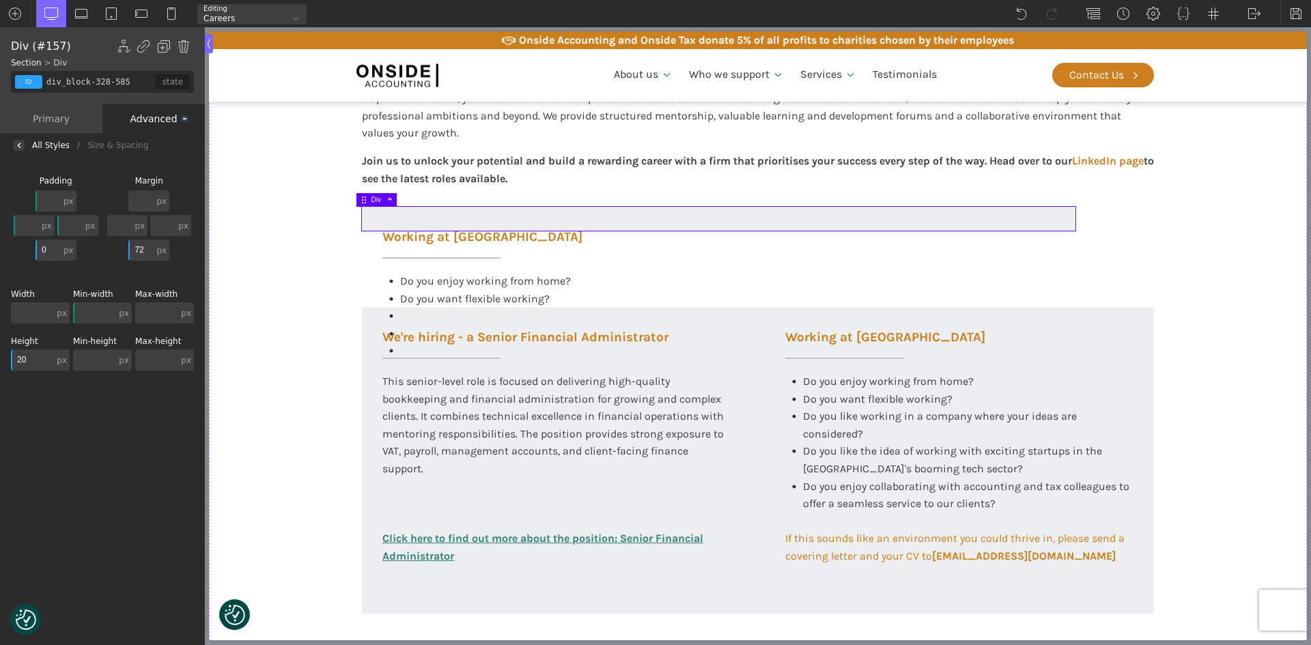
type input "2"
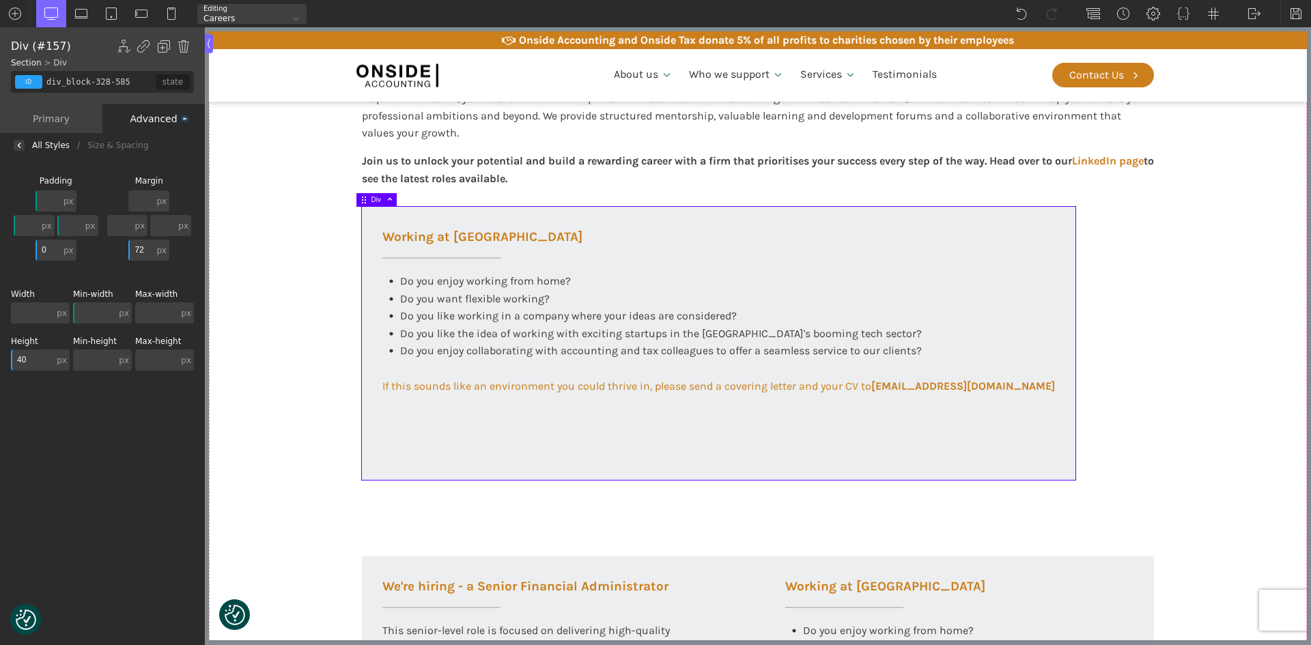
type input "4"
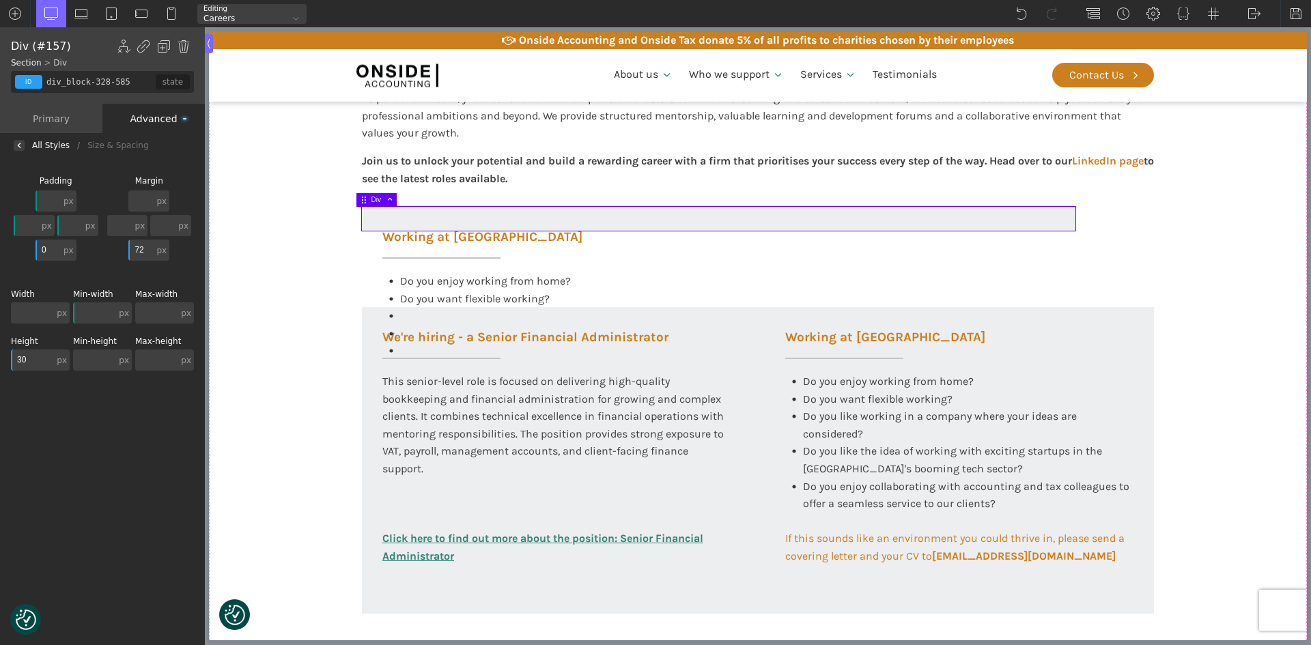
type input "300"
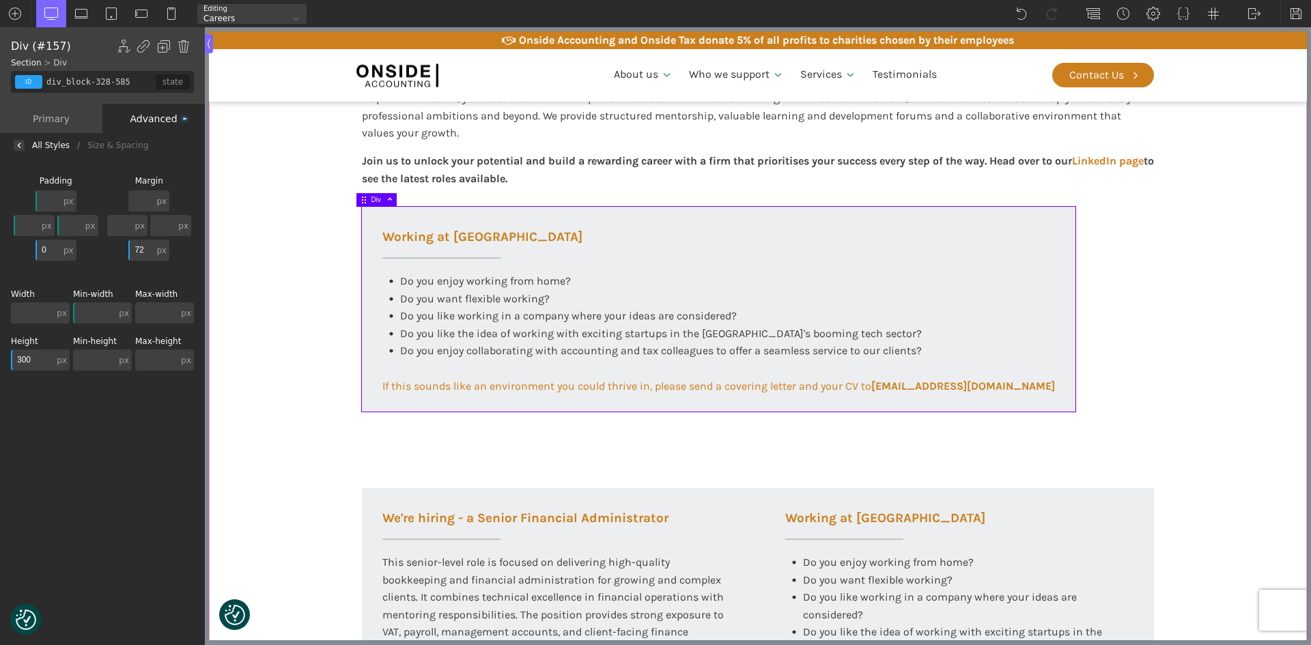
click at [297, 361] on section "Working at [GEOGRAPHIC_DATA] At Onside Accounting, we are proud to be an ACCA A…" at bounding box center [758, 582] width 1098 height 1368
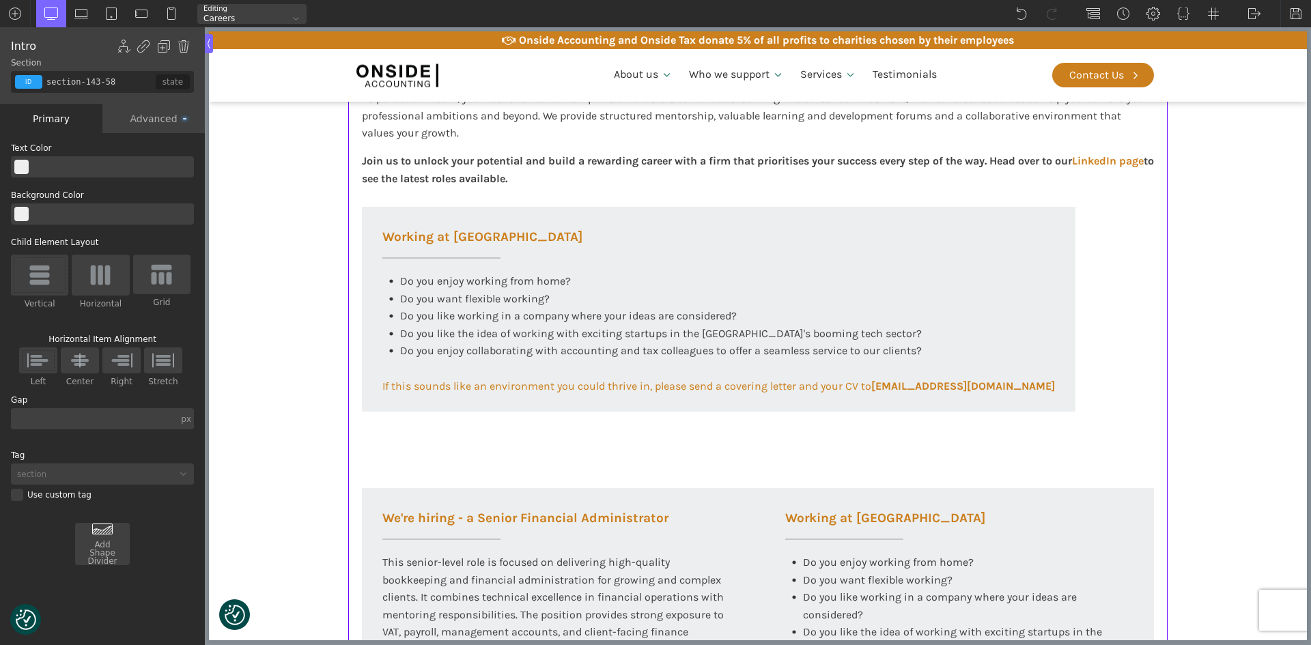
click at [446, 451] on div "Working at [GEOGRAPHIC_DATA] At Onside Accounting, we are proud to be an ACCA A…" at bounding box center [758, 582] width 820 height 1368
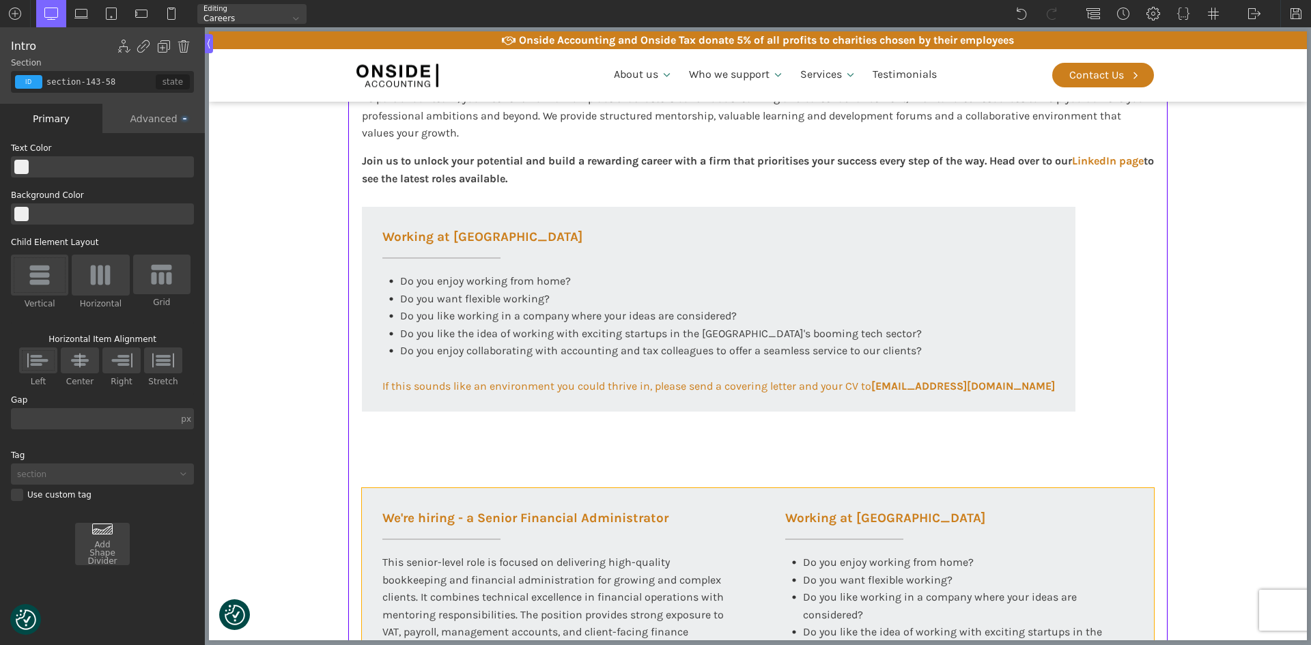
type input "div_block-293-585"
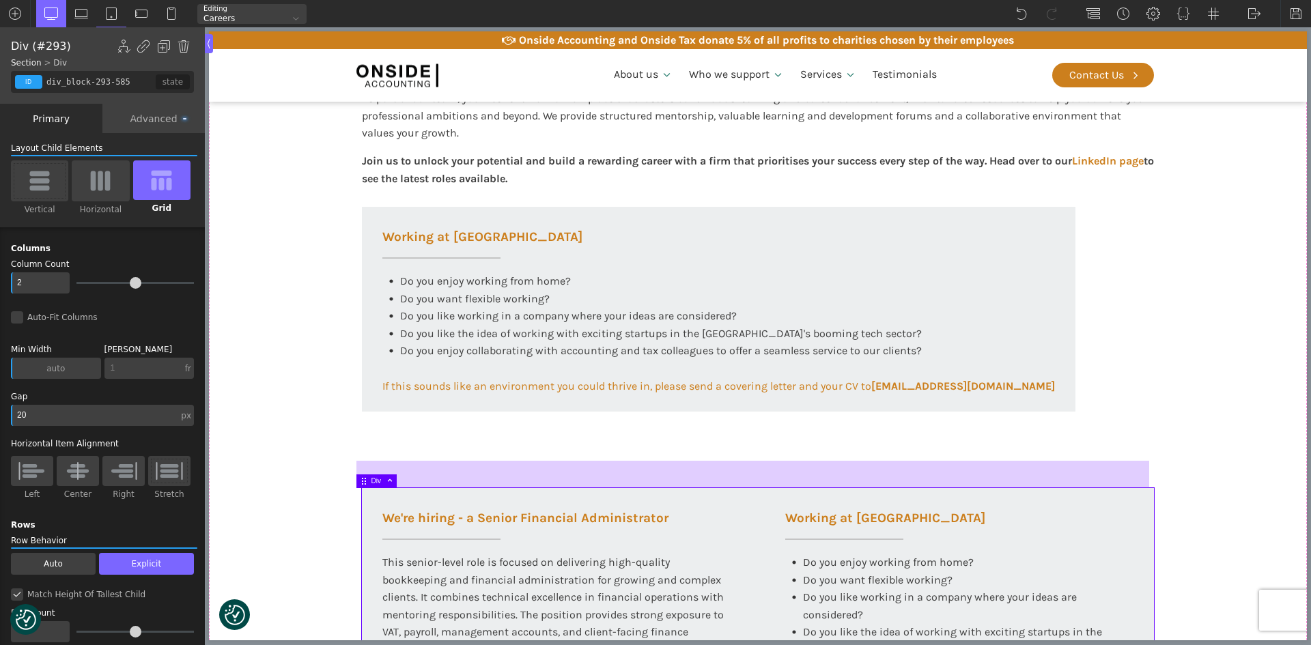
click at [738, 473] on div at bounding box center [753, 474] width 793 height 27
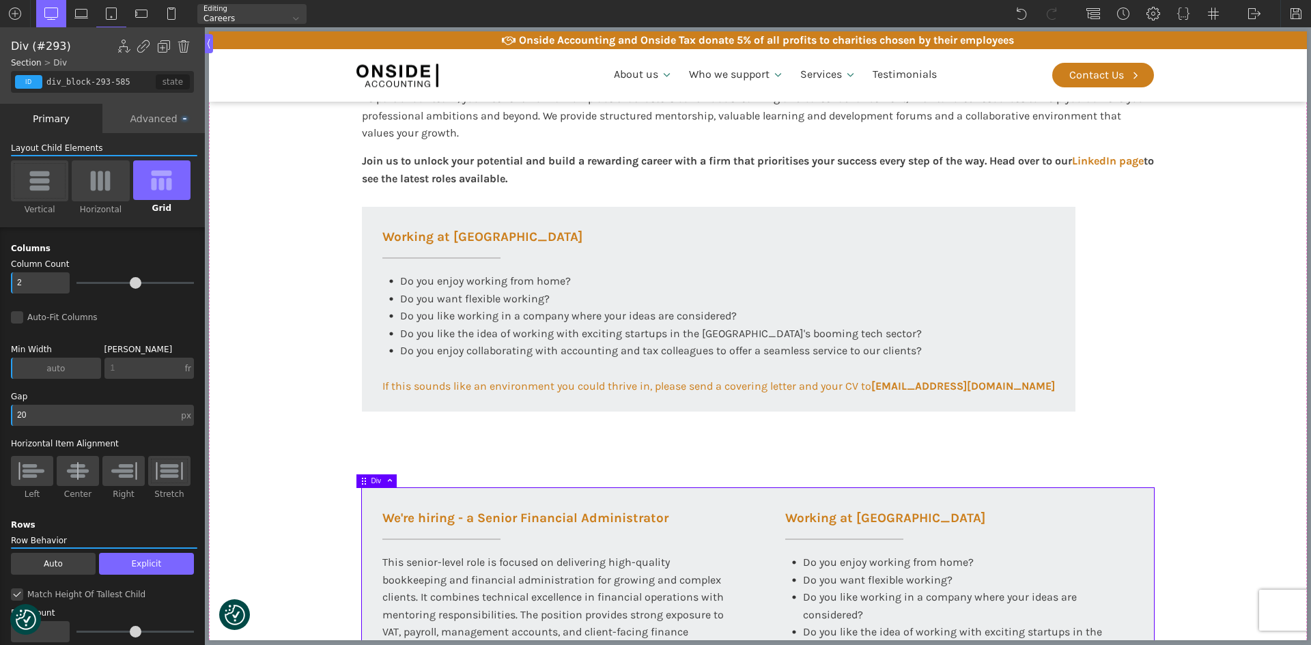
click at [81, 415] on input "20" at bounding box center [94, 415] width 167 height 21
type input "20"
click at [294, 396] on section "Working at [GEOGRAPHIC_DATA] At Onside Accounting, we are proud to be an ACCA A…" at bounding box center [758, 582] width 1098 height 1368
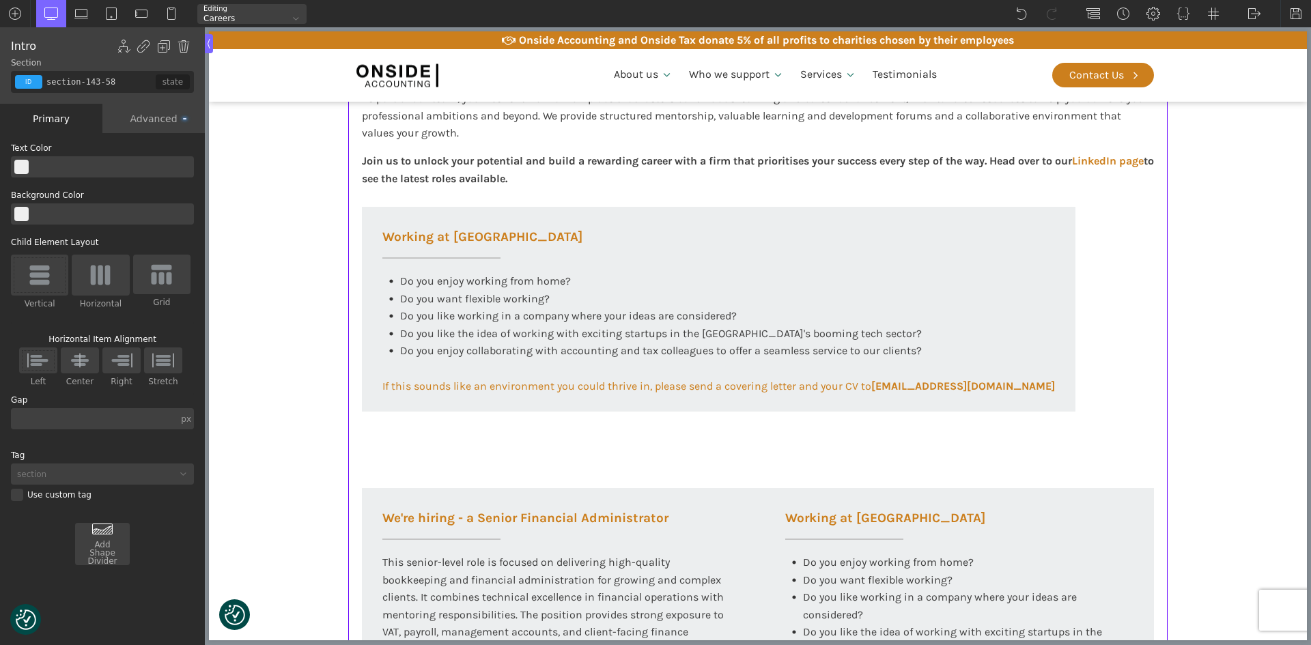
click at [1210, 328] on section "Working at [GEOGRAPHIC_DATA] At Onside Accounting, we are proud to be an ACCA A…" at bounding box center [758, 582] width 1098 height 1368
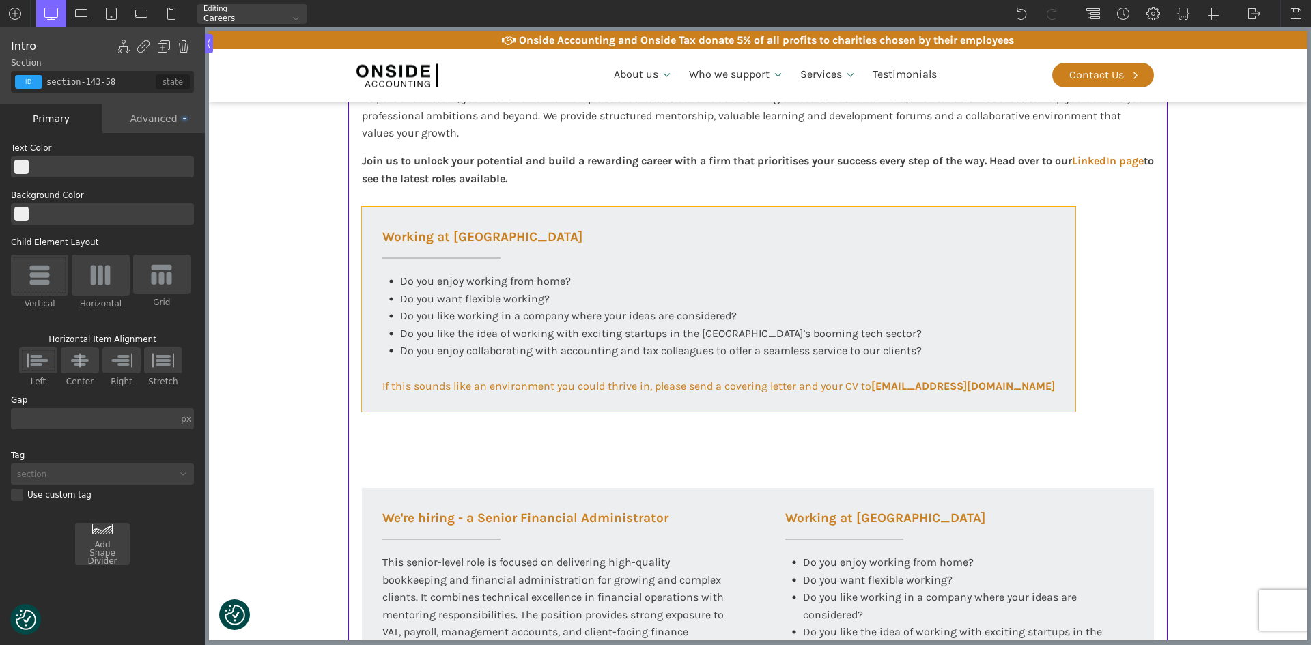
click at [958, 258] on div "Working at [GEOGRAPHIC_DATA] Do you enjoy working from home? Do you want flexib…" at bounding box center [719, 309] width 714 height 205
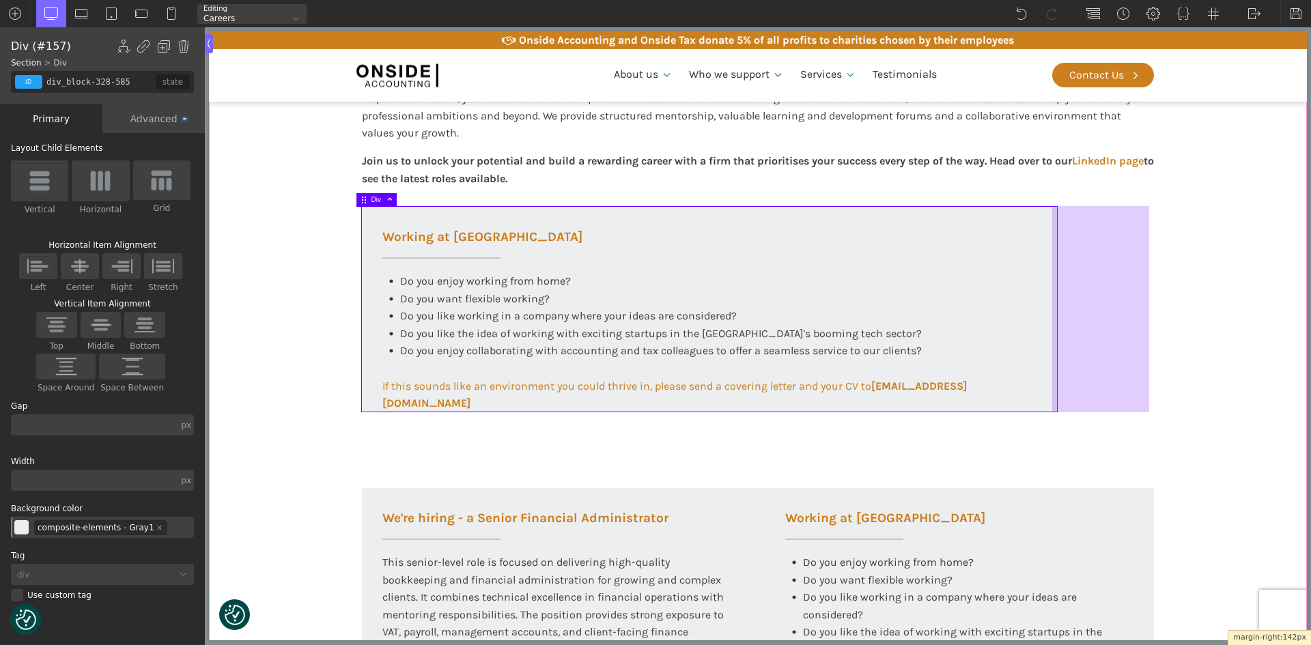
drag, startPoint x: 1063, startPoint y: 288, endPoint x: 1160, endPoint y: 287, distance: 97.0
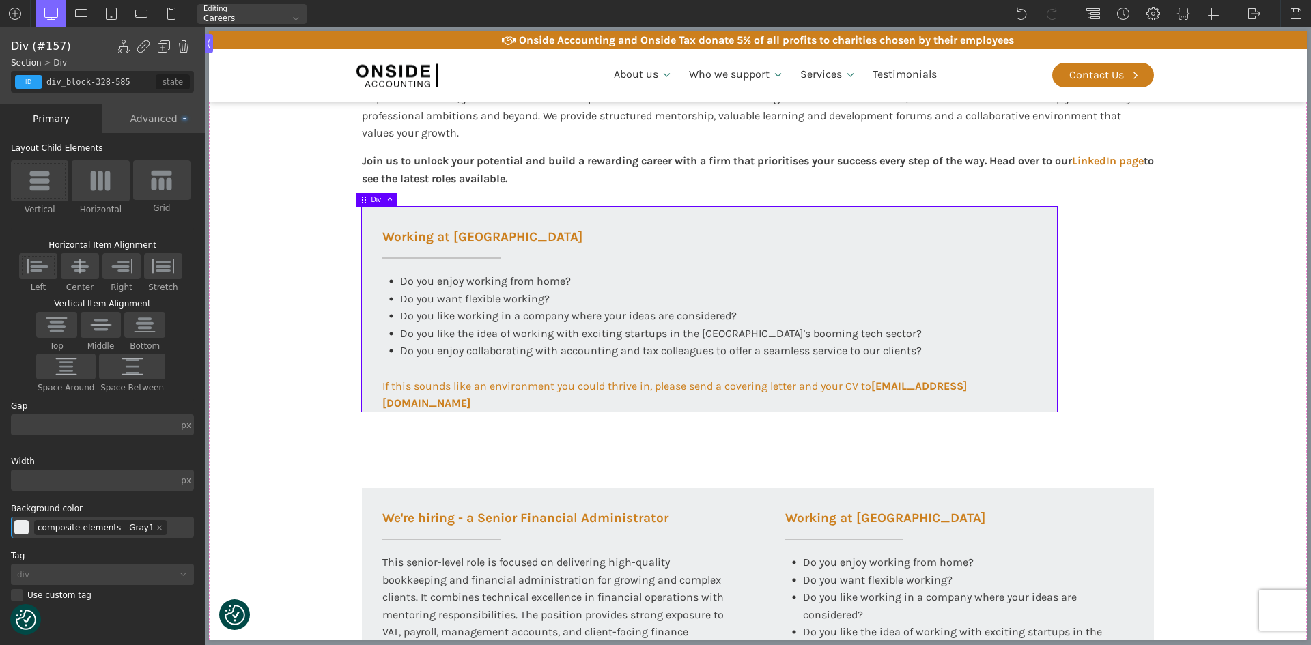
click at [129, 124] on div "Advanced" at bounding box center [153, 118] width 102 height 29
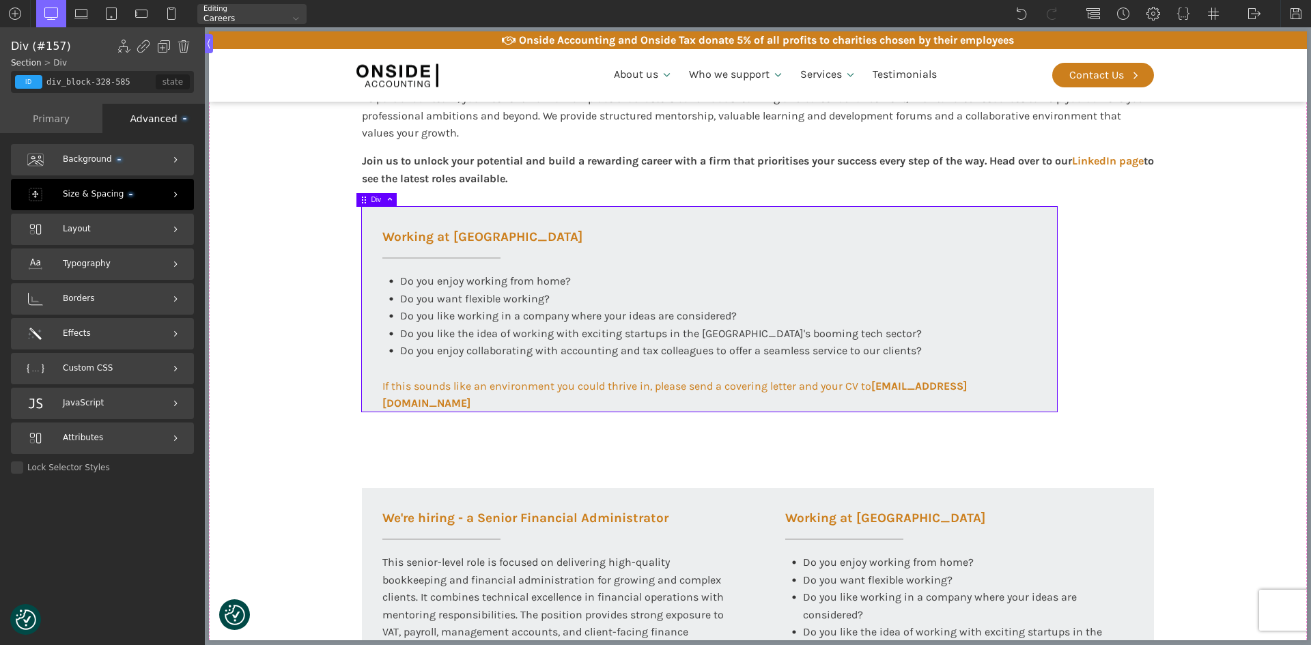
click at [84, 195] on span "Size & Spacing" at bounding box center [98, 194] width 70 height 13
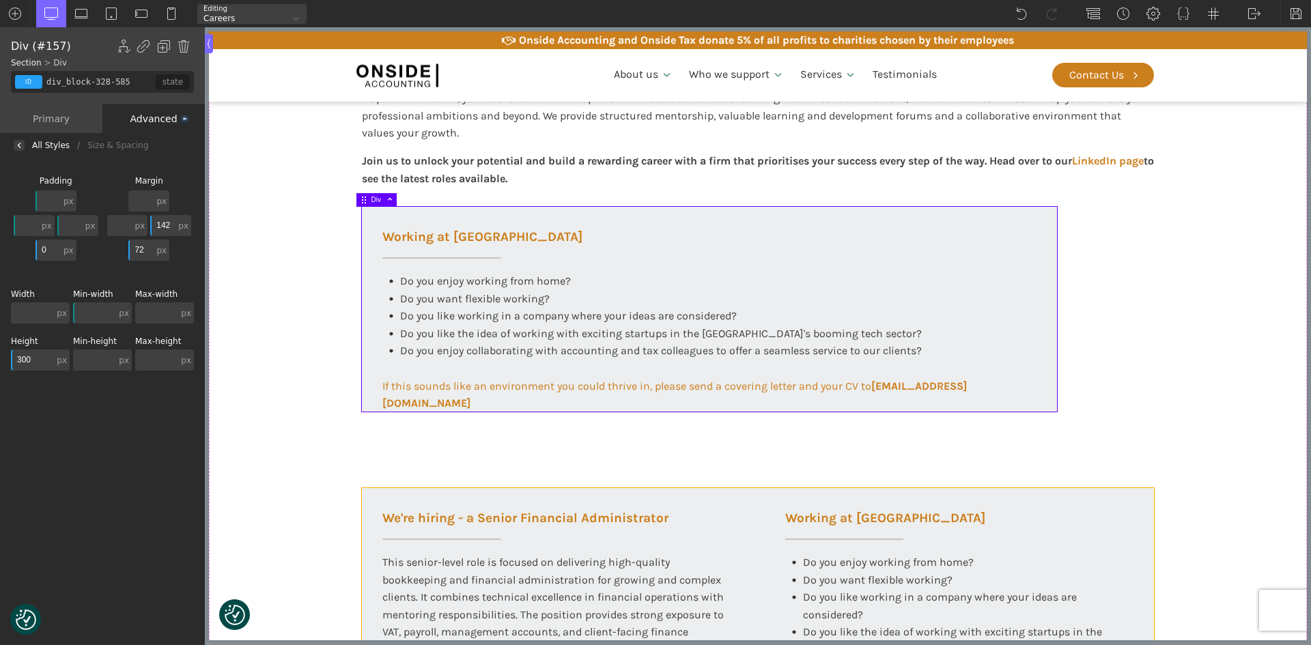
click at [754, 502] on div "We're hiring - a Senior Financial Administrator This senior-level role is focus…" at bounding box center [758, 641] width 792 height 307
type input "div_block-293-585"
type input "100"
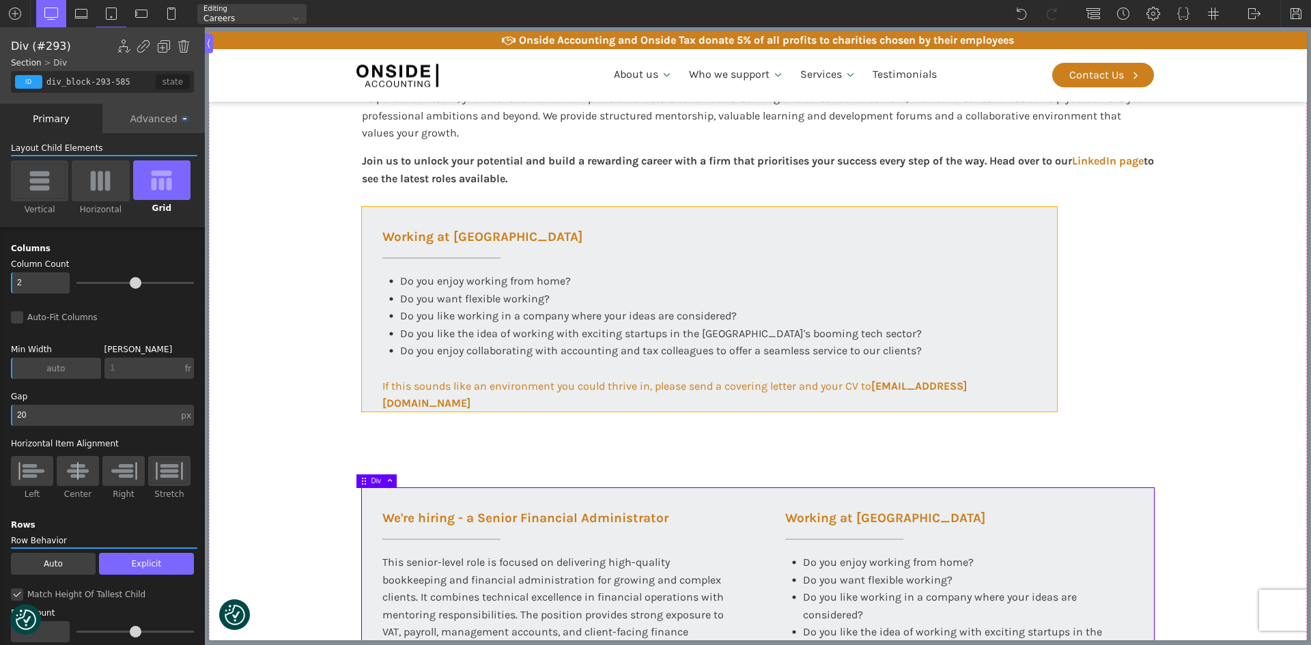
click at [394, 216] on div "Working at [GEOGRAPHIC_DATA] Do you enjoy working from home? Do you want flexib…" at bounding box center [709, 309] width 695 height 205
type input "div_block-328-585"
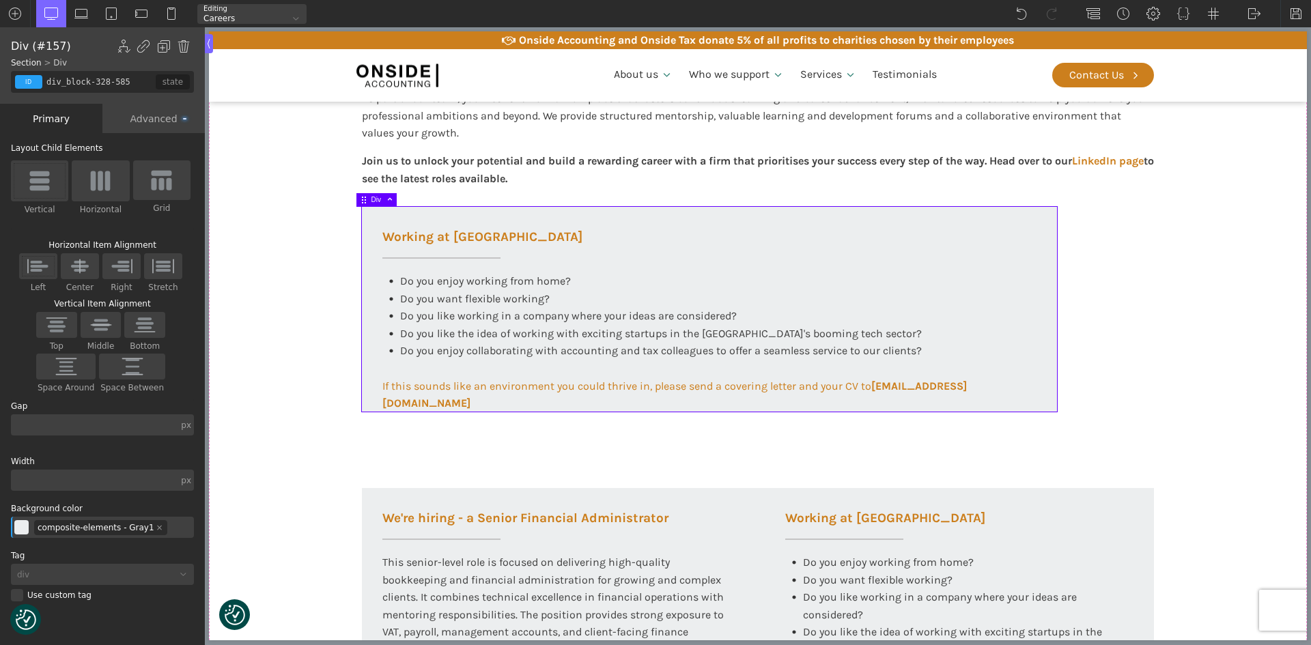
click at [63, 482] on input "text" at bounding box center [94, 480] width 167 height 21
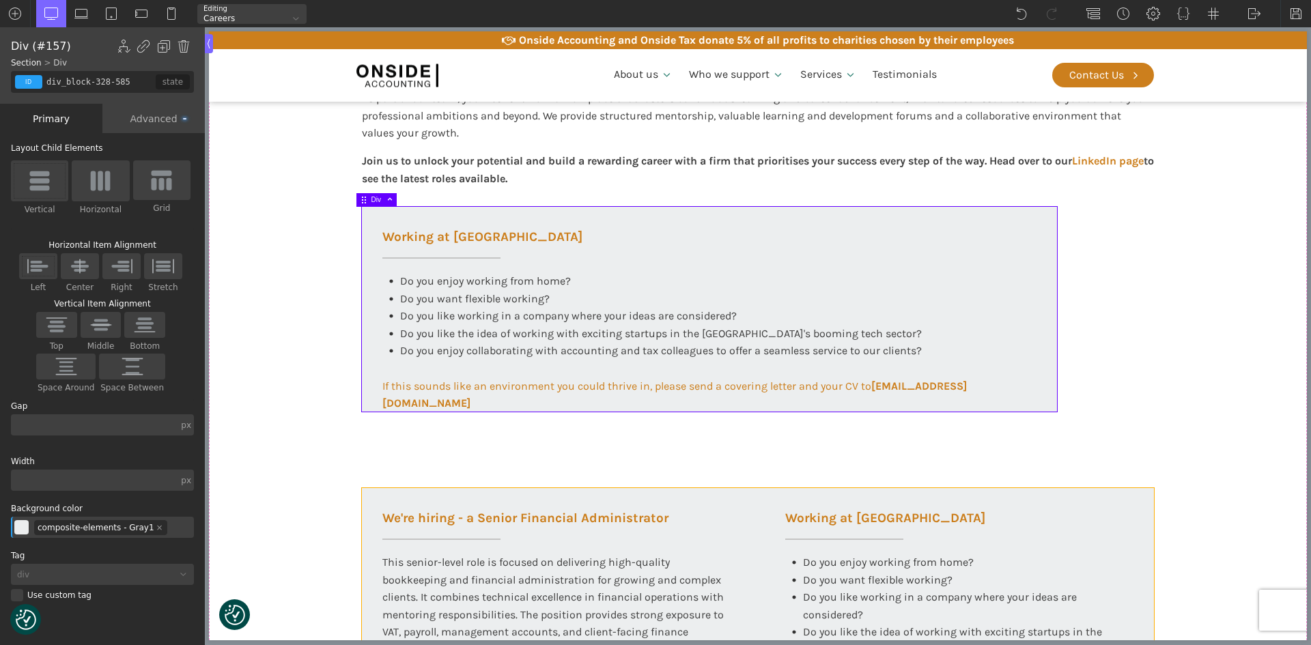
click at [749, 498] on div "We're hiring - a Senior Financial Administrator This senior-level role is focus…" at bounding box center [758, 641] width 792 height 307
type input "div_block-293-585"
type input "100"
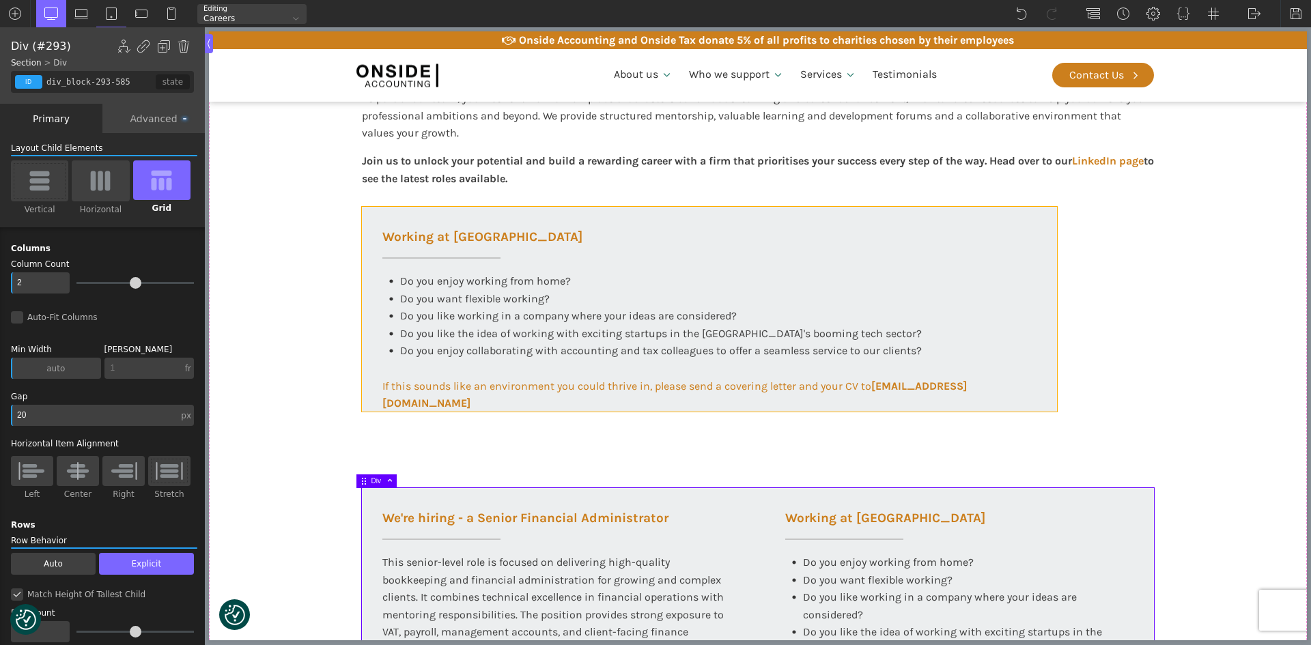
click at [611, 214] on div "Working at [GEOGRAPHIC_DATA] Do you enjoy working from home? Do you want flexib…" at bounding box center [709, 309] width 695 height 205
type input "div_block-328-585"
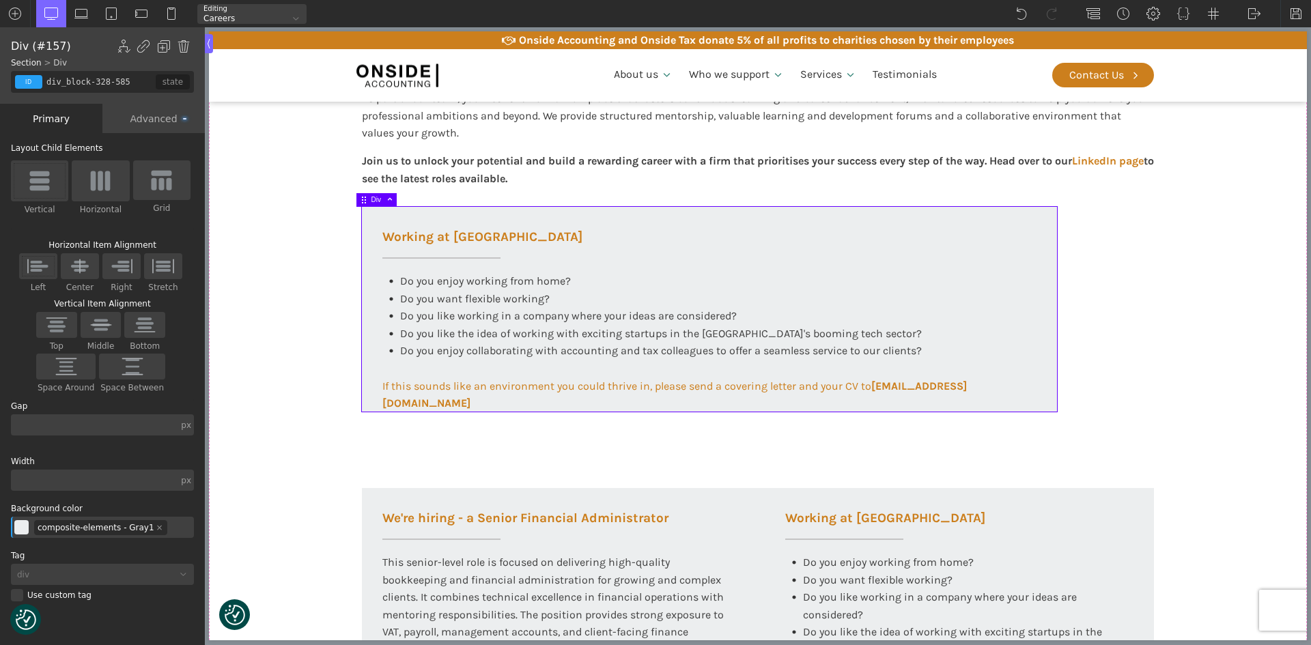
click at [51, 482] on input "text" at bounding box center [94, 480] width 167 height 21
type input "auto"
click at [260, 472] on section "Working at [GEOGRAPHIC_DATA] At Onside Accounting, we are proud to be an ACCA A…" at bounding box center [758, 582] width 1098 height 1368
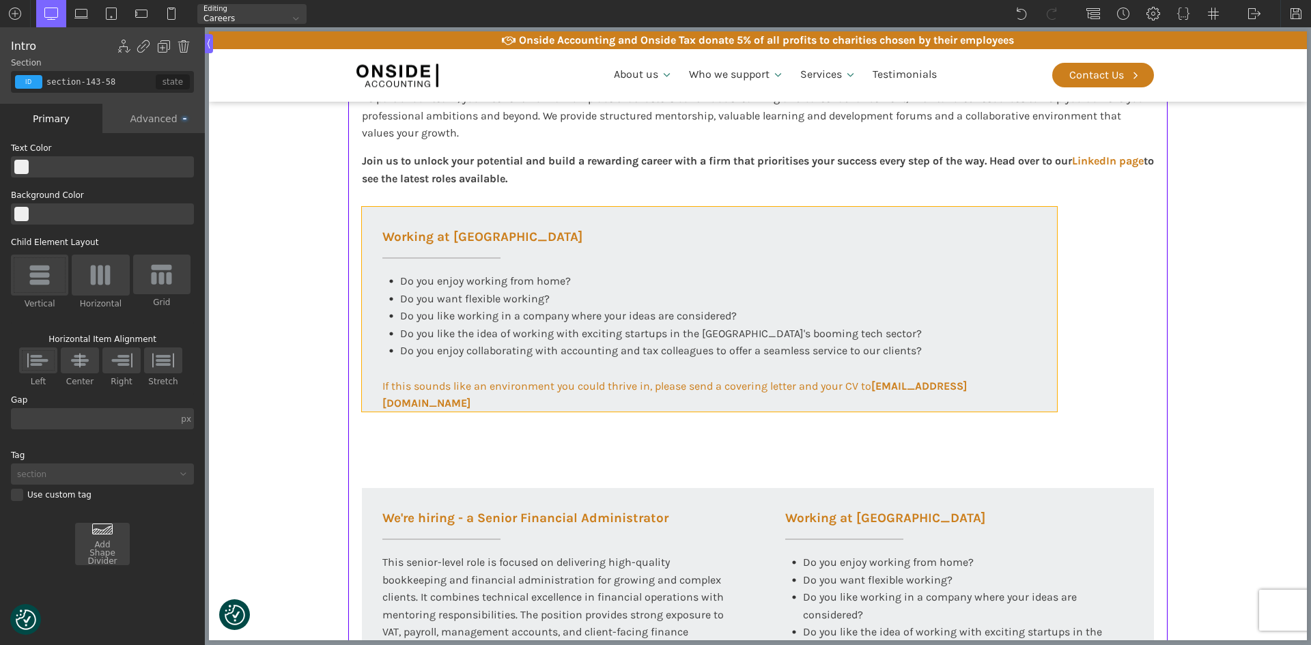
click at [381, 208] on div "Working at [GEOGRAPHIC_DATA] Do you enjoy working from home? Do you want flexib…" at bounding box center [709, 309] width 695 height 205
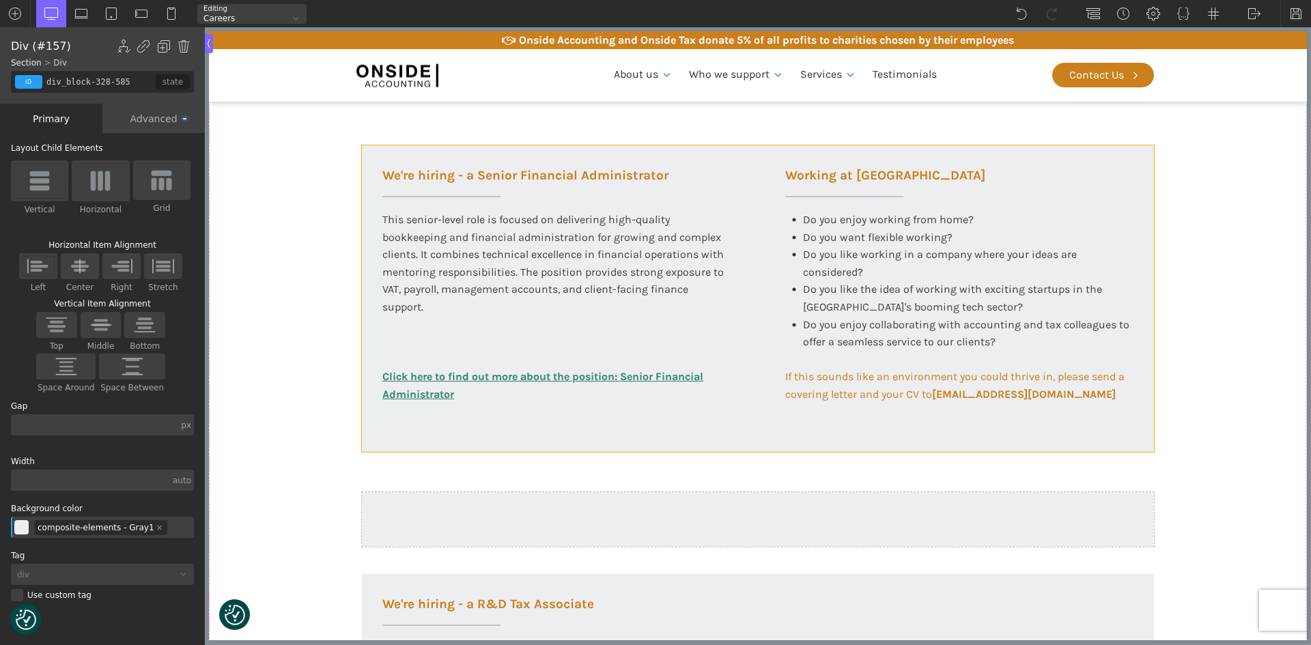
scroll to position [956, 0]
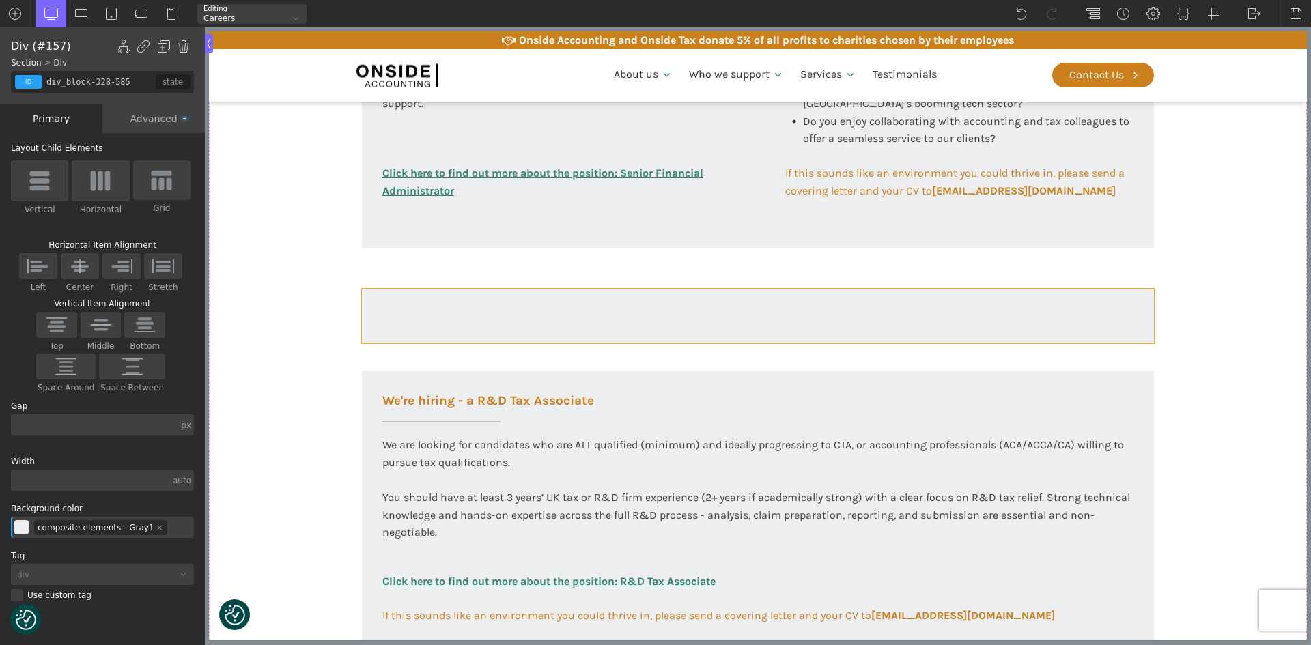
click at [408, 306] on div at bounding box center [758, 316] width 792 height 55
type input "div_block-323-585"
type input "100"
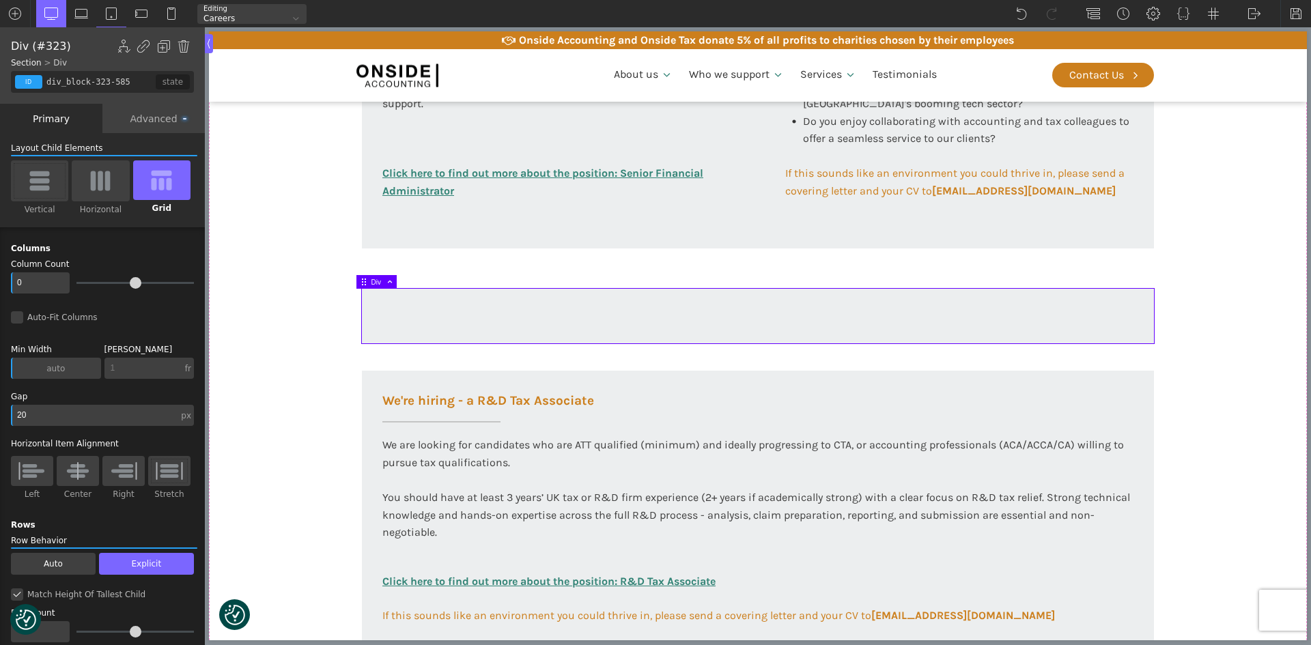
drag, startPoint x: 185, startPoint y: 43, endPoint x: 201, endPoint y: 92, distance: 51.0
click at [184, 44] on img at bounding box center [184, 47] width 14 height 14
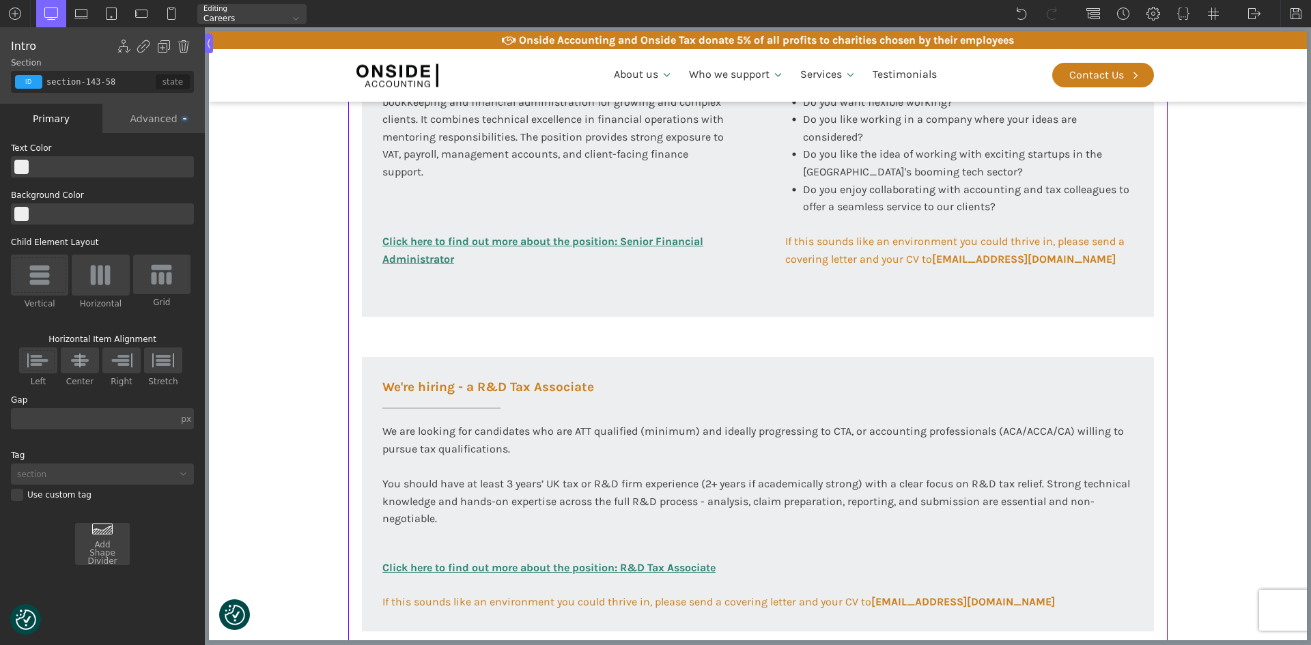
click at [400, 341] on div "Working at [GEOGRAPHIC_DATA] At Onside Accounting, we are proud to be an ACCA A…" at bounding box center [758, 62] width 820 height 1286
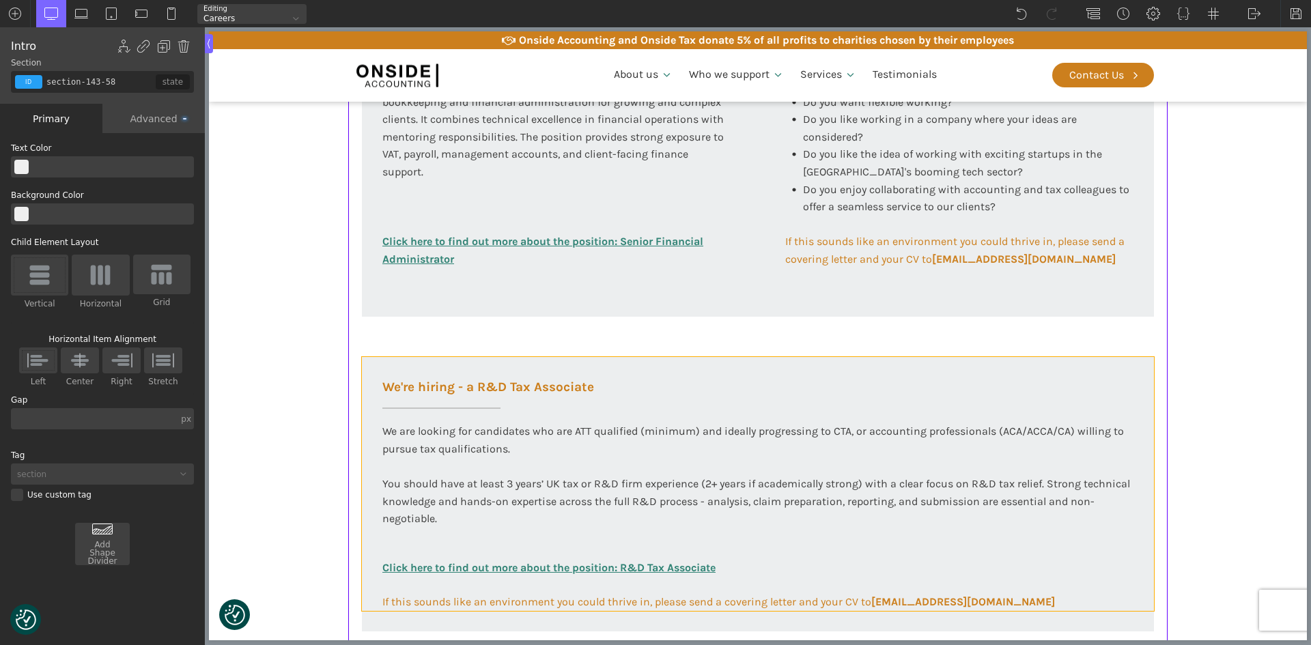
click at [392, 371] on div "We're hiring - a R&D Tax Associate We are looking for candidates who are ATT qu…" at bounding box center [758, 484] width 792 height 254
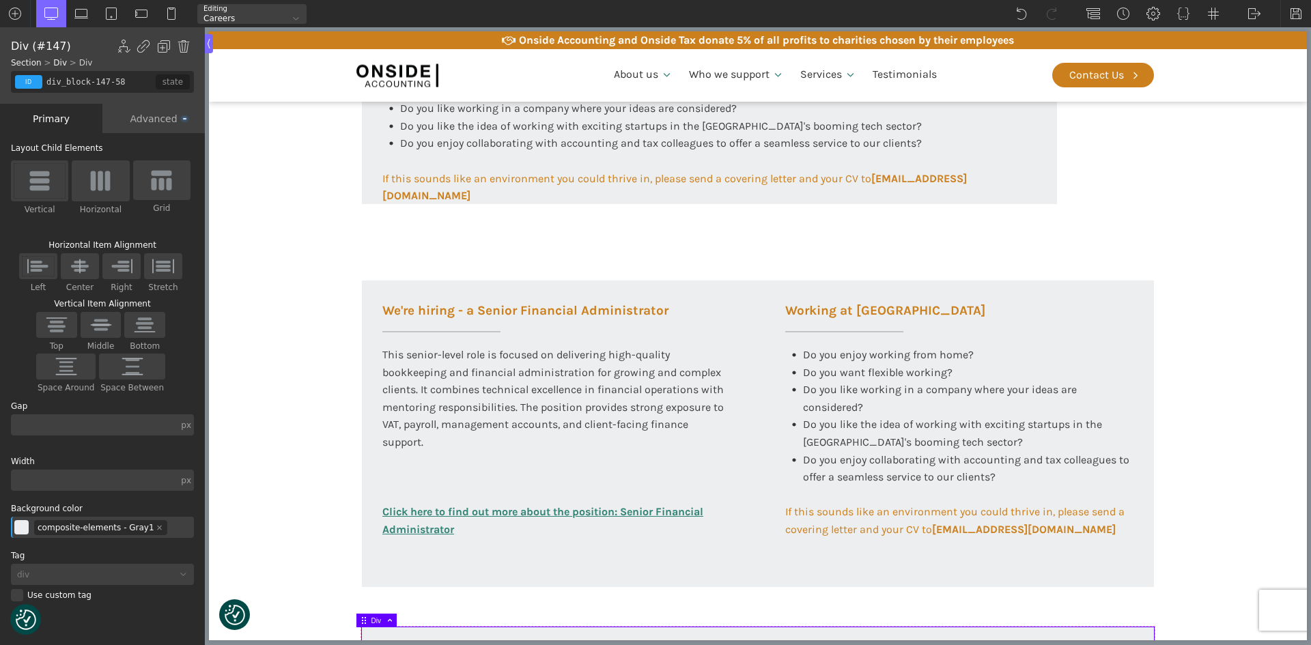
scroll to position [615, 0]
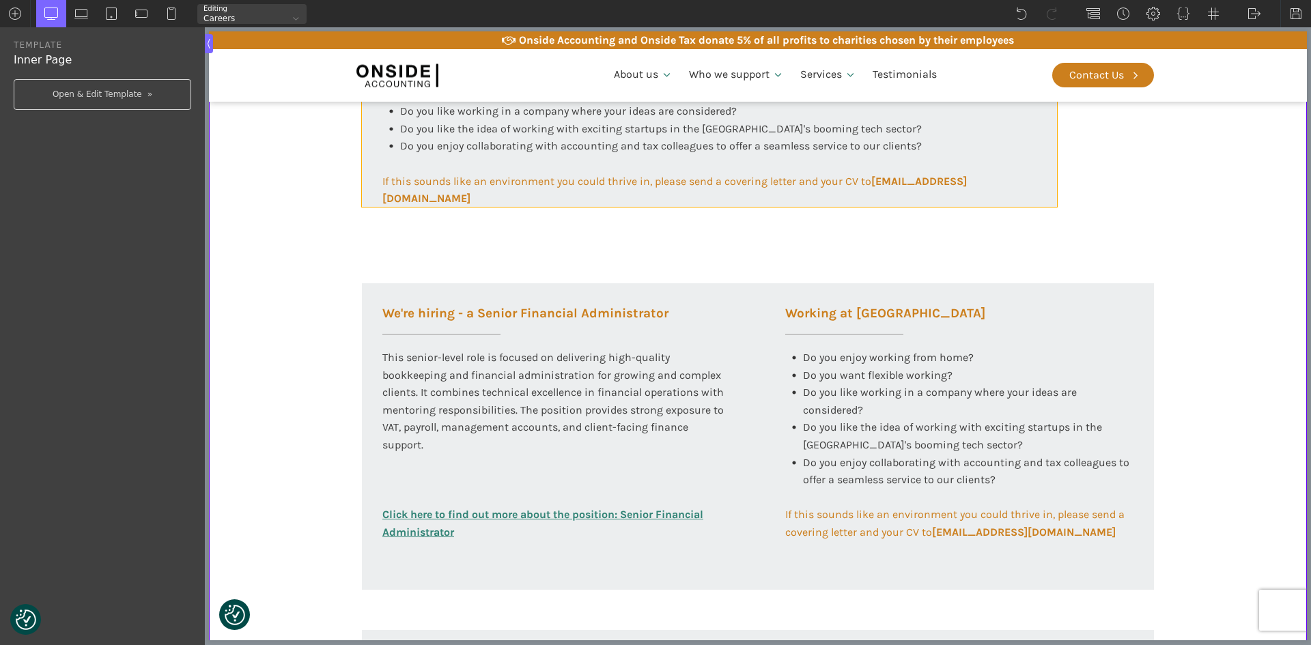
drag, startPoint x: 367, startPoint y: 173, endPoint x: 361, endPoint y: 266, distance: 93.1
click at [367, 173] on div "Working at [GEOGRAPHIC_DATA] Do you enjoy working from home? Do you want flexib…" at bounding box center [709, 104] width 695 height 205
type input "div_block-328-585"
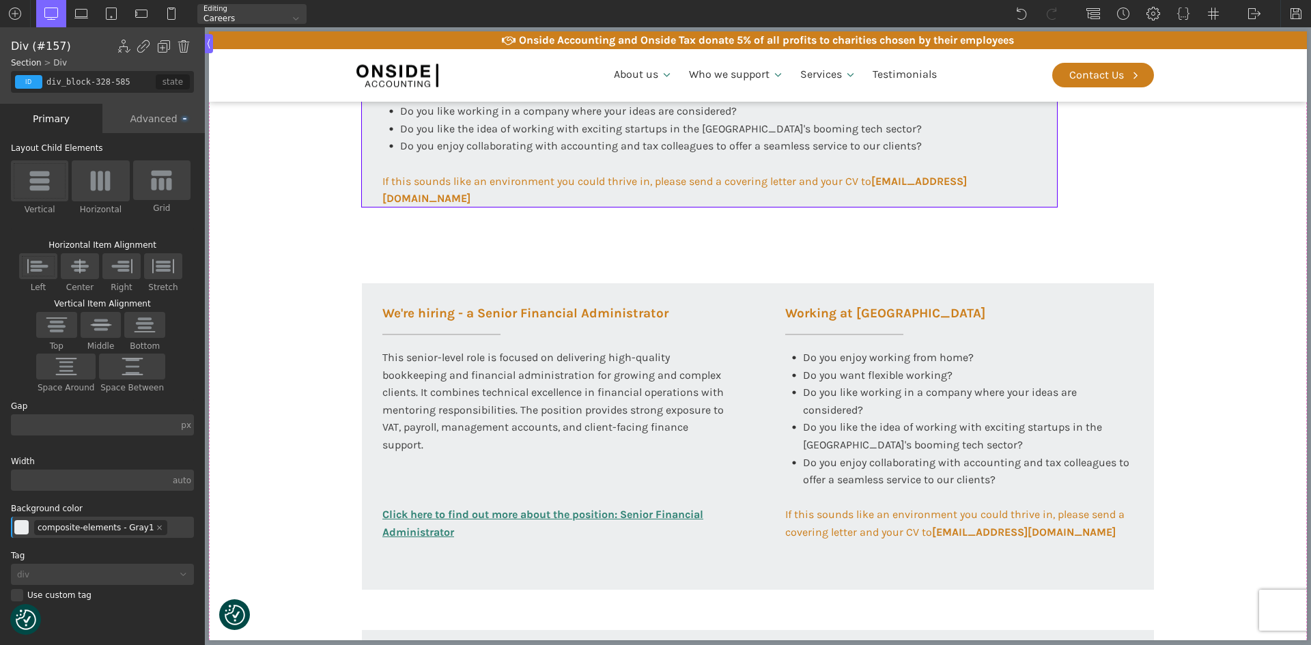
click at [166, 421] on input "text" at bounding box center [94, 425] width 167 height 21
type input "0"
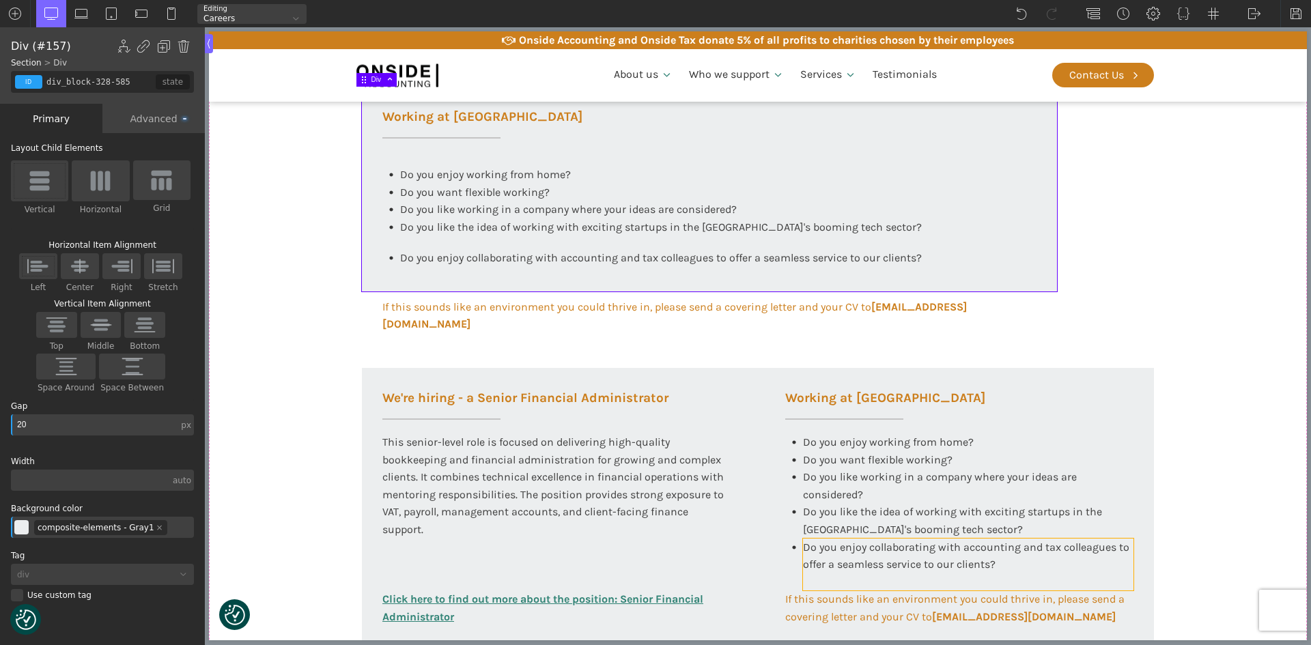
scroll to position [478, 0]
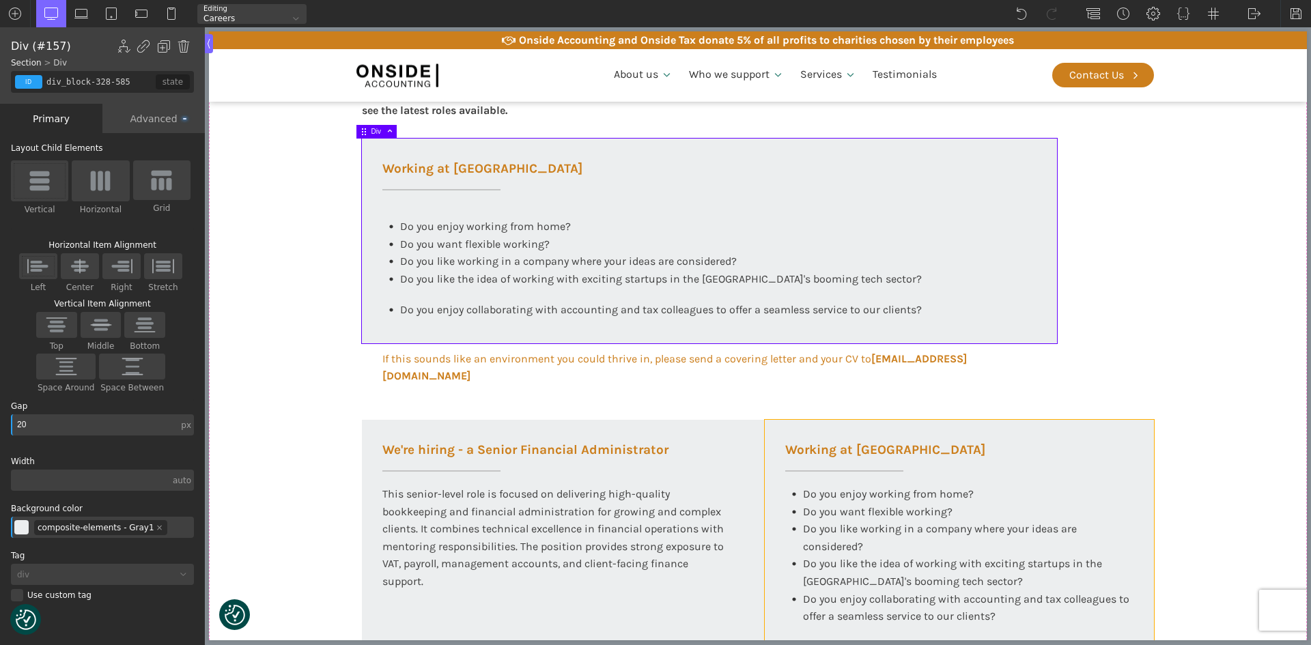
type input "2"
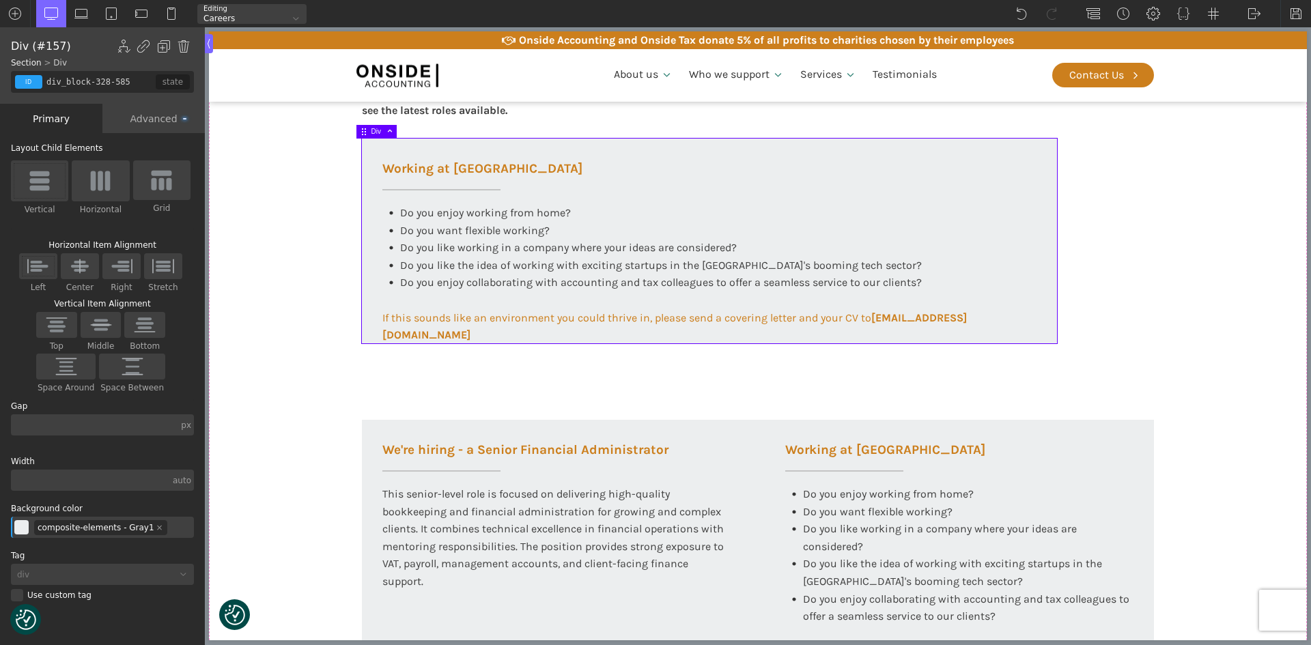
click at [164, 268] on img at bounding box center [163, 266] width 29 height 18
click at [0, 0] on input "Stretch" at bounding box center [0, 0] width 0 height 0
click at [164, 268] on img at bounding box center [162, 266] width 29 height 18
click at [0, 0] on input "Stretch" at bounding box center [0, 0] width 0 height 0
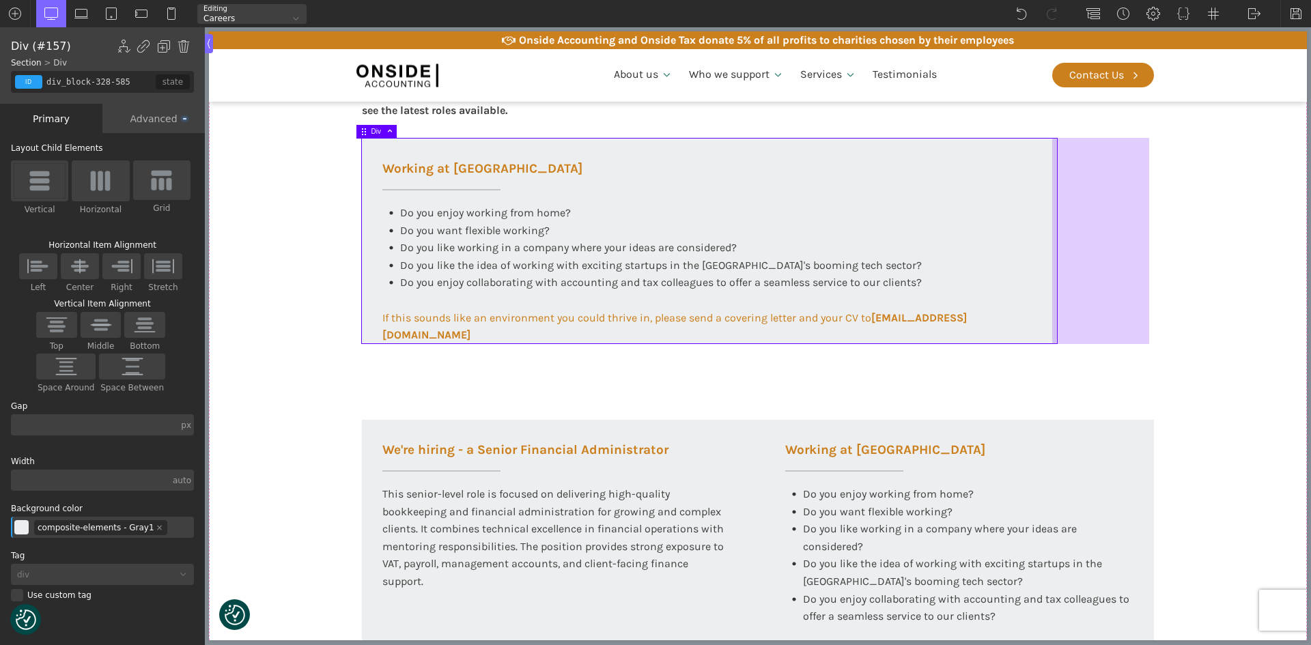
click at [1093, 211] on div at bounding box center [1101, 241] width 97 height 206
click at [1053, 220] on div at bounding box center [1101, 241] width 97 height 206
click at [1093, 219] on div at bounding box center [1101, 241] width 97 height 206
drag, startPoint x: 1093, startPoint y: 219, endPoint x: 1098, endPoint y: 229, distance: 11.0
click at [1098, 229] on div at bounding box center [1101, 241] width 97 height 206
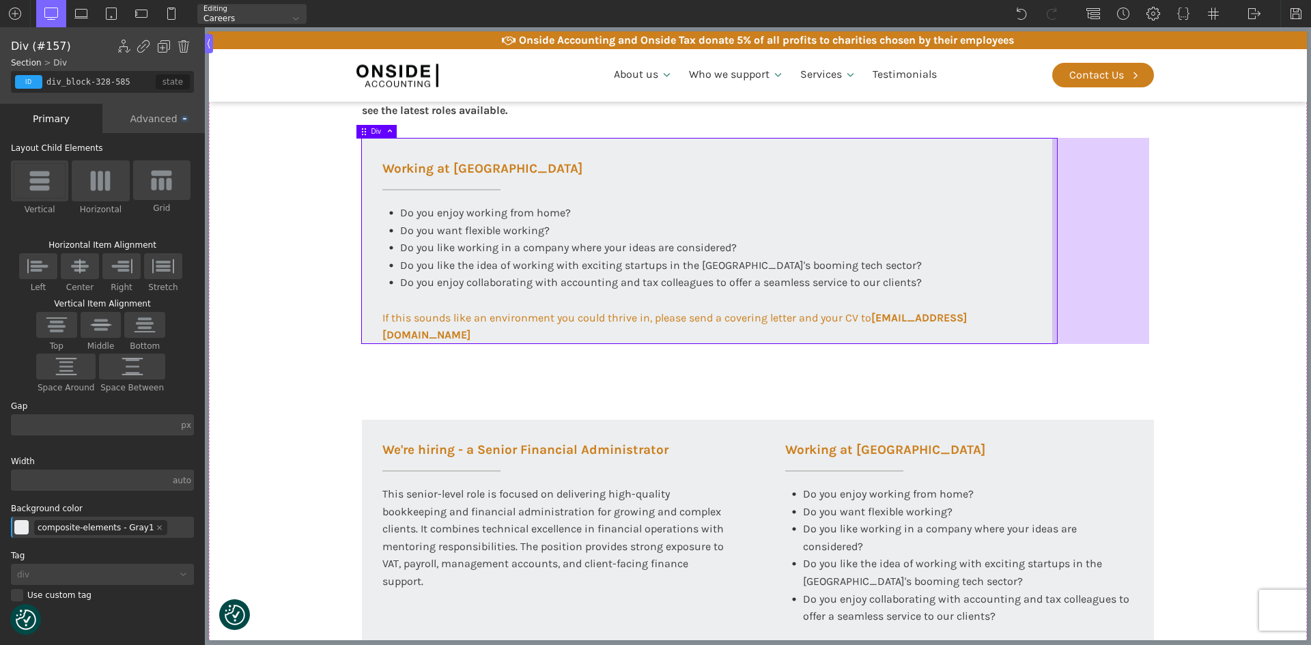
click at [1098, 229] on div at bounding box center [1101, 241] width 97 height 206
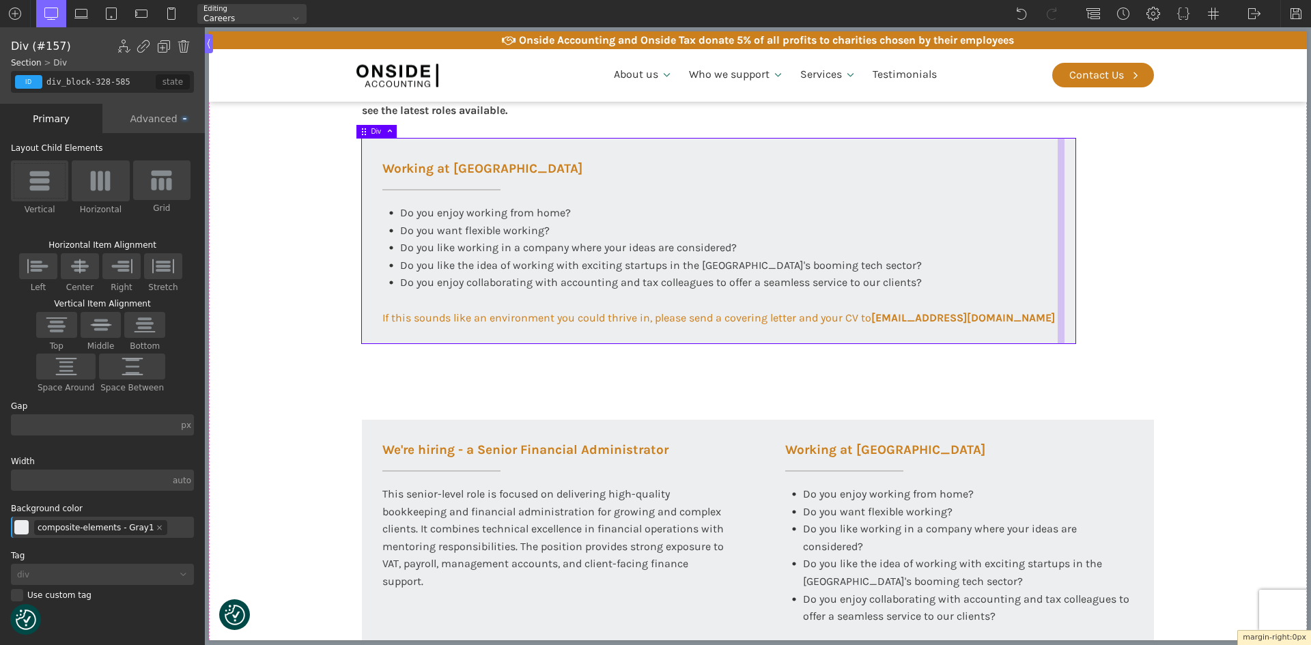
drag, startPoint x: 1059, startPoint y: 234, endPoint x: 1058, endPoint y: 242, distance: 8.2
click at [1058, 242] on div at bounding box center [1061, 241] width 7 height 206
click at [1145, 274] on div "Working at [GEOGRAPHIC_DATA] At Onside Accounting, we are proud to be an ACCA A…" at bounding box center [758, 472] width 820 height 1286
type input "section-143-58"
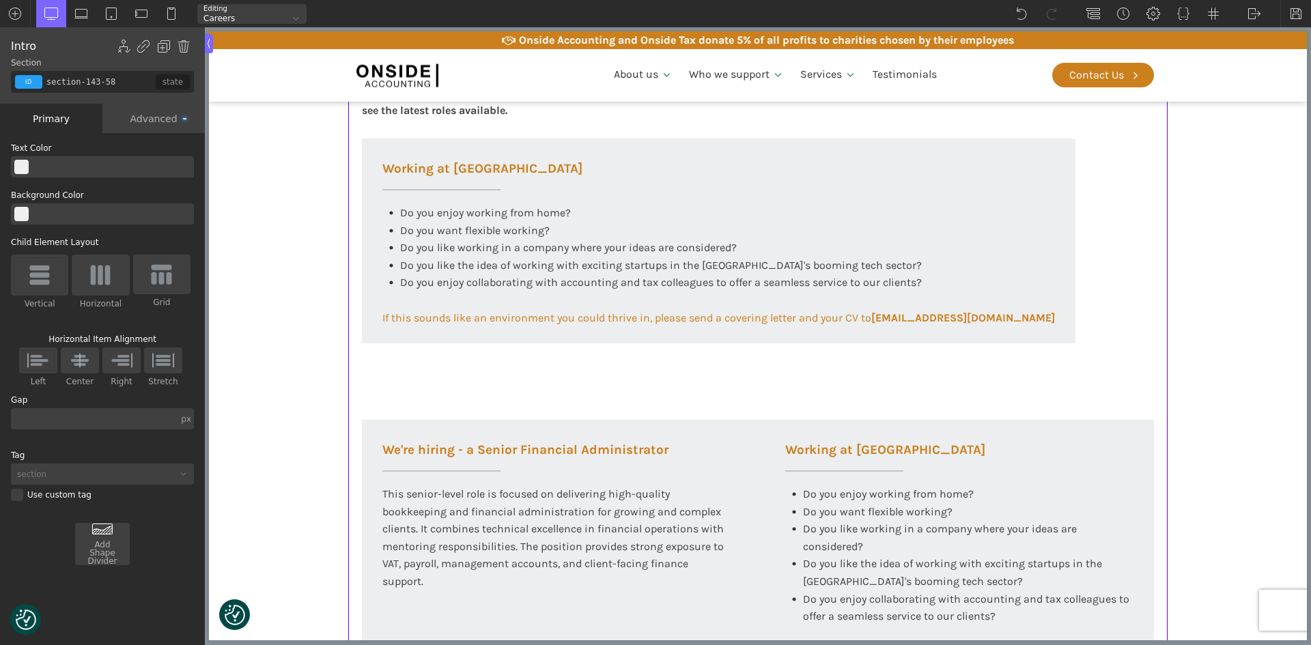
click at [1211, 338] on section "Working at [GEOGRAPHIC_DATA] At Onside Accounting, we are proud to be an ACCA A…" at bounding box center [758, 472] width 1098 height 1286
click at [1124, 313] on div "Working at [GEOGRAPHIC_DATA] At Onside Accounting, we are proud to be an ACCA A…" at bounding box center [758, 472] width 820 height 1286
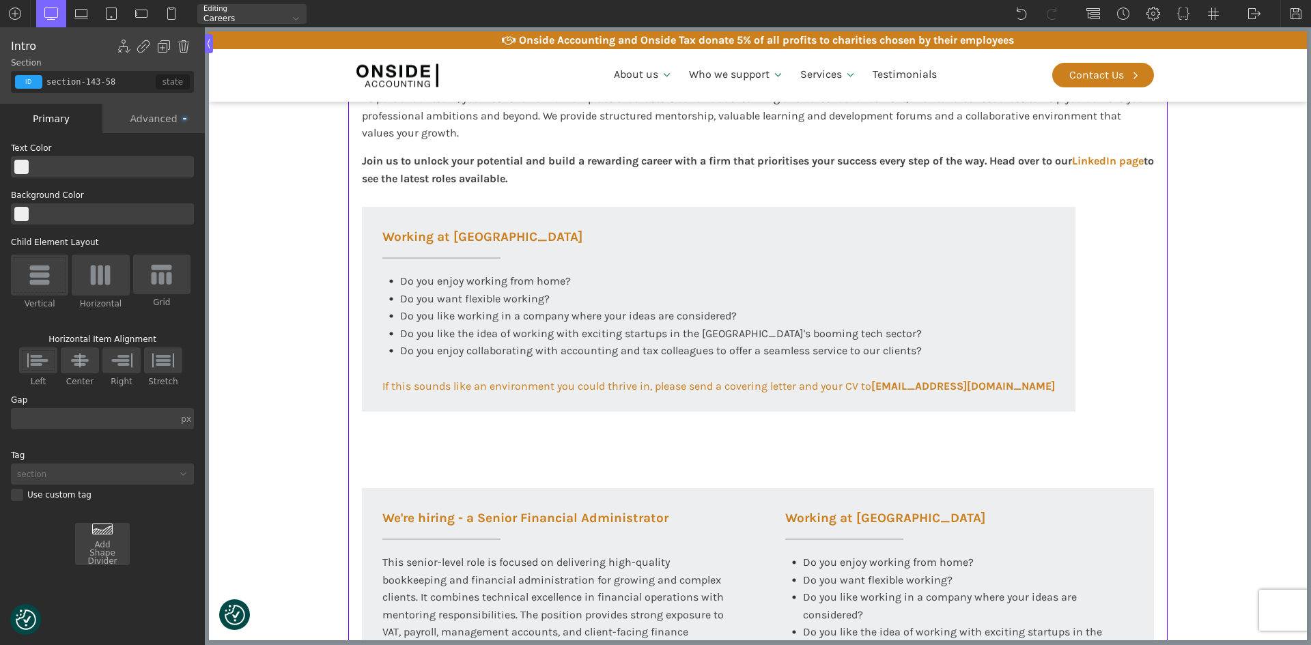
scroll to position [347, 0]
